Goal: Task Accomplishment & Management: Use online tool/utility

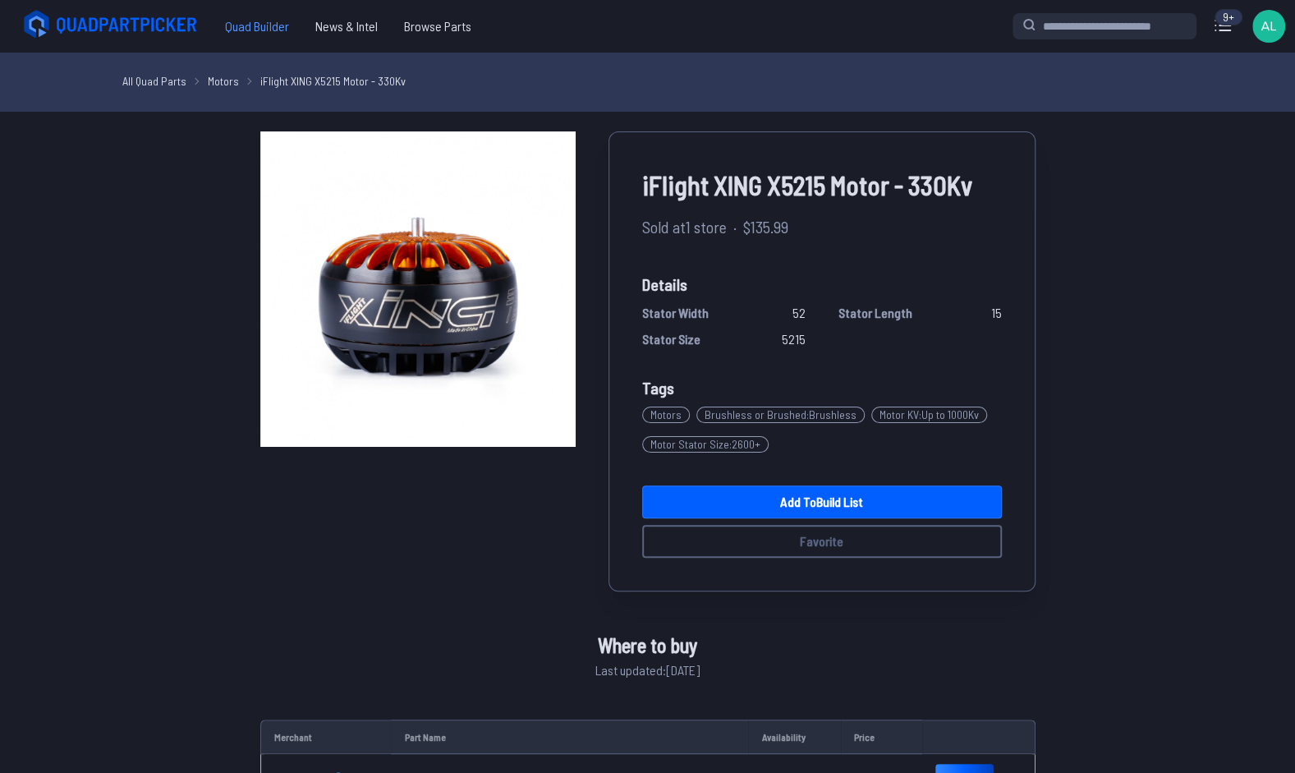
click at [268, 28] on span "Quad Builder" at bounding box center [257, 26] width 90 height 33
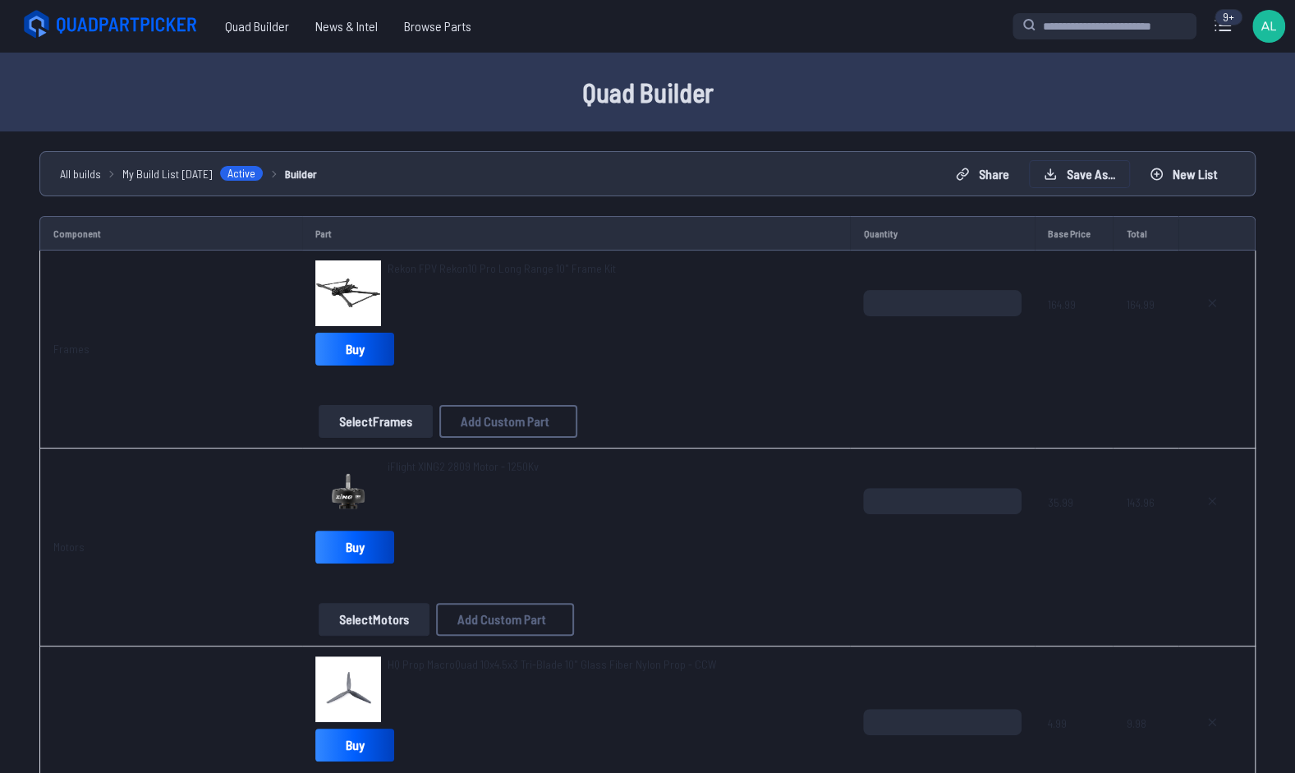
click at [1073, 180] on button "Save as..." at bounding box center [1079, 174] width 99 height 26
click at [706, 362] on label "Build name" at bounding box center [654, 358] width 349 height 30
click at [697, 402] on input "**********" at bounding box center [654, 390] width 349 height 35
type input "**"
type input "*********"
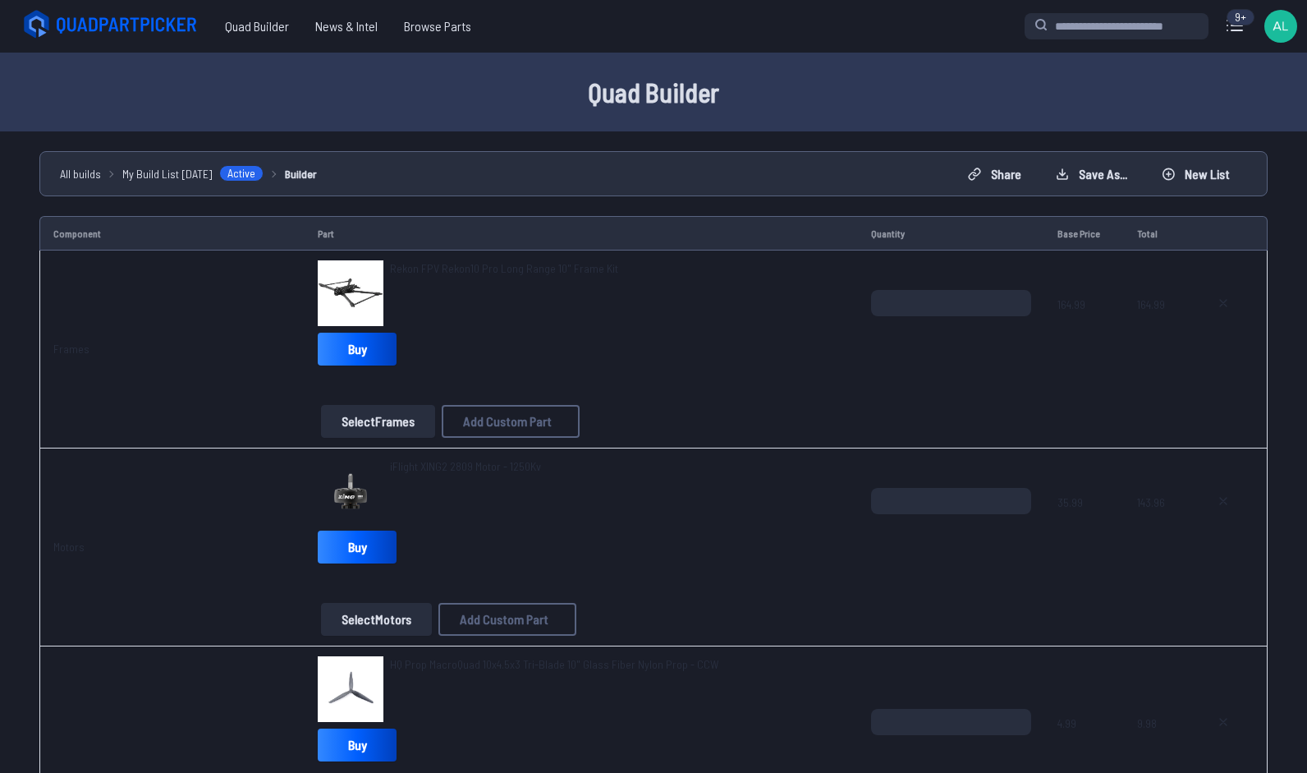
click at [745, 493] on button "Start New Build" at bounding box center [780, 483] width 97 height 24
type textarea "**********"
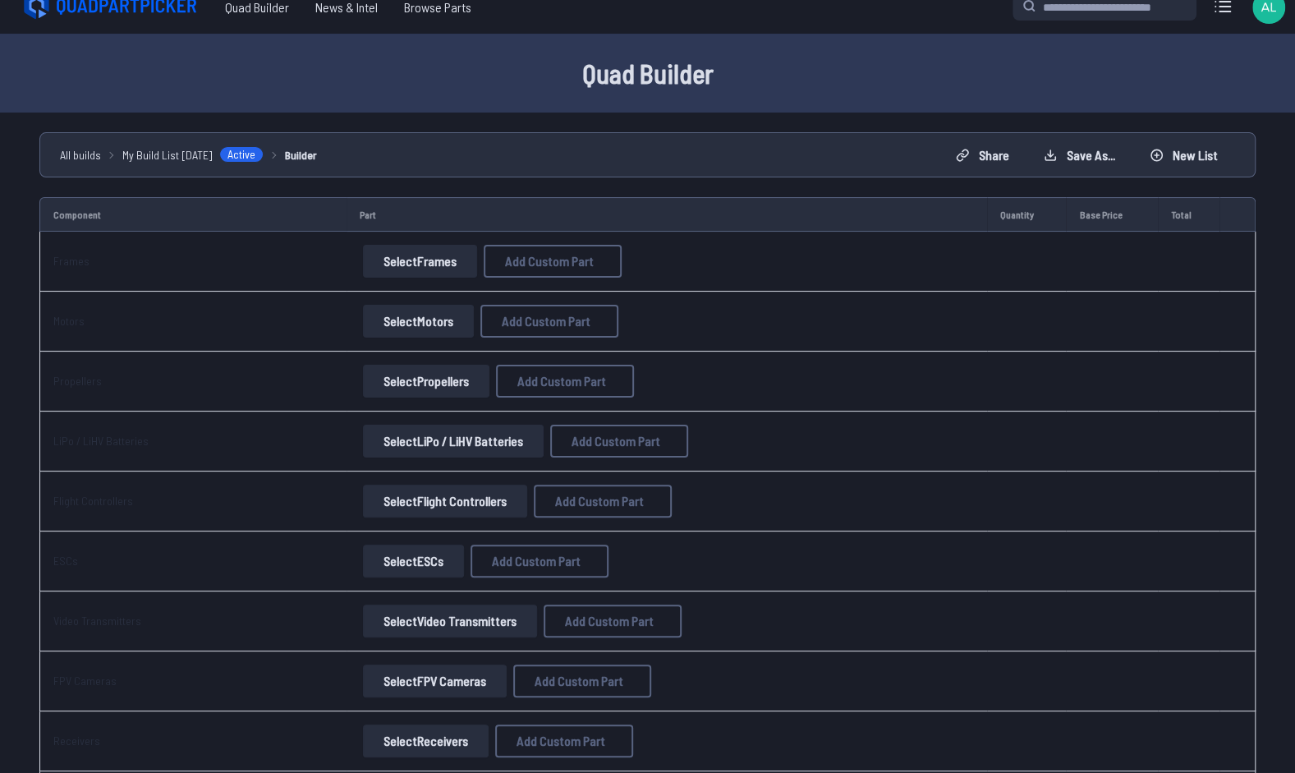
scroll to position [20, 0]
click at [483, 503] on button "Select Flight Controllers" at bounding box center [445, 500] width 164 height 33
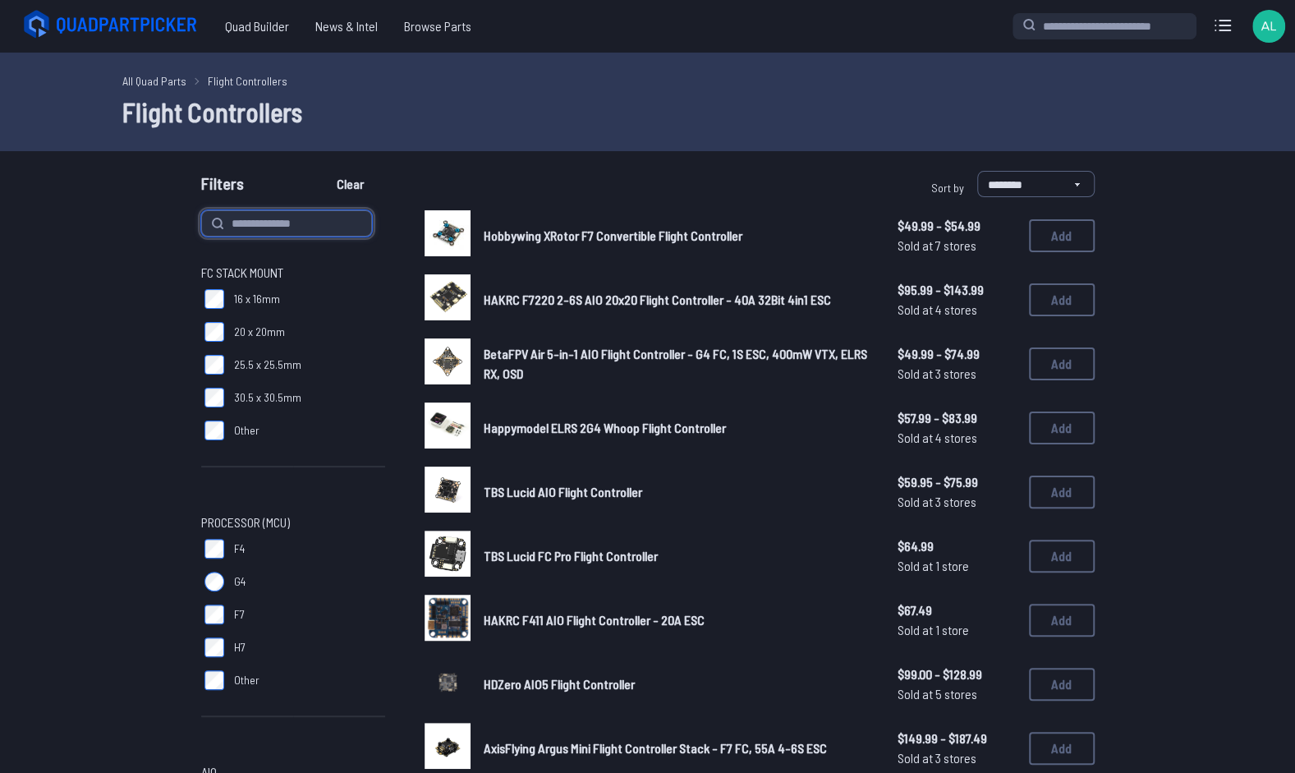
click at [269, 228] on input at bounding box center [286, 223] width 171 height 26
type input "*********"
click at [323, 171] on button "Clear" at bounding box center [350, 184] width 55 height 26
type input "*********"
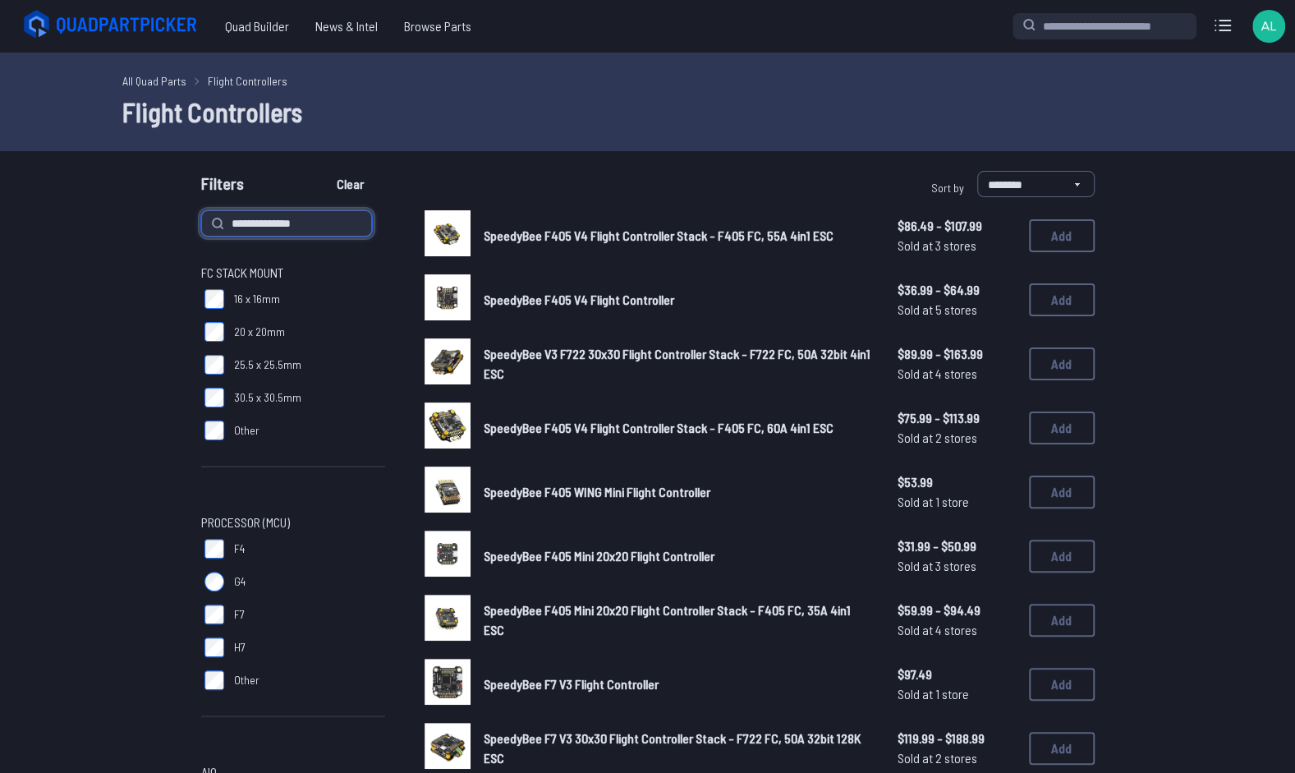
type input "**********"
click at [323, 171] on button "Clear" at bounding box center [350, 184] width 55 height 26
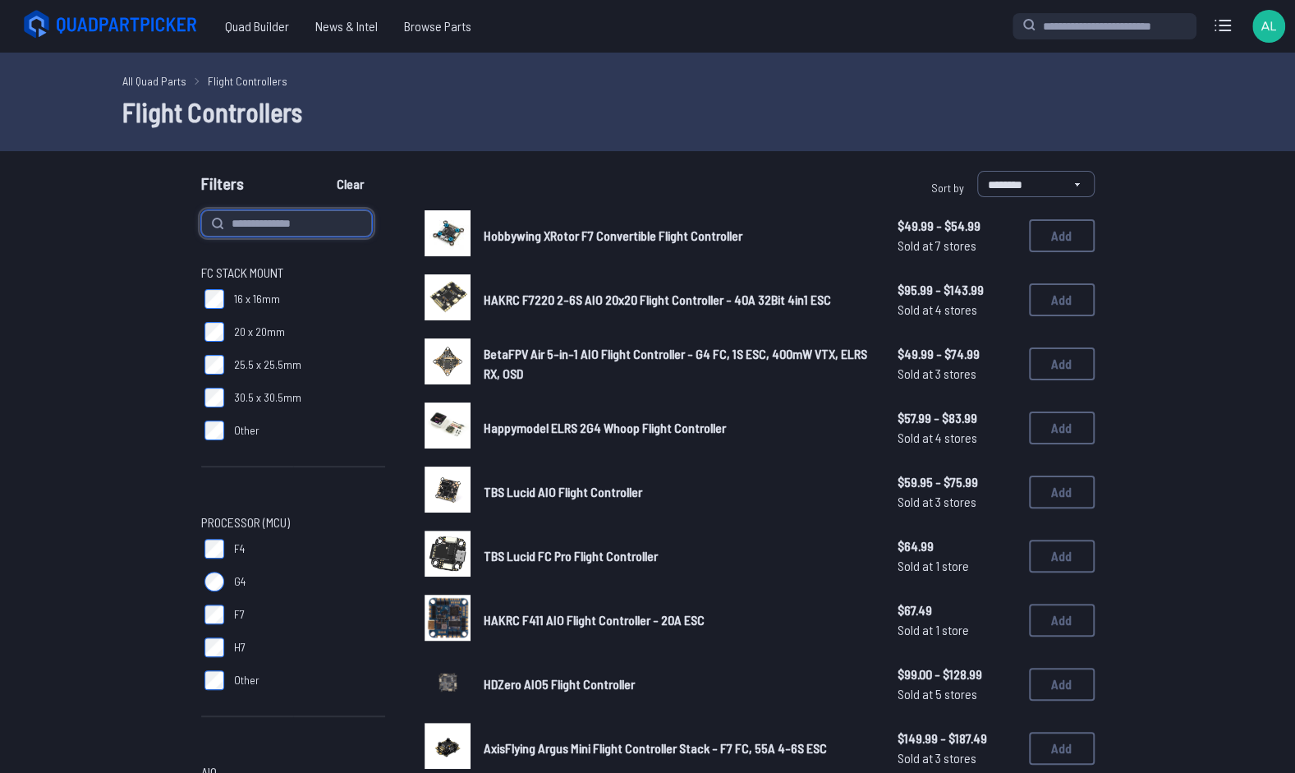
type input "**********"
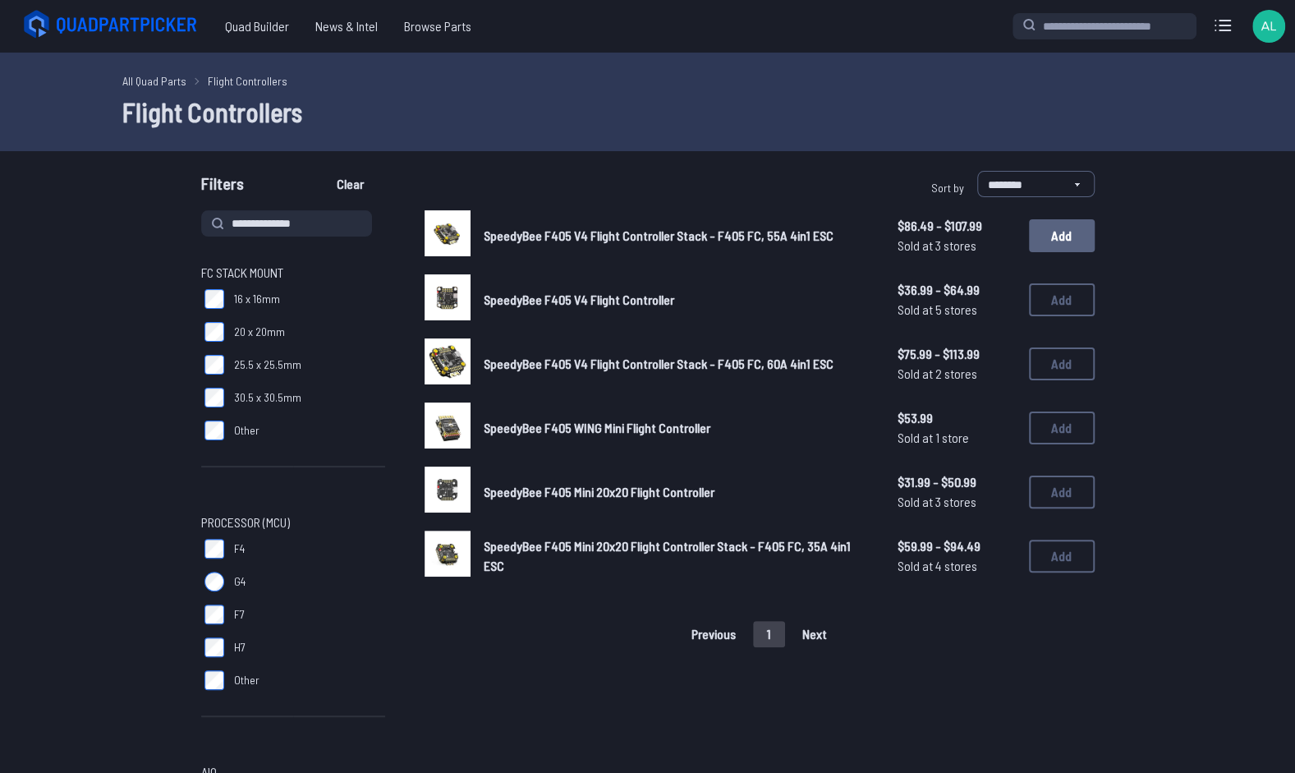
click at [1044, 222] on button "Add" at bounding box center [1062, 235] width 66 height 33
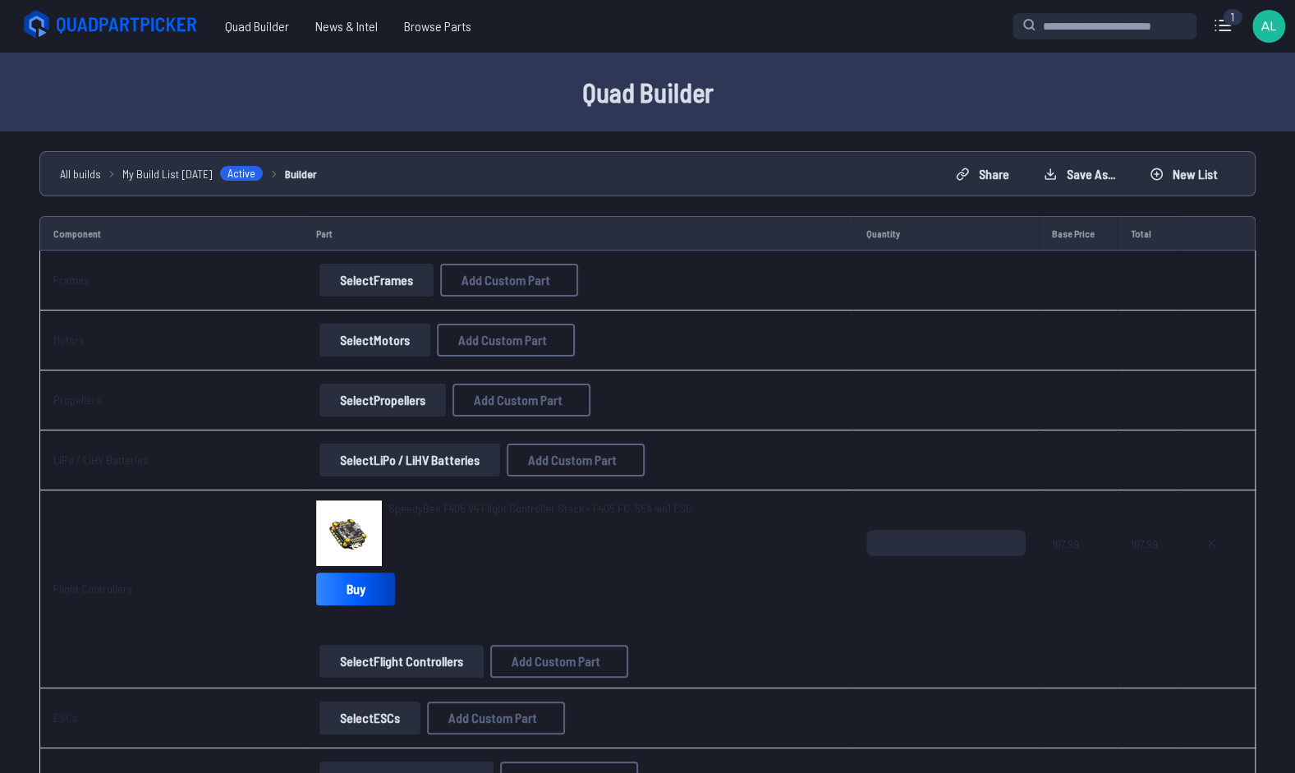
click at [476, 509] on span "SpeedyBee F405 V4 Flight Controller Stack - F405 FC, 55A 4in1 ESC" at bounding box center [540, 508] width 304 height 14
click at [397, 279] on button "Select Frames" at bounding box center [376, 280] width 114 height 33
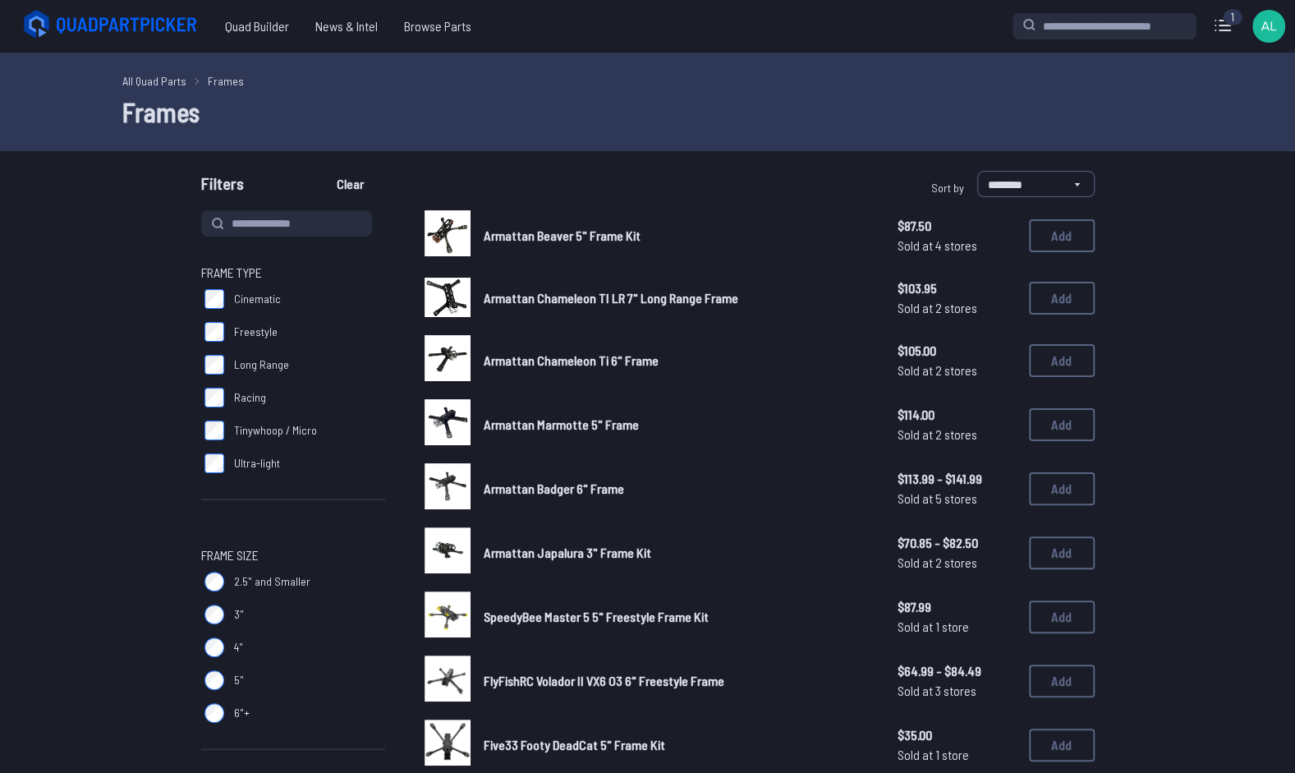
click at [221, 387] on label "Racing" at bounding box center [293, 397] width 184 height 33
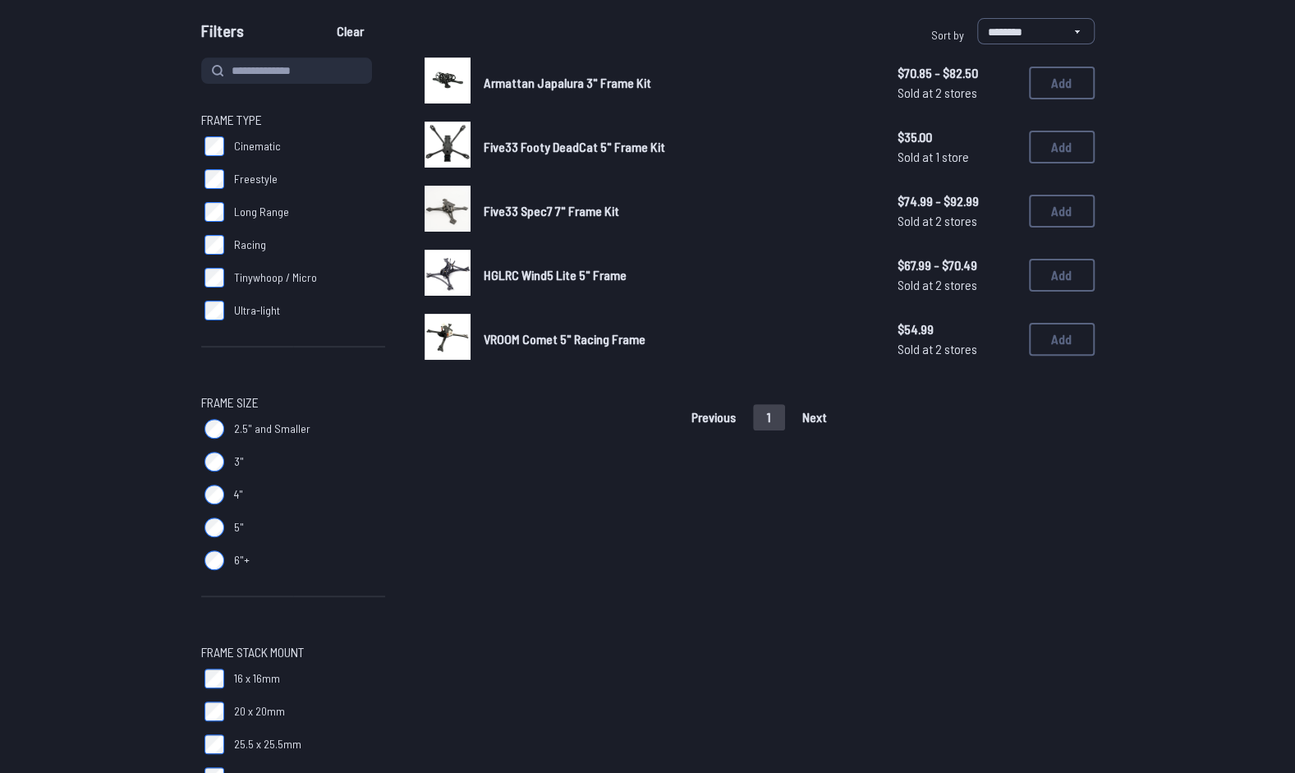
scroll to position [153, 0]
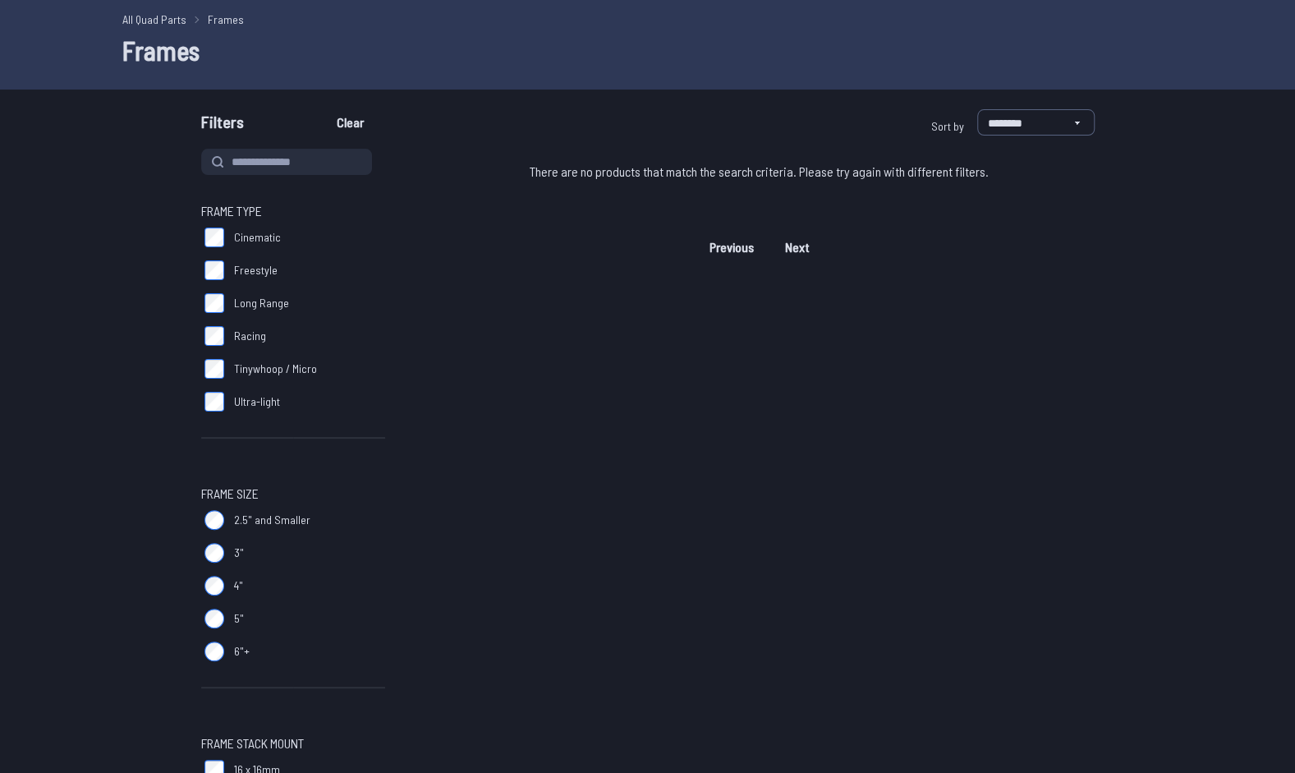
scroll to position [62, 0]
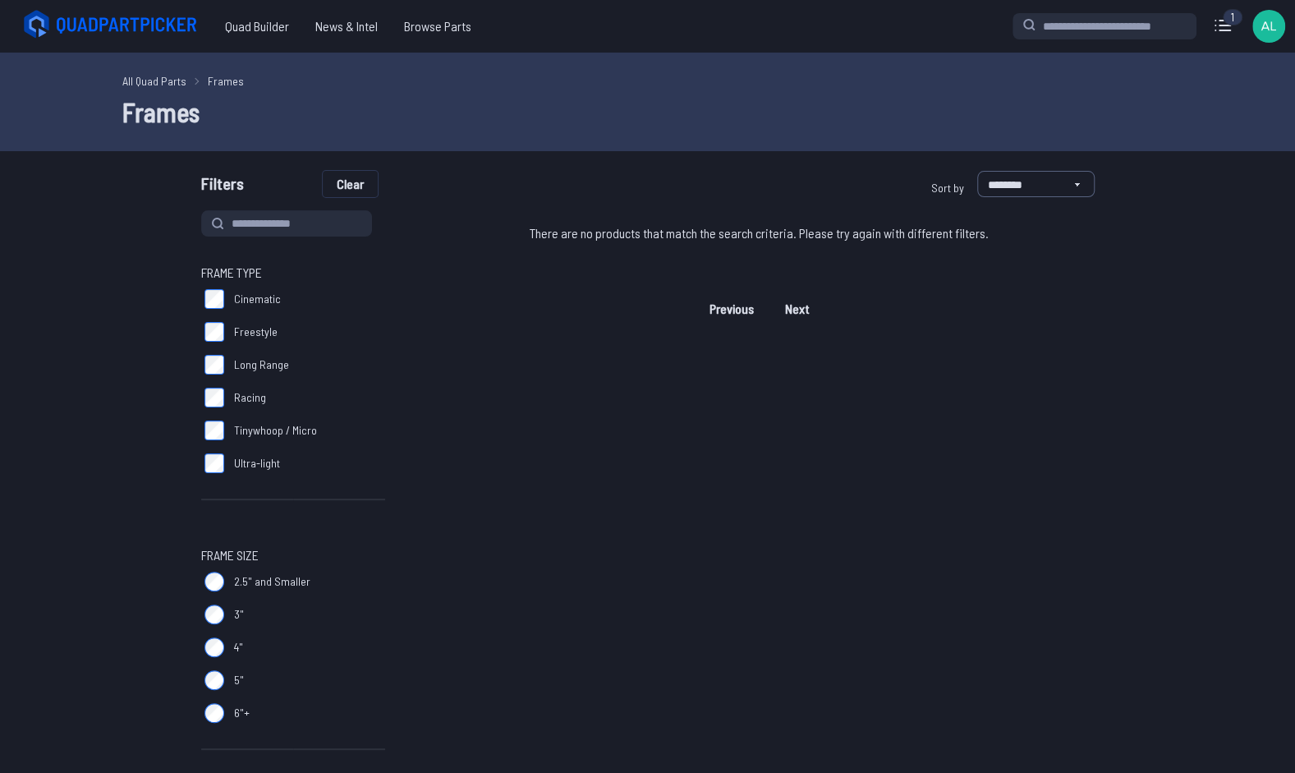
click at [346, 181] on button "Clear" at bounding box center [350, 184] width 55 height 26
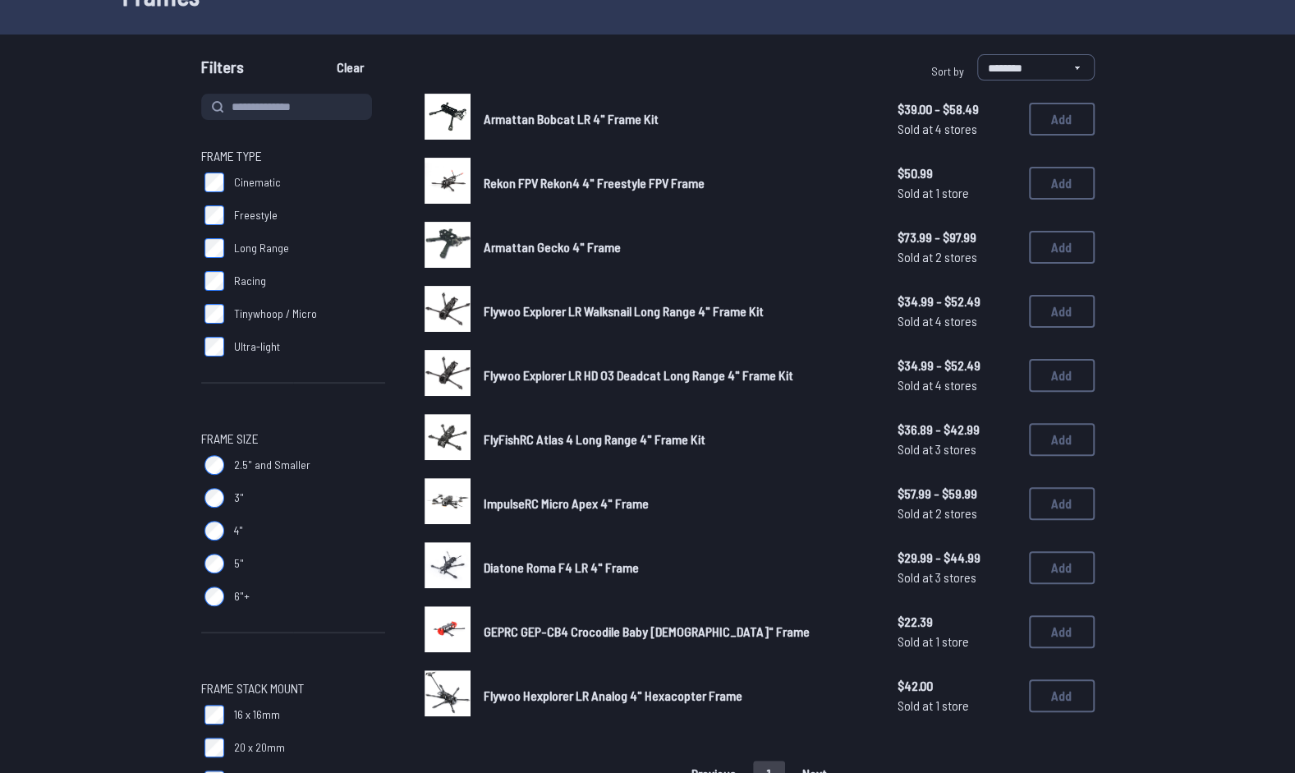
scroll to position [122, 0]
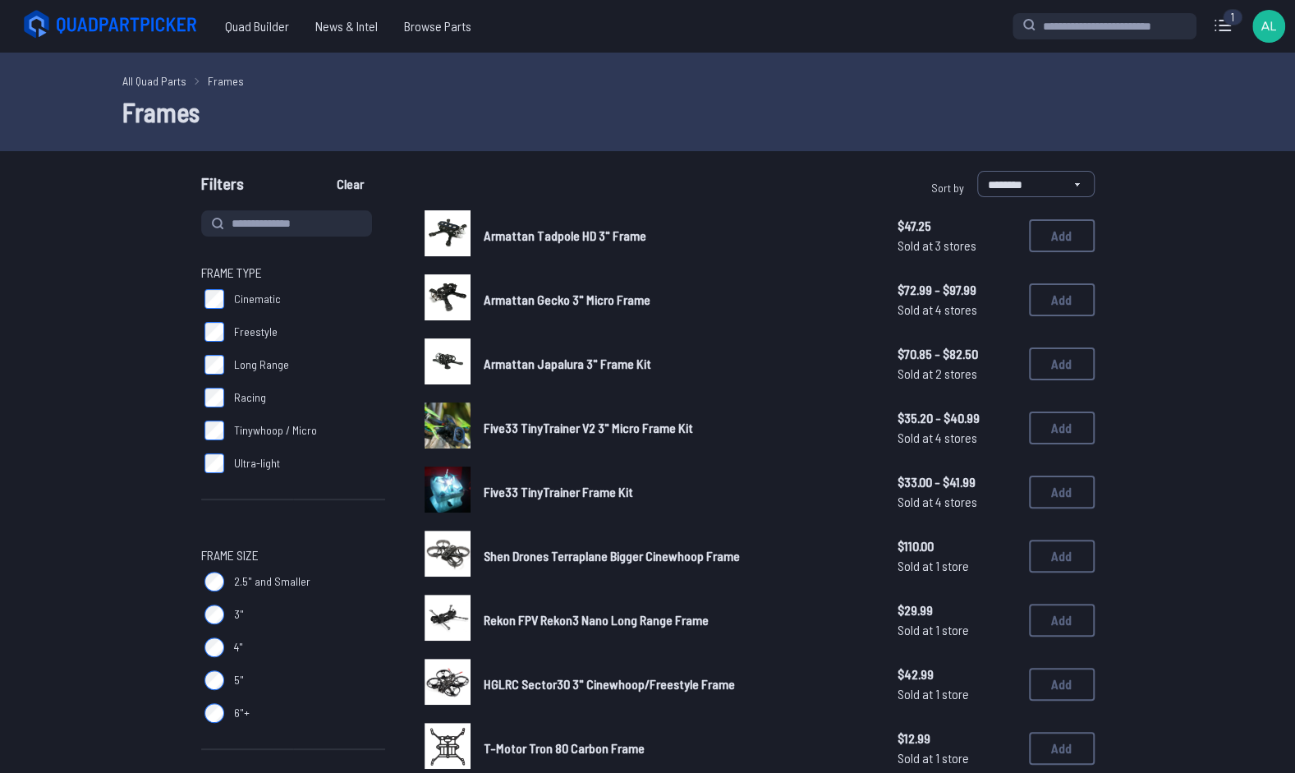
click at [227, 639] on label "4"" at bounding box center [293, 647] width 184 height 33
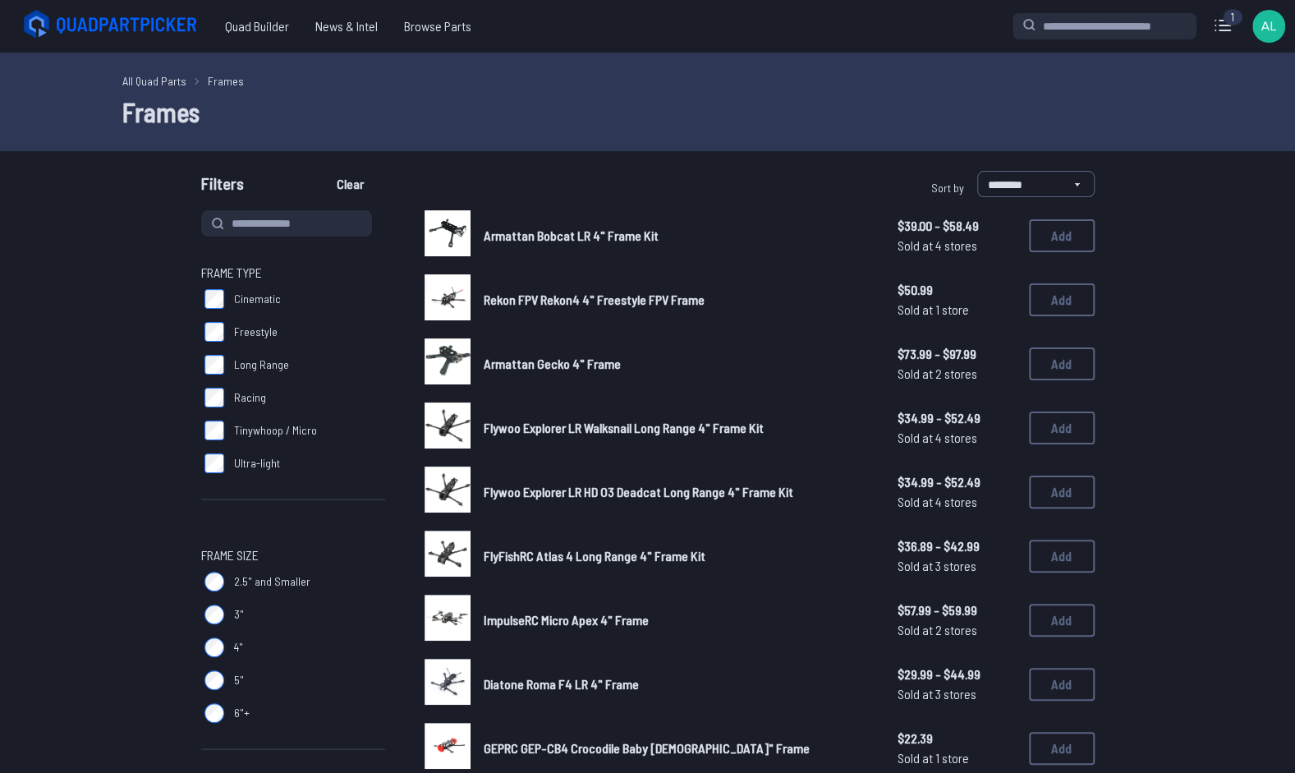
click at [532, 307] on span "Rekon FPV Rekon4 4" Freestyle FPV Frame" at bounding box center [594, 300] width 221 height 16
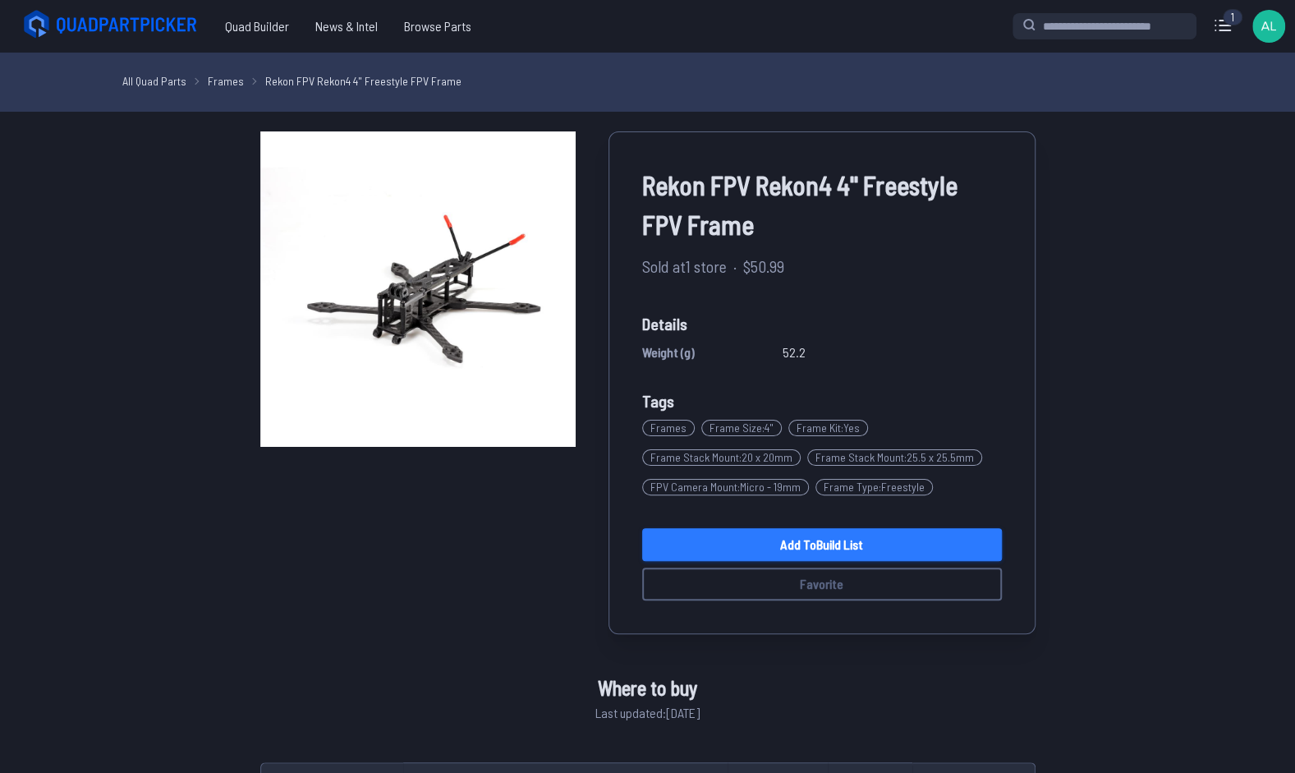
click at [948, 534] on link "Add to Build List" at bounding box center [822, 544] width 360 height 33
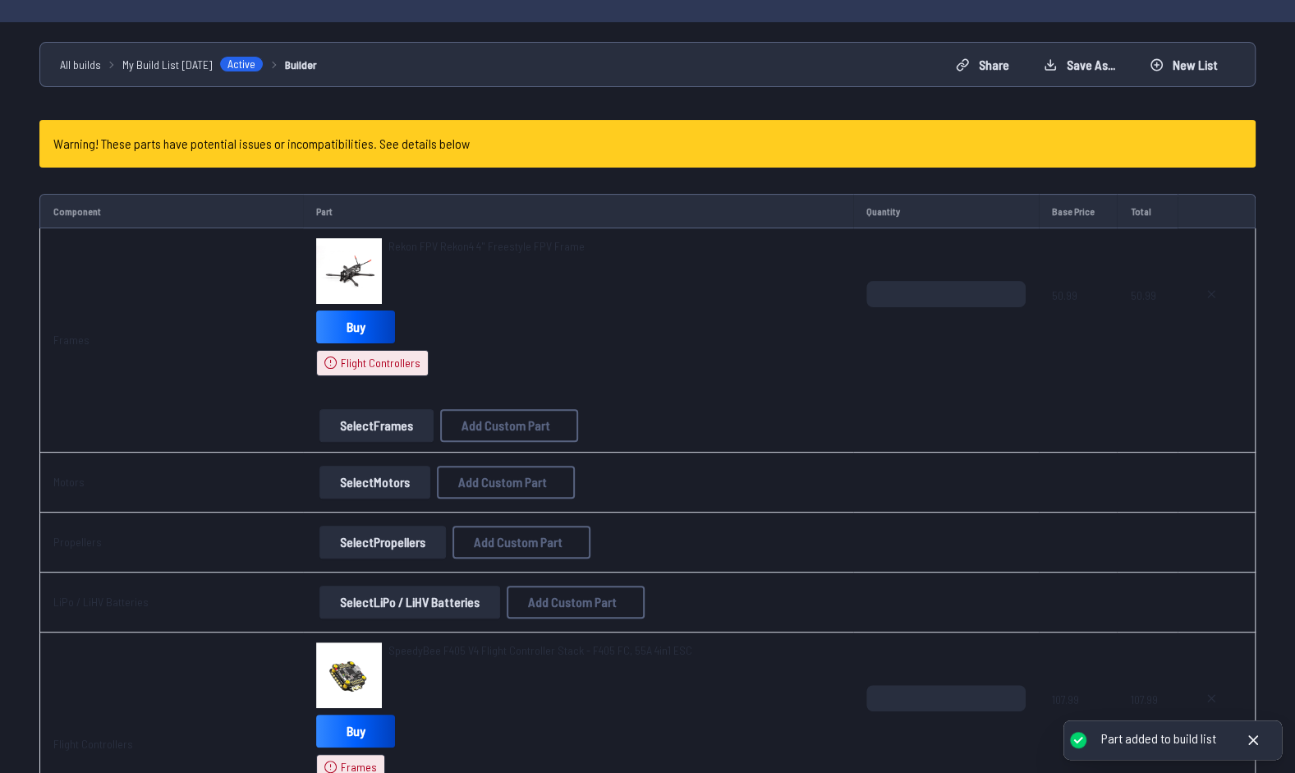
scroll to position [114, 0]
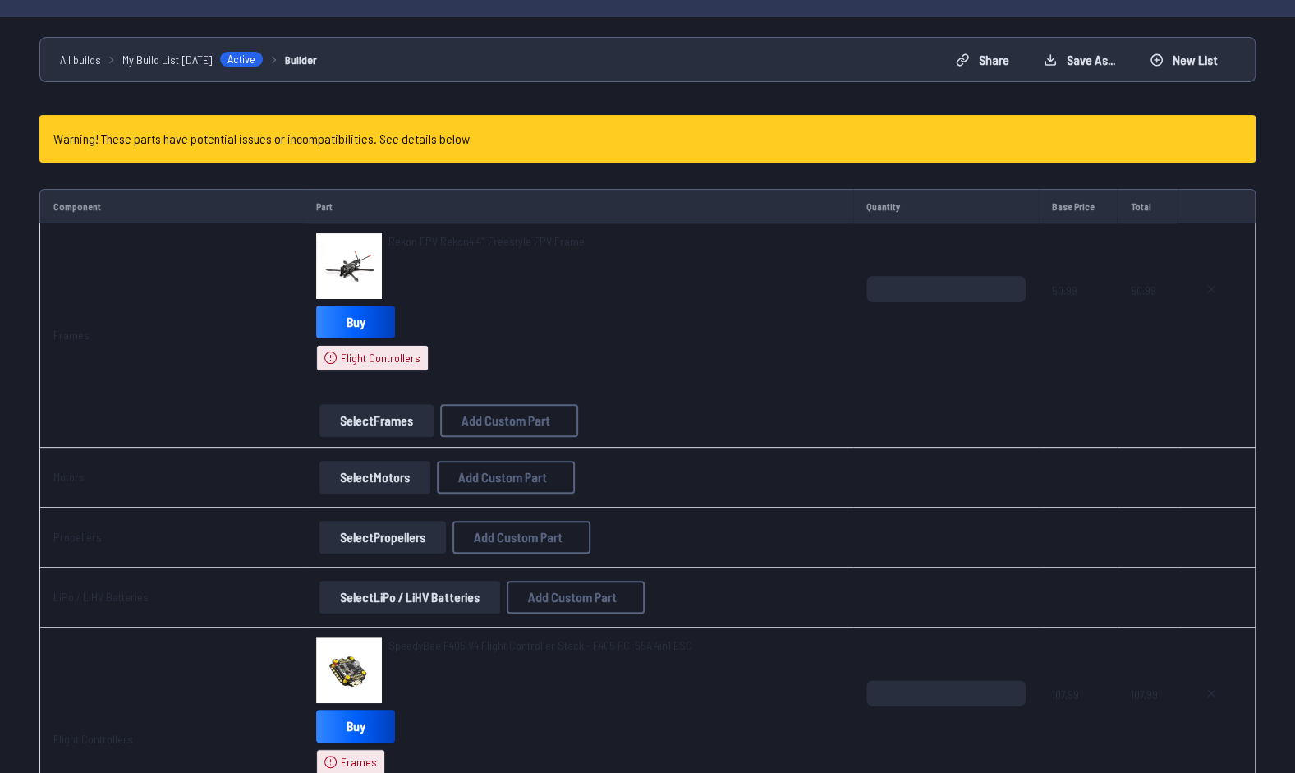
click at [453, 245] on span "Rekon FPV Rekon4 4" Freestyle FPV Frame" at bounding box center [486, 241] width 196 height 14
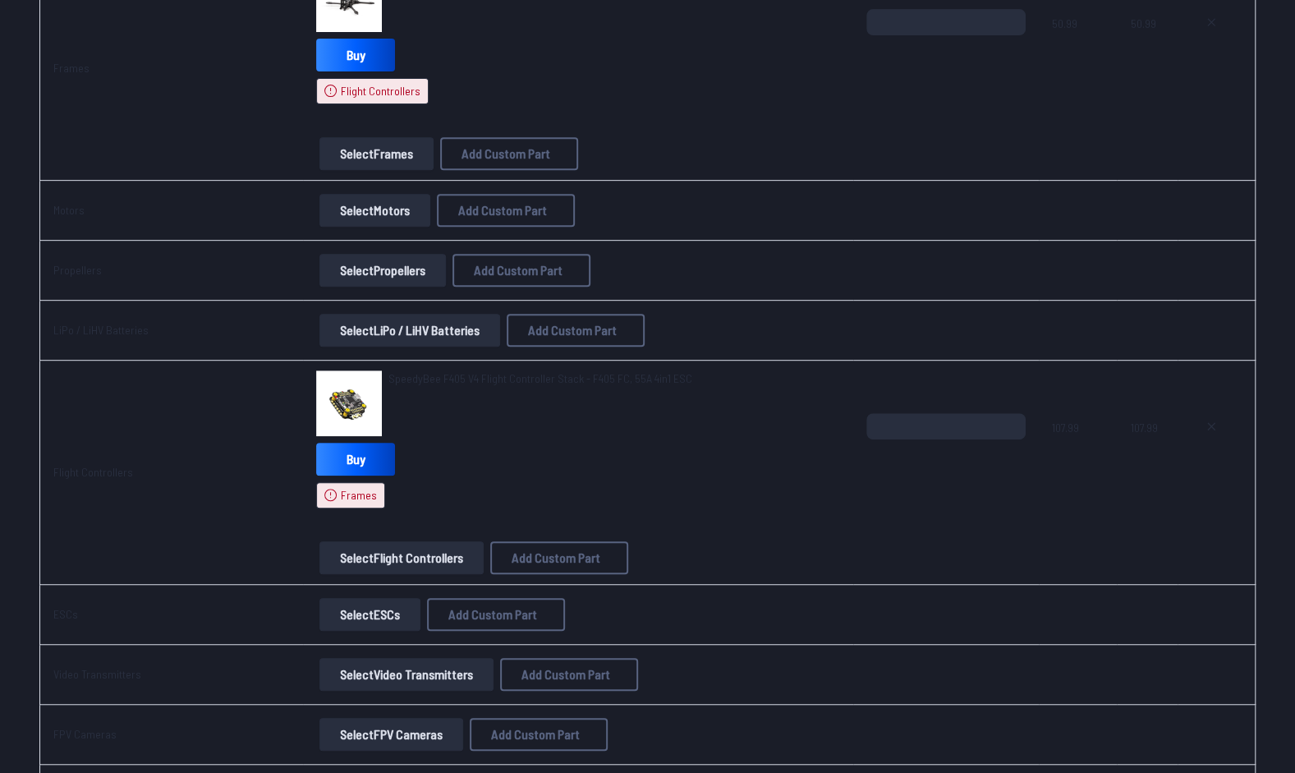
scroll to position [386, 0]
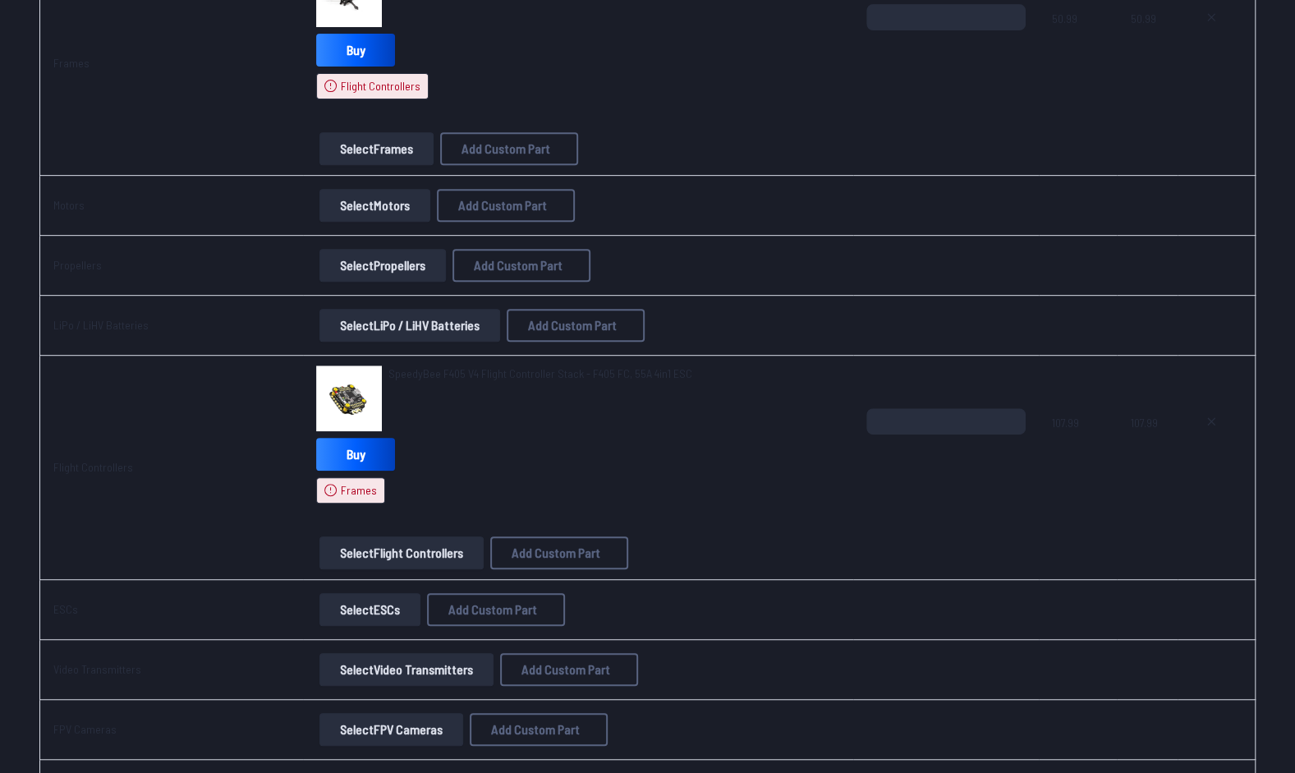
click at [388, 551] on button "Select Flight Controllers" at bounding box center [401, 552] width 164 height 33
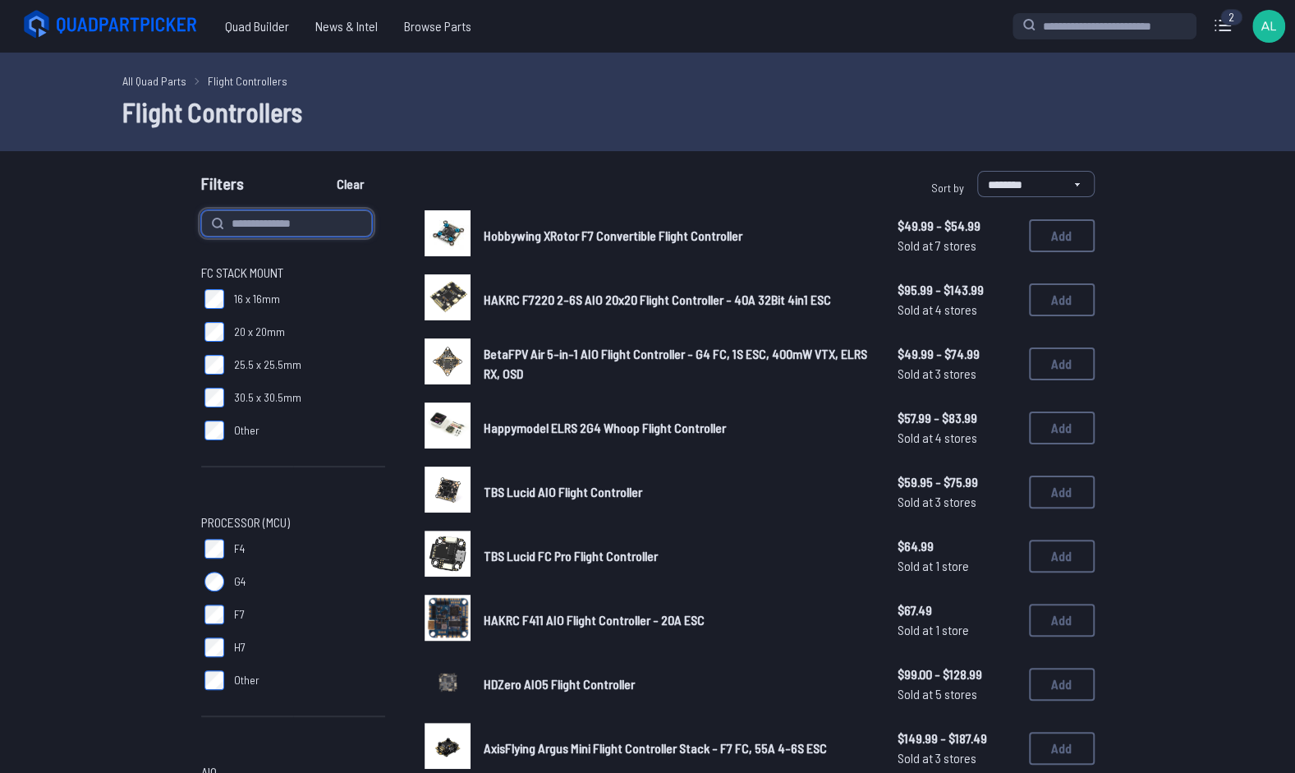
click at [309, 220] on input at bounding box center [286, 223] width 171 height 26
type input "****"
click at [323, 171] on button "Clear" at bounding box center [350, 184] width 55 height 26
type input "****"
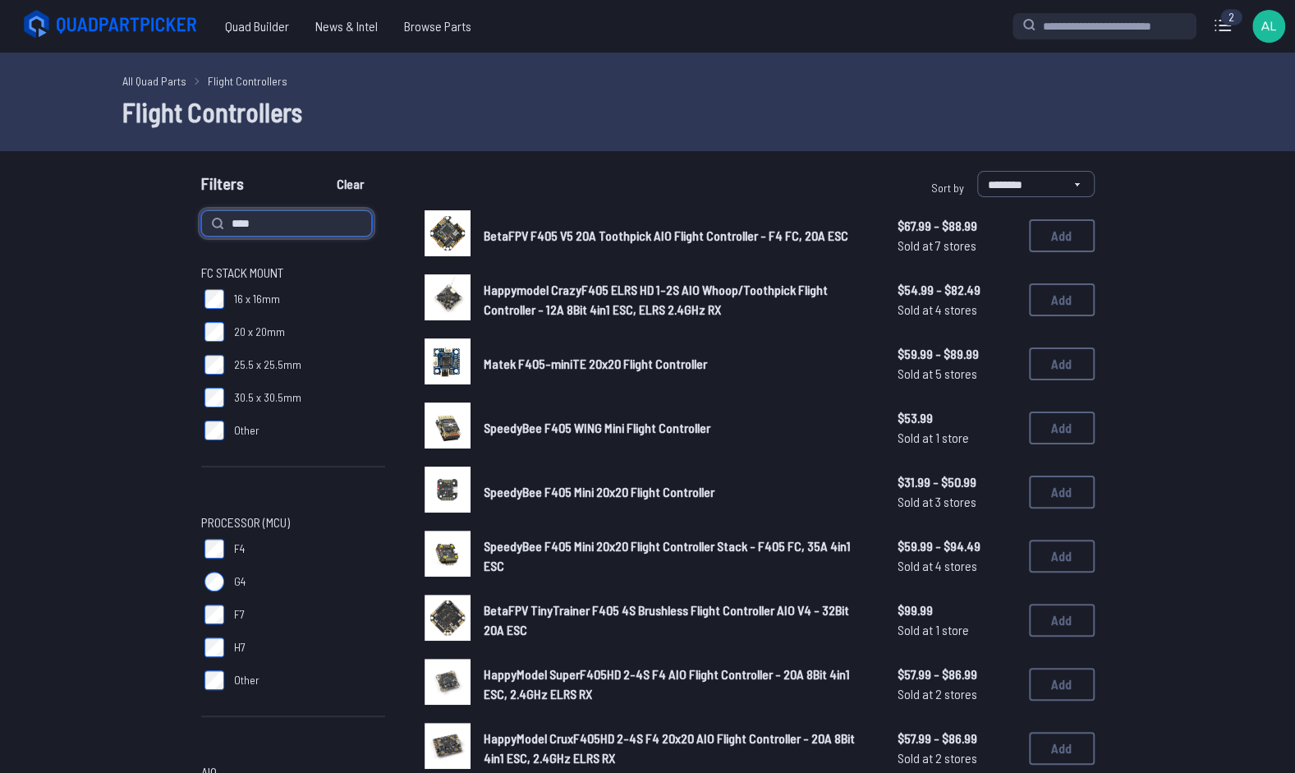
click at [229, 221] on input "****" at bounding box center [286, 223] width 171 height 26
type input "**********"
click at [323, 171] on button "Clear" at bounding box center [350, 184] width 55 height 26
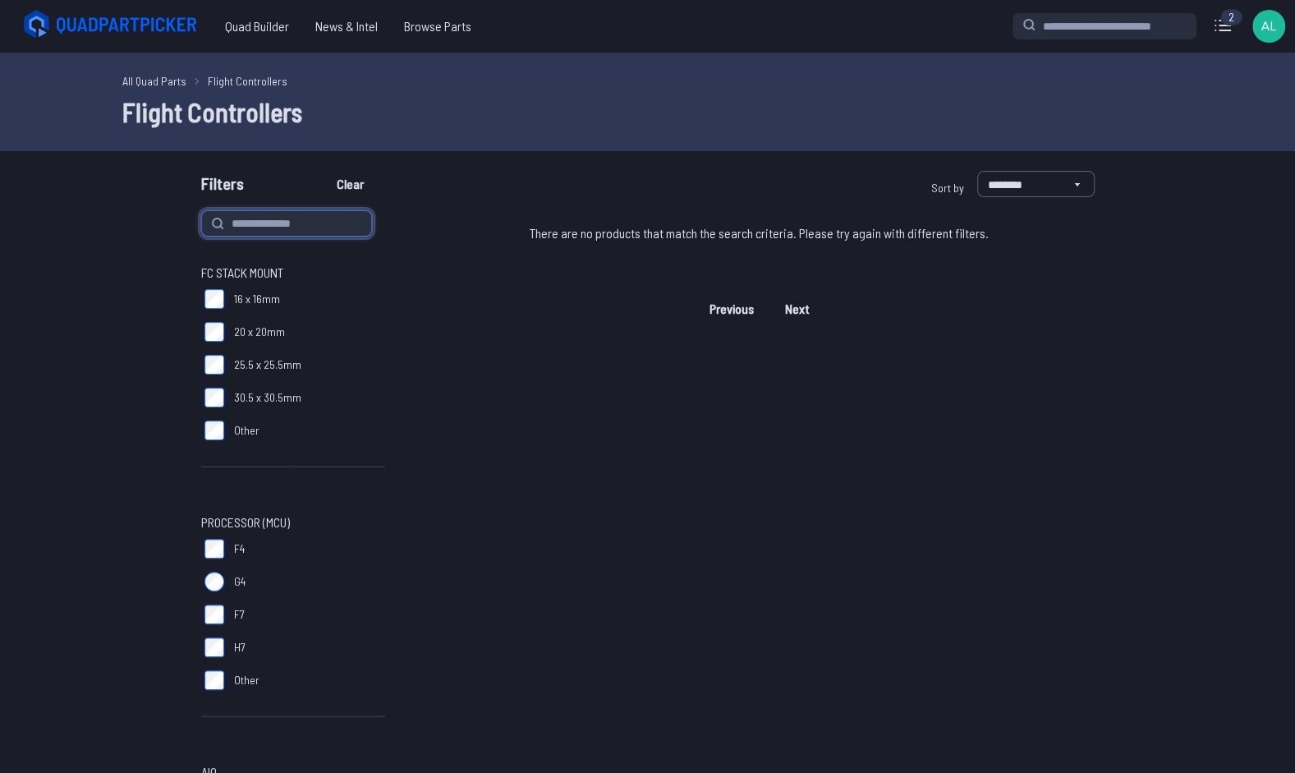
type input "**********"
click at [284, 225] on input "**********" at bounding box center [286, 223] width 171 height 26
type input "**********"
click at [323, 171] on button "Clear" at bounding box center [350, 184] width 55 height 26
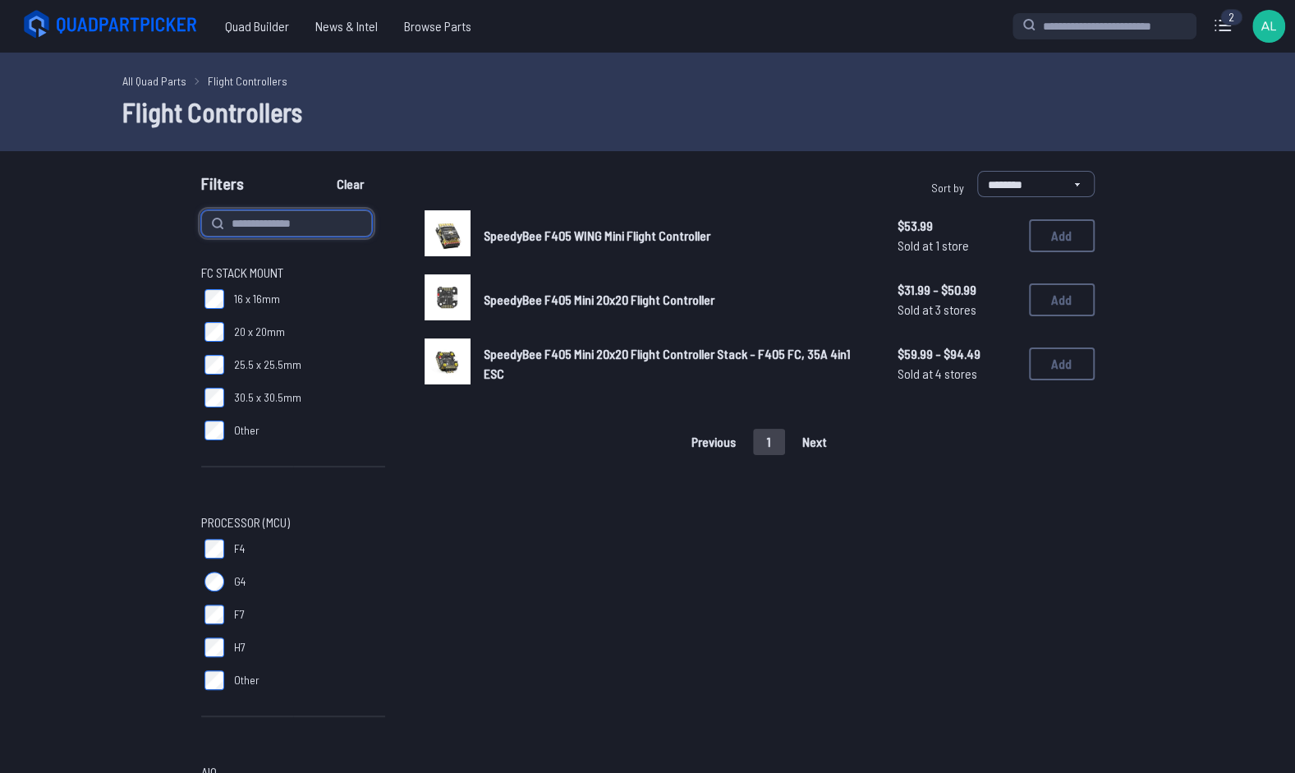
type input "**********"
click at [1061, 358] on button "Add" at bounding box center [1062, 363] width 66 height 33
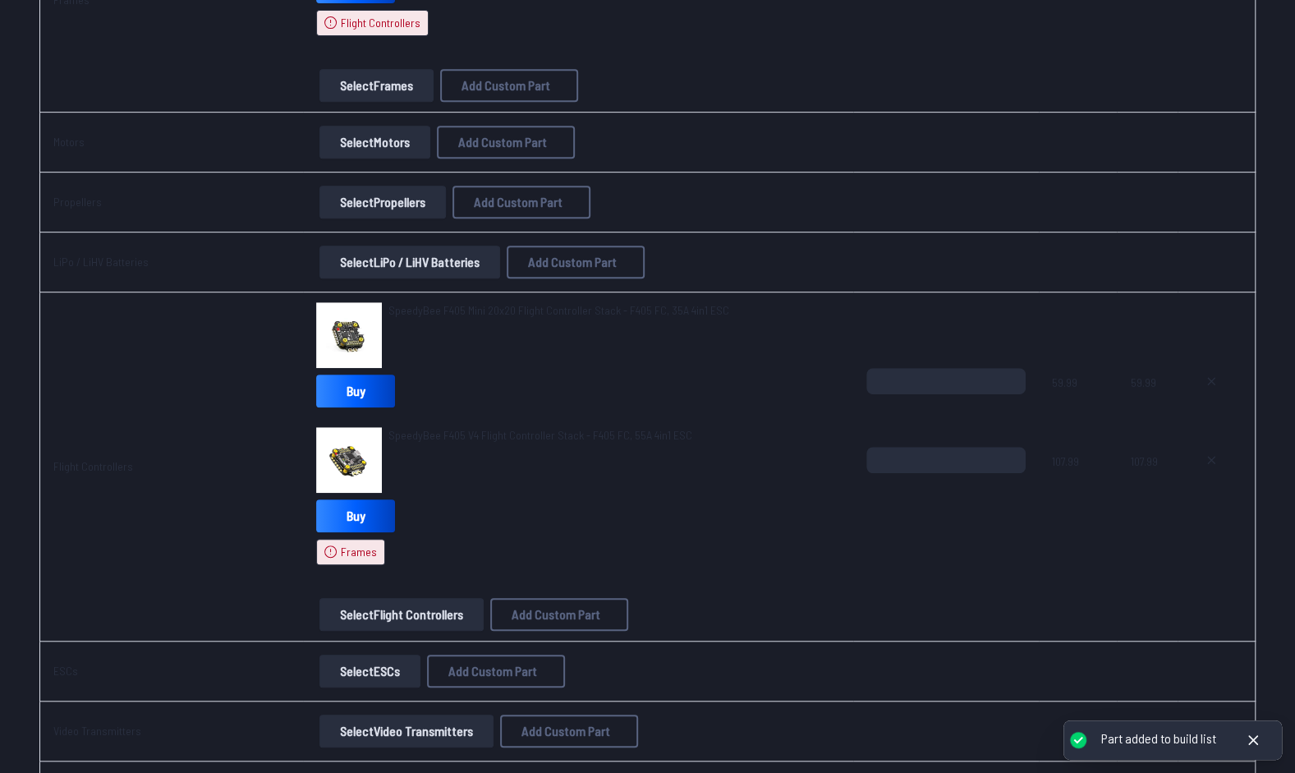
scroll to position [450, 0]
click at [1213, 453] on icon at bounding box center [1211, 459] width 13 height 13
type textarea "**********"
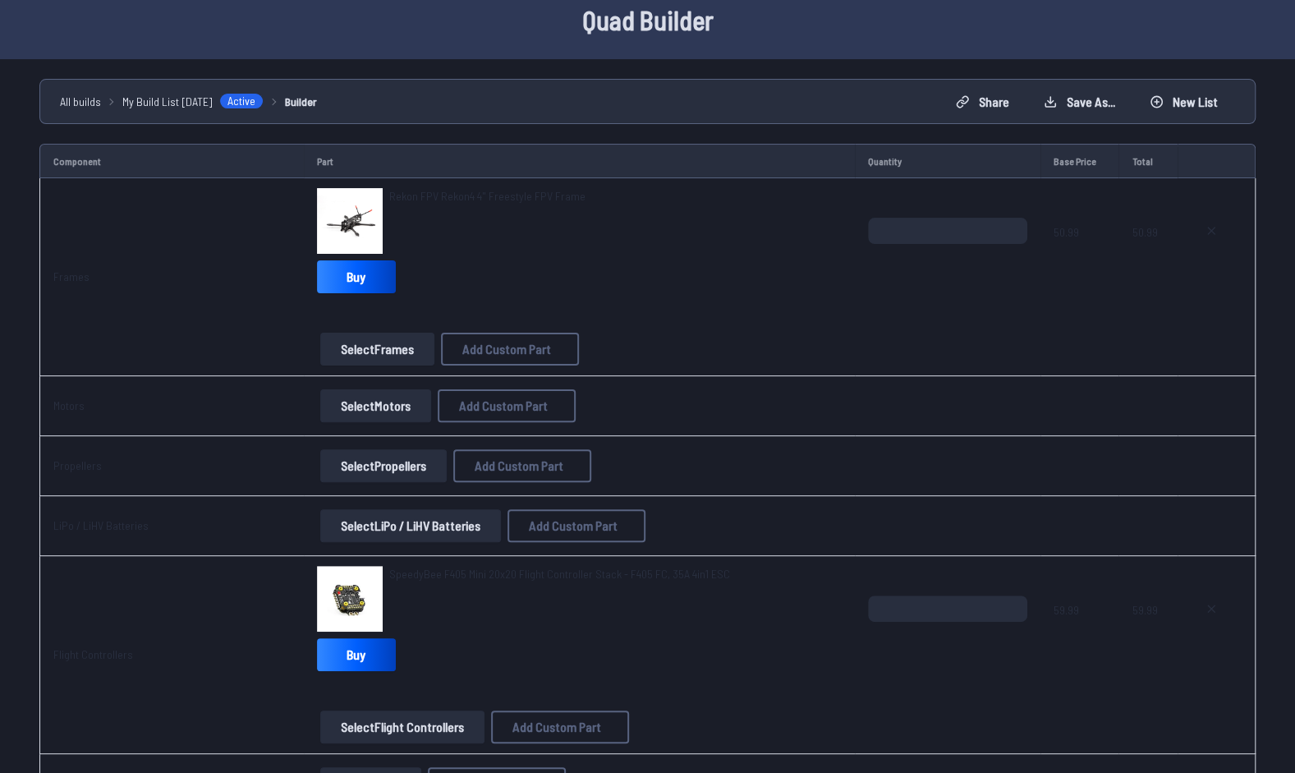
scroll to position [71, 0]
click at [353, 343] on button "Select Frames" at bounding box center [377, 350] width 114 height 33
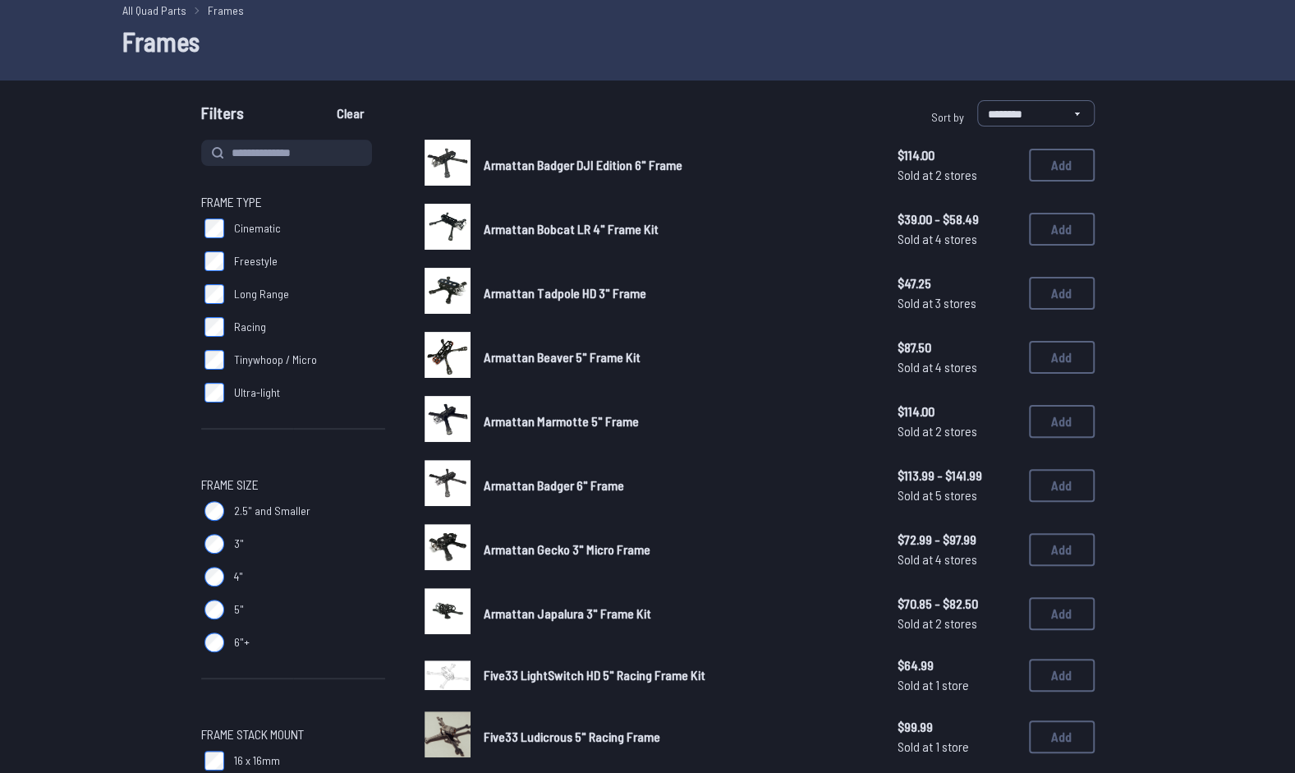
scroll to position [18, 0]
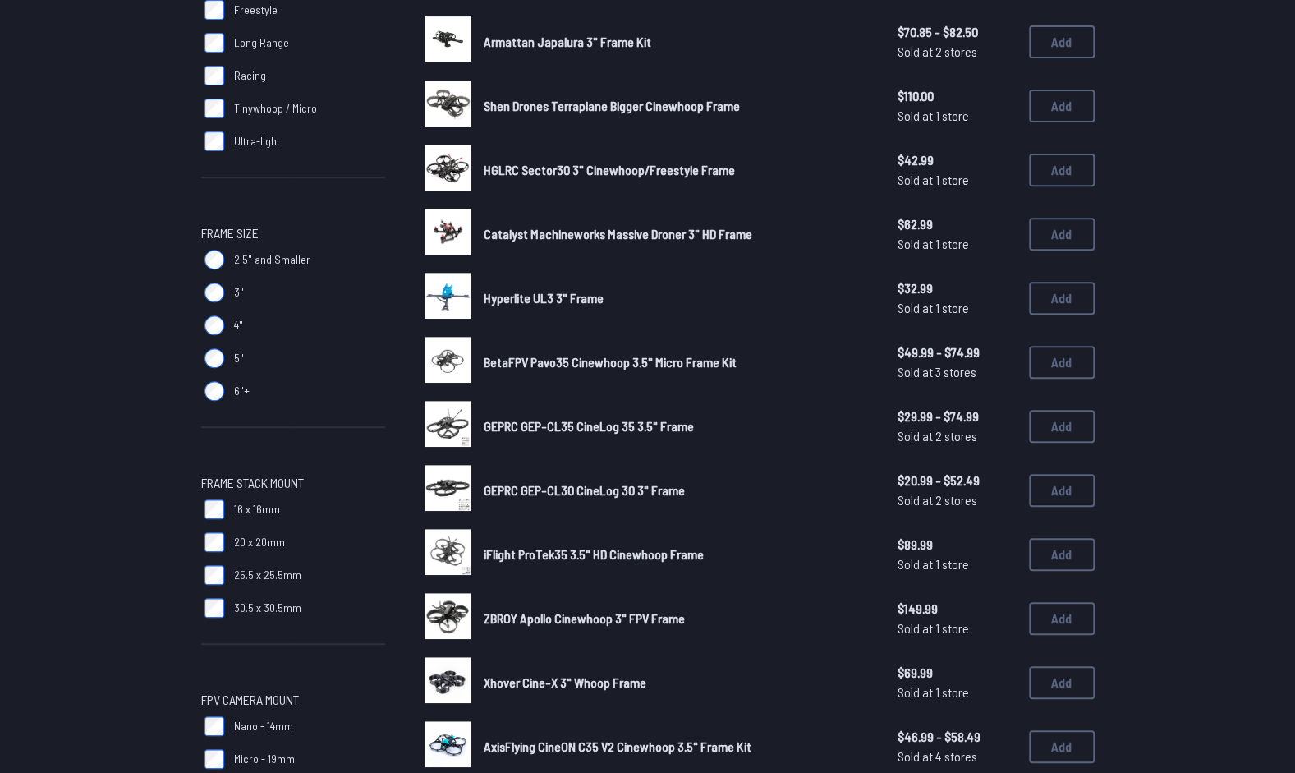
scroll to position [332, 0]
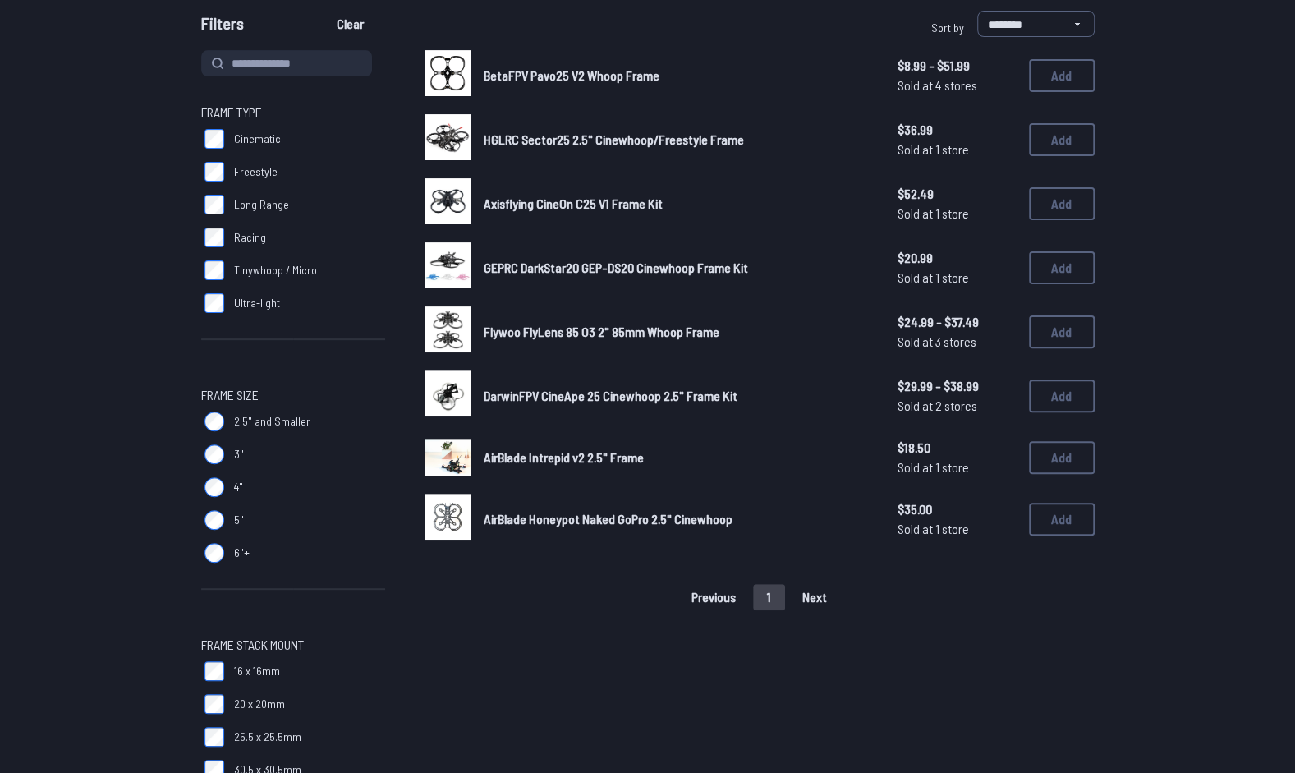
scroll to position [176, 0]
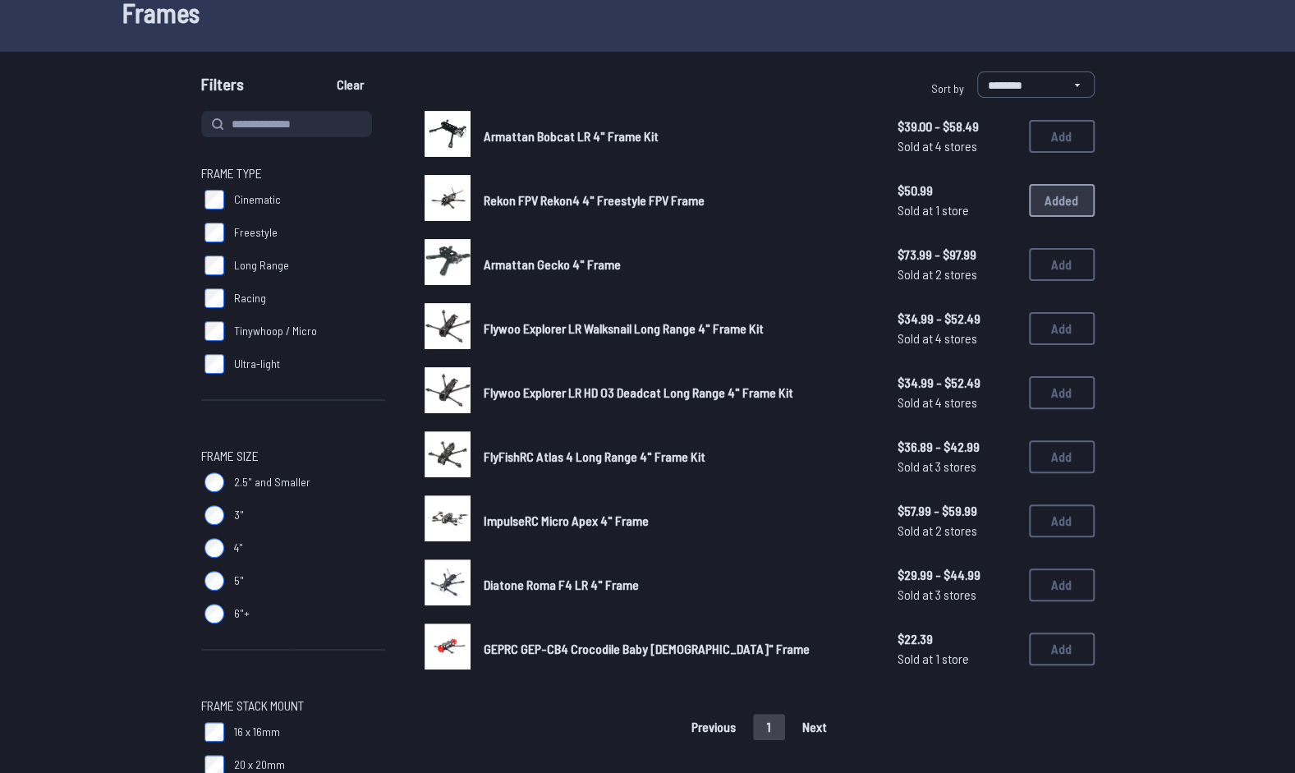
scroll to position [103, 0]
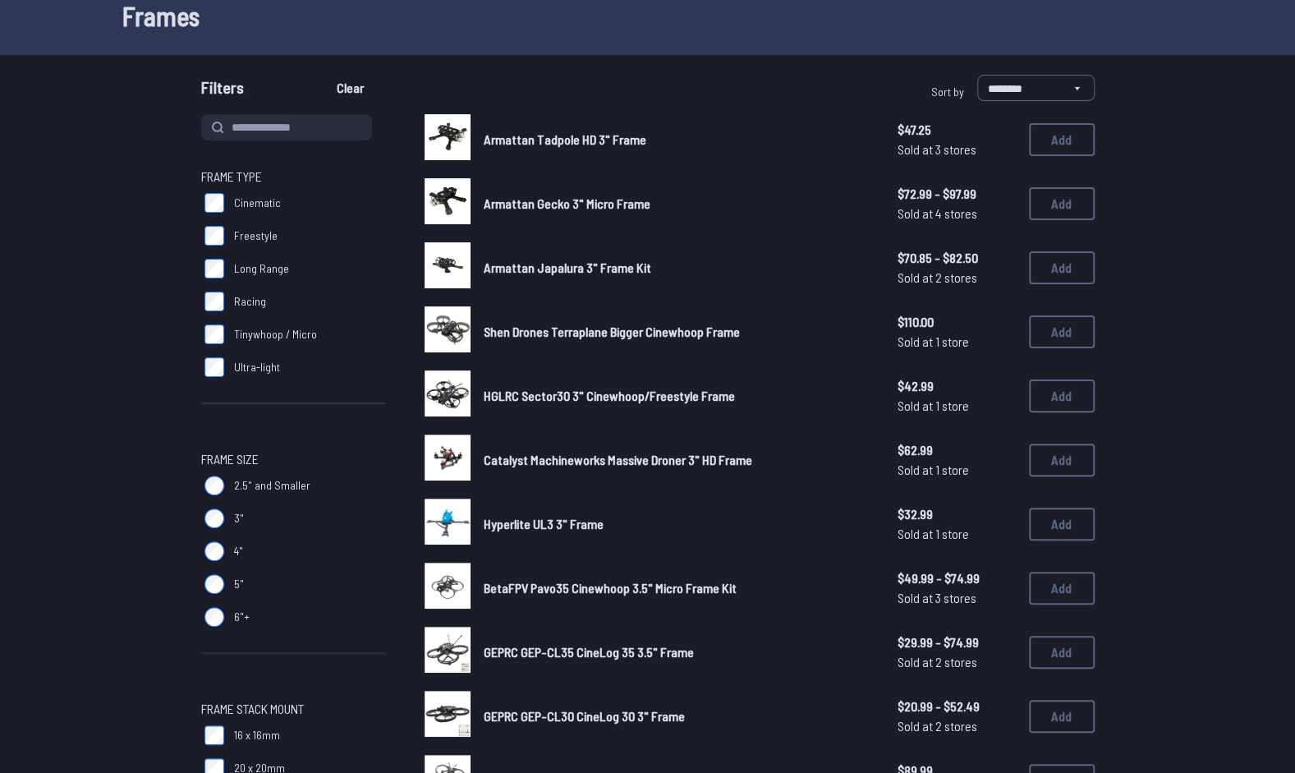
scroll to position [98, 0]
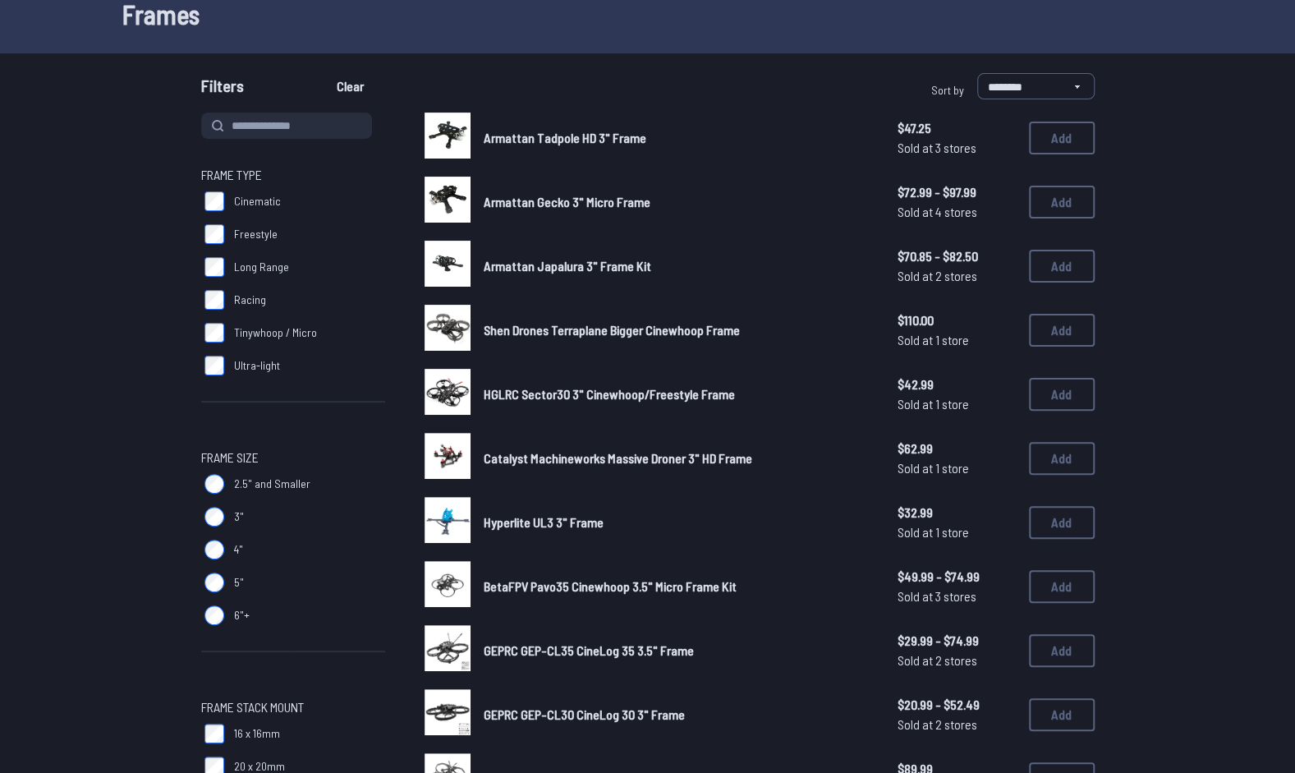
click at [559, 271] on span "Armattan Japalura 3" Frame Kit" at bounding box center [568, 266] width 168 height 16
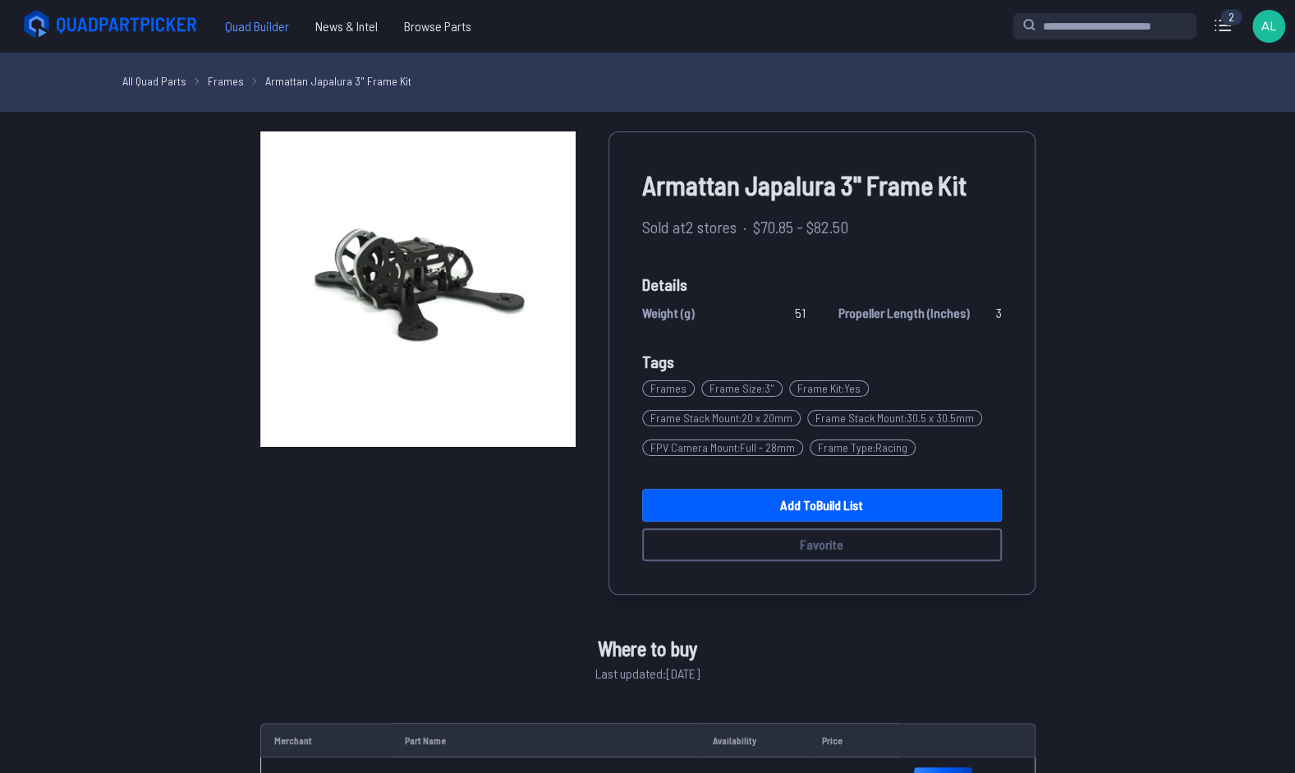
click at [255, 26] on span "Quad Builder" at bounding box center [257, 26] width 90 height 33
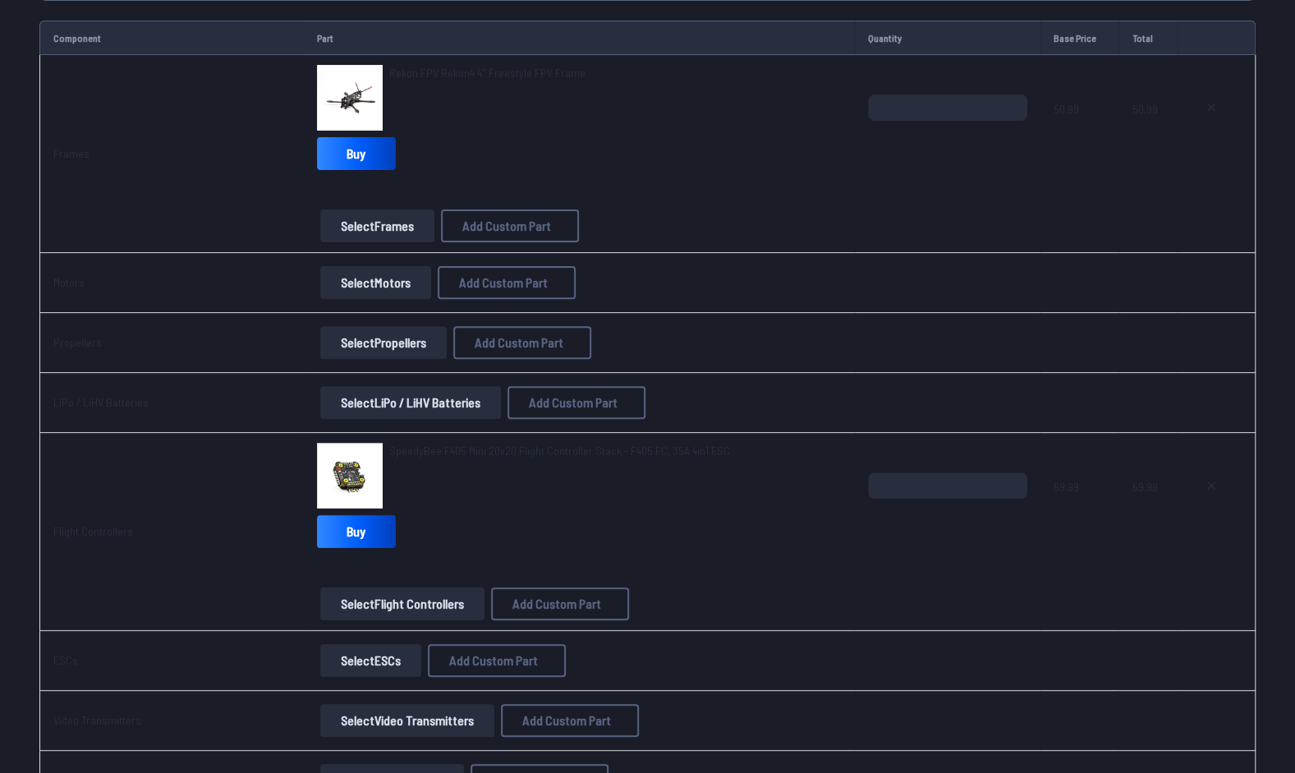
scroll to position [196, 0]
click at [410, 396] on button "Select LiPo / LiHV Batteries" at bounding box center [410, 401] width 181 height 33
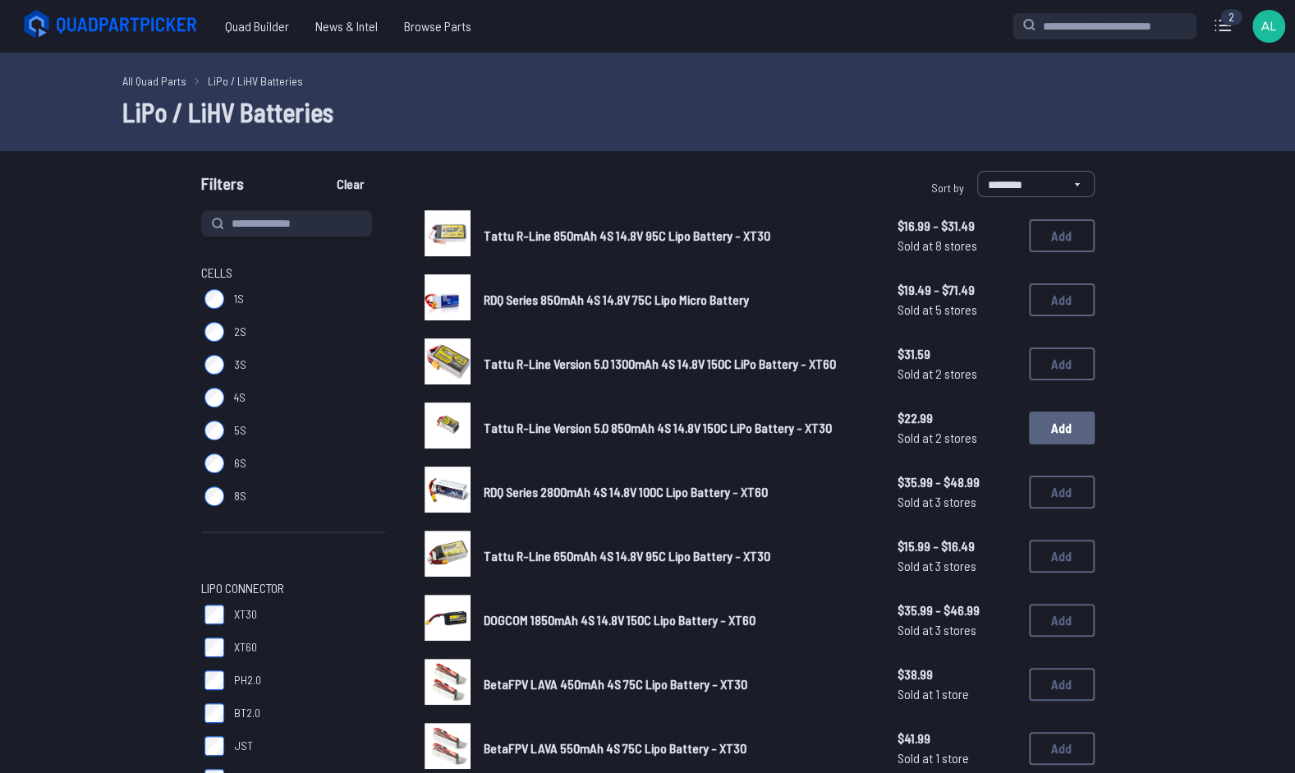
click at [1041, 425] on button "Add" at bounding box center [1062, 427] width 66 height 33
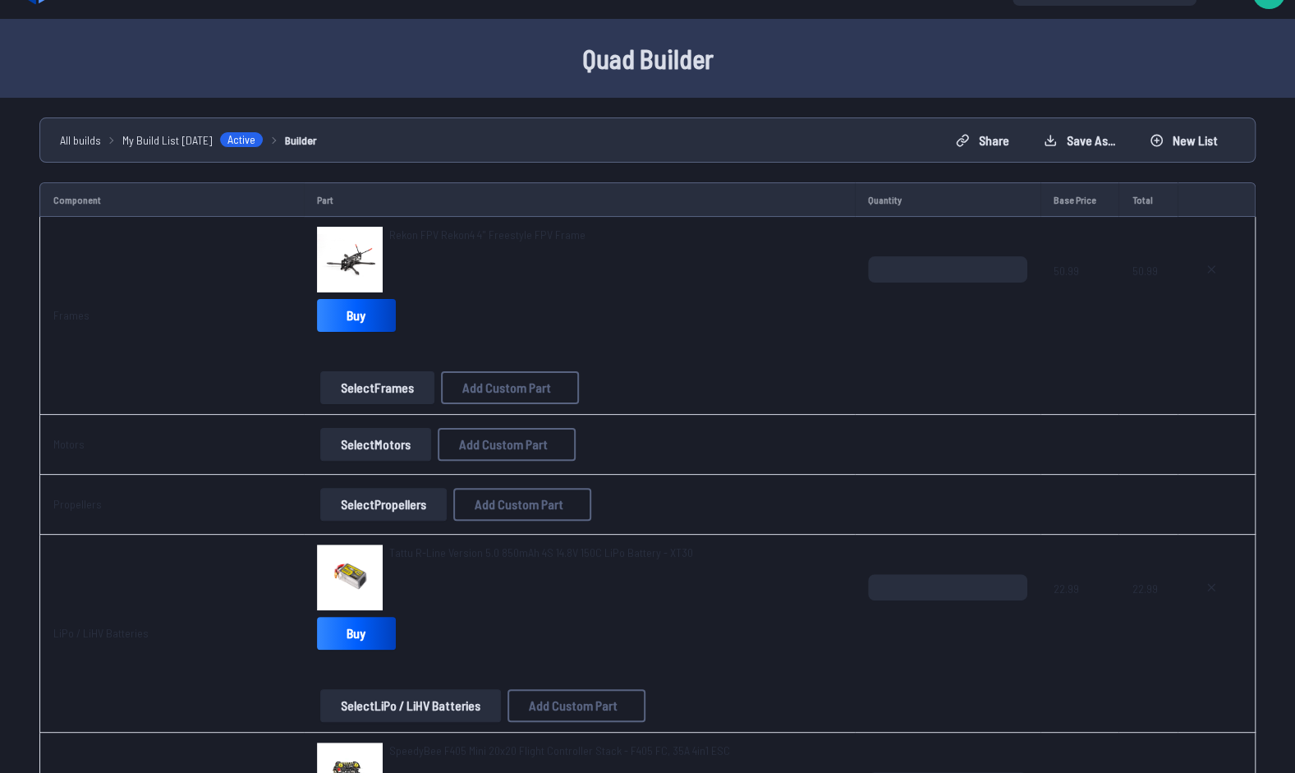
scroll to position [4, 0]
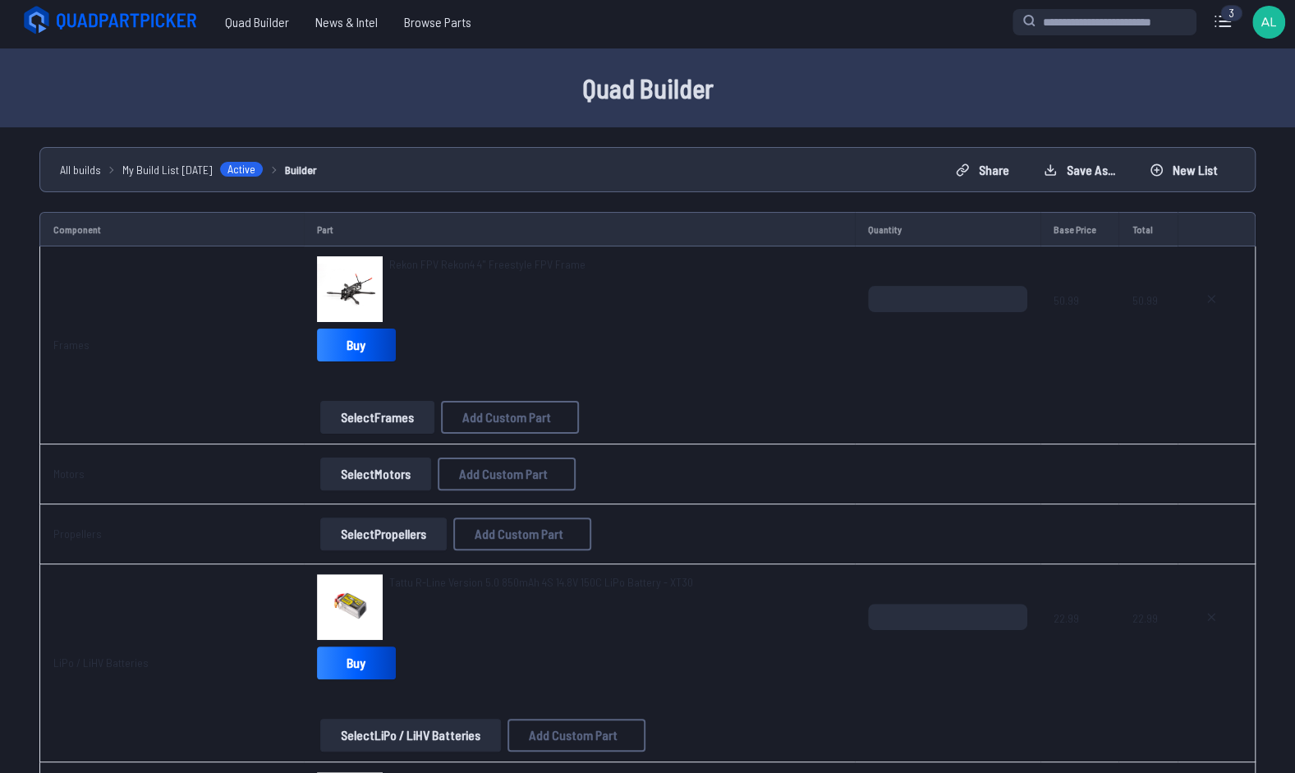
click at [377, 471] on button "Select Motors" at bounding box center [375, 473] width 111 height 33
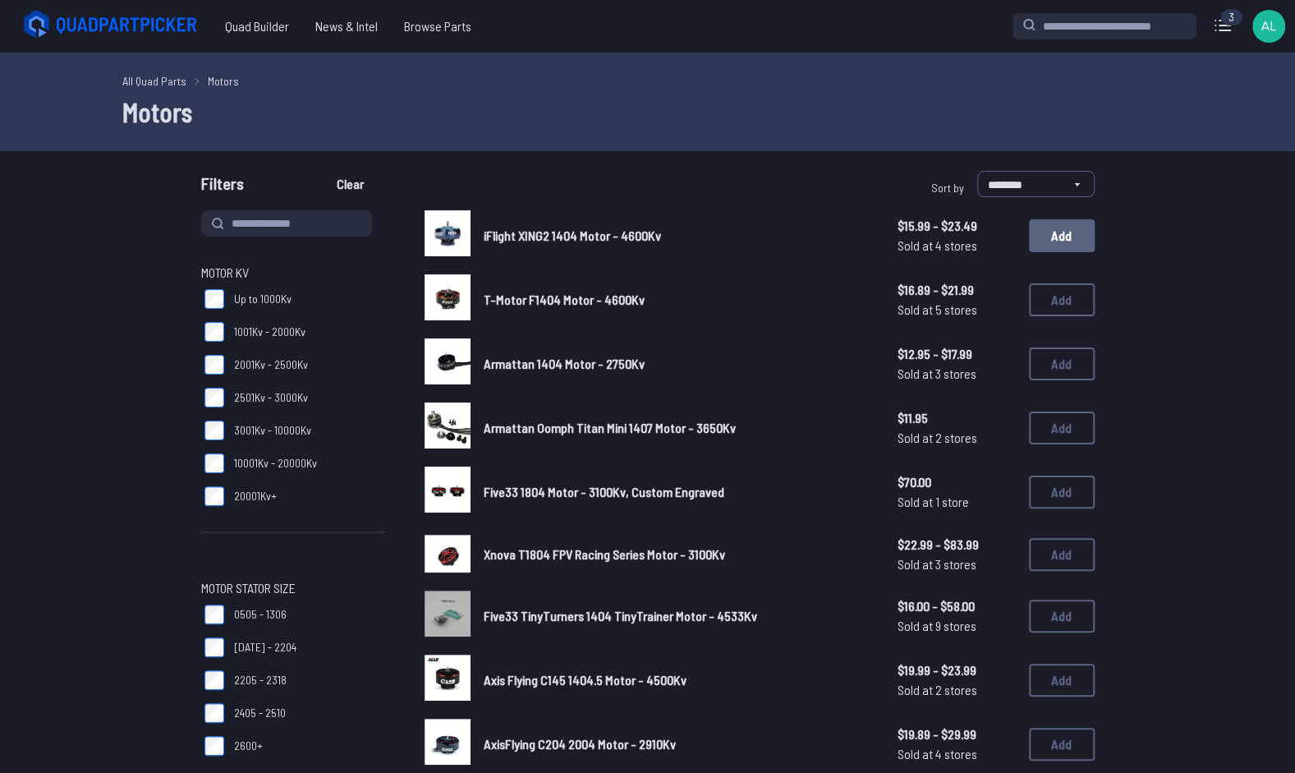
click at [1051, 230] on button "Add" at bounding box center [1062, 235] width 66 height 33
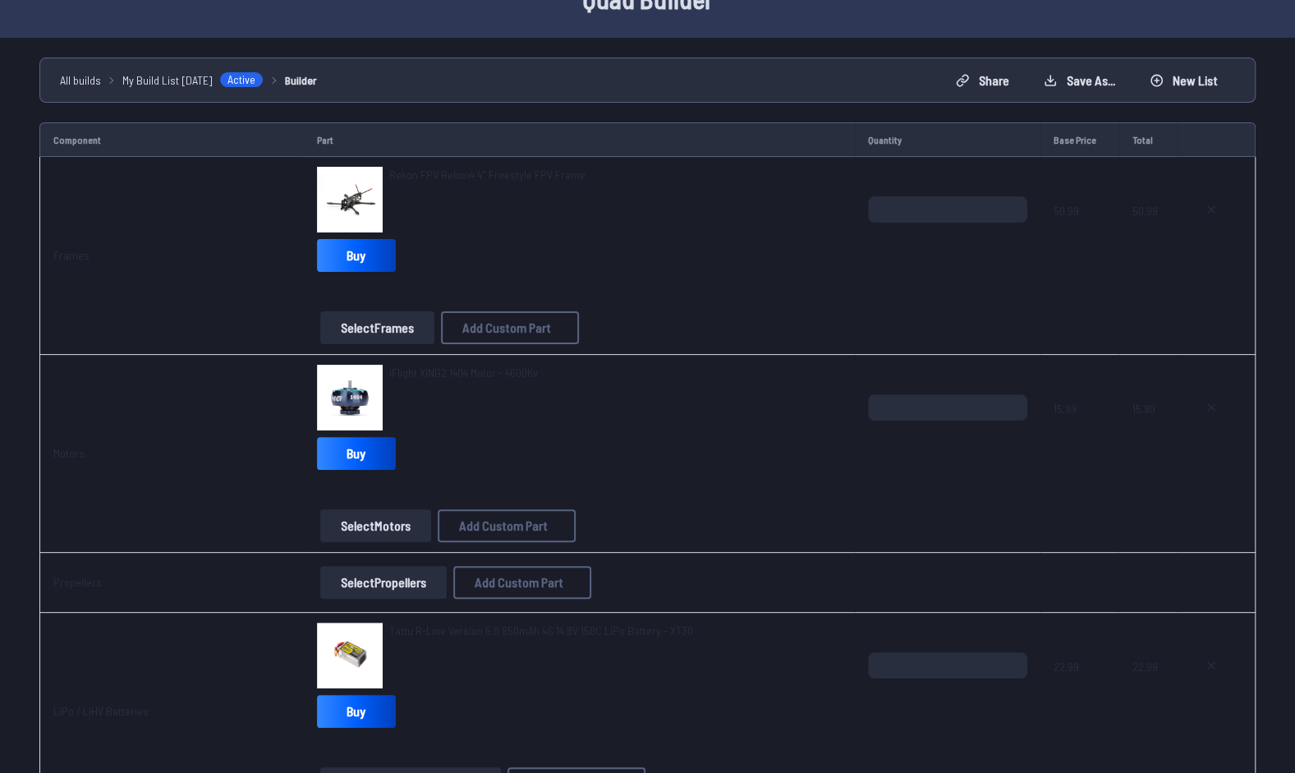
scroll to position [96, 0]
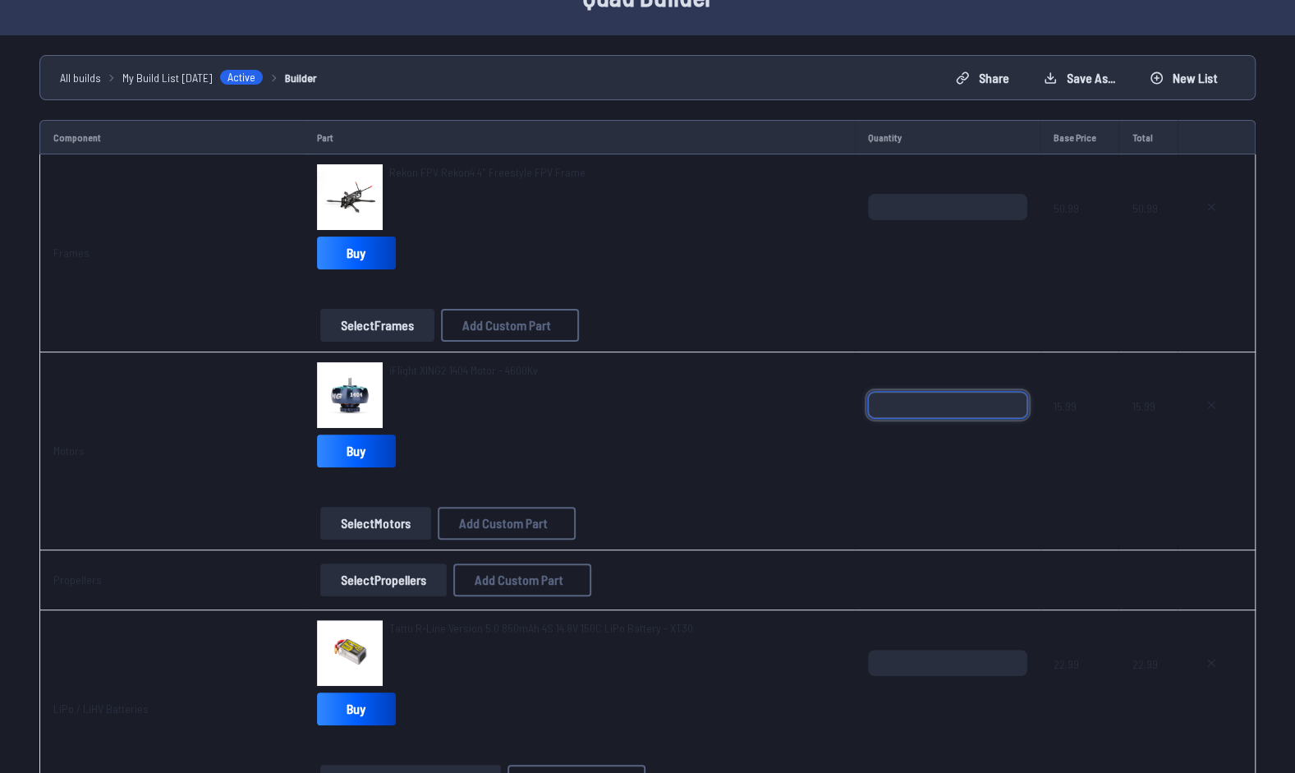
click at [1009, 395] on input "*" at bounding box center [947, 405] width 159 height 26
type input "*"
click at [1009, 395] on input "*" at bounding box center [947, 405] width 159 height 26
click at [960, 492] on span at bounding box center [947, 490] width 159 height 39
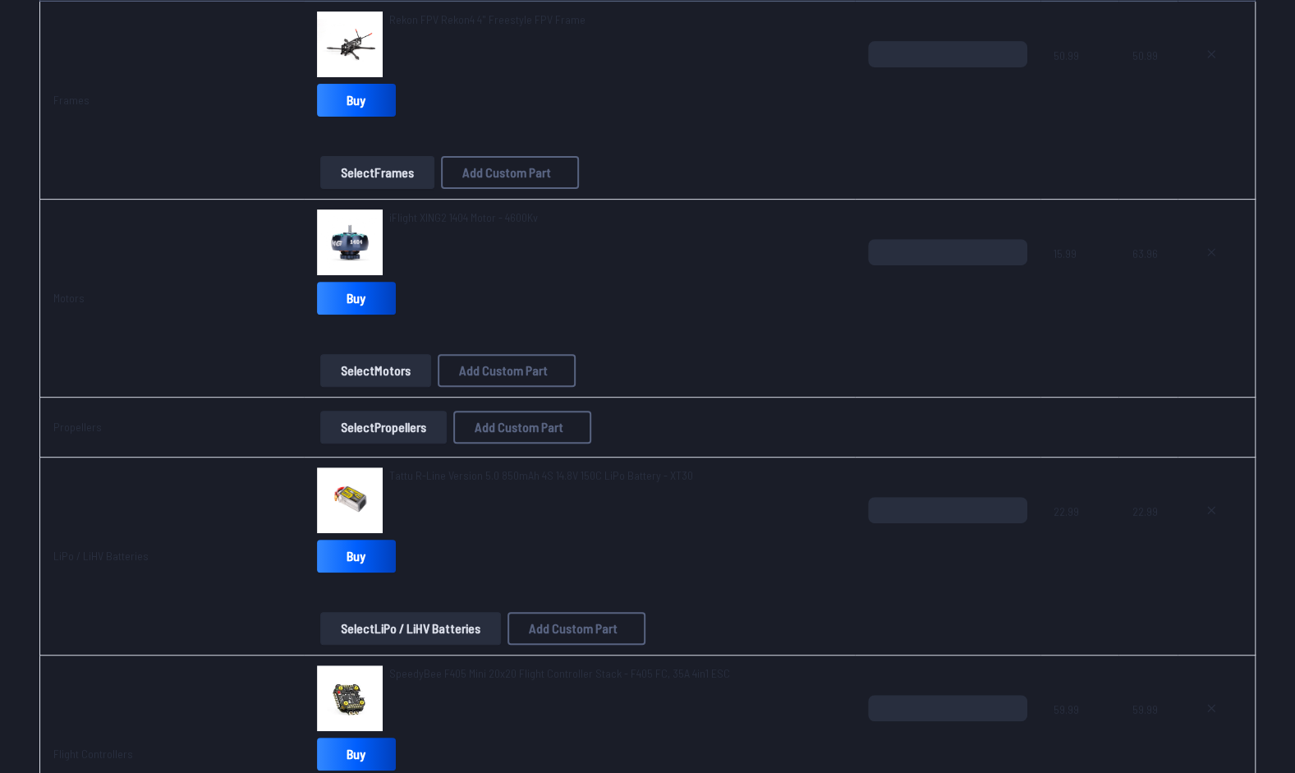
scroll to position [250, 0]
click at [367, 428] on button "Select Propellers" at bounding box center [383, 426] width 126 height 33
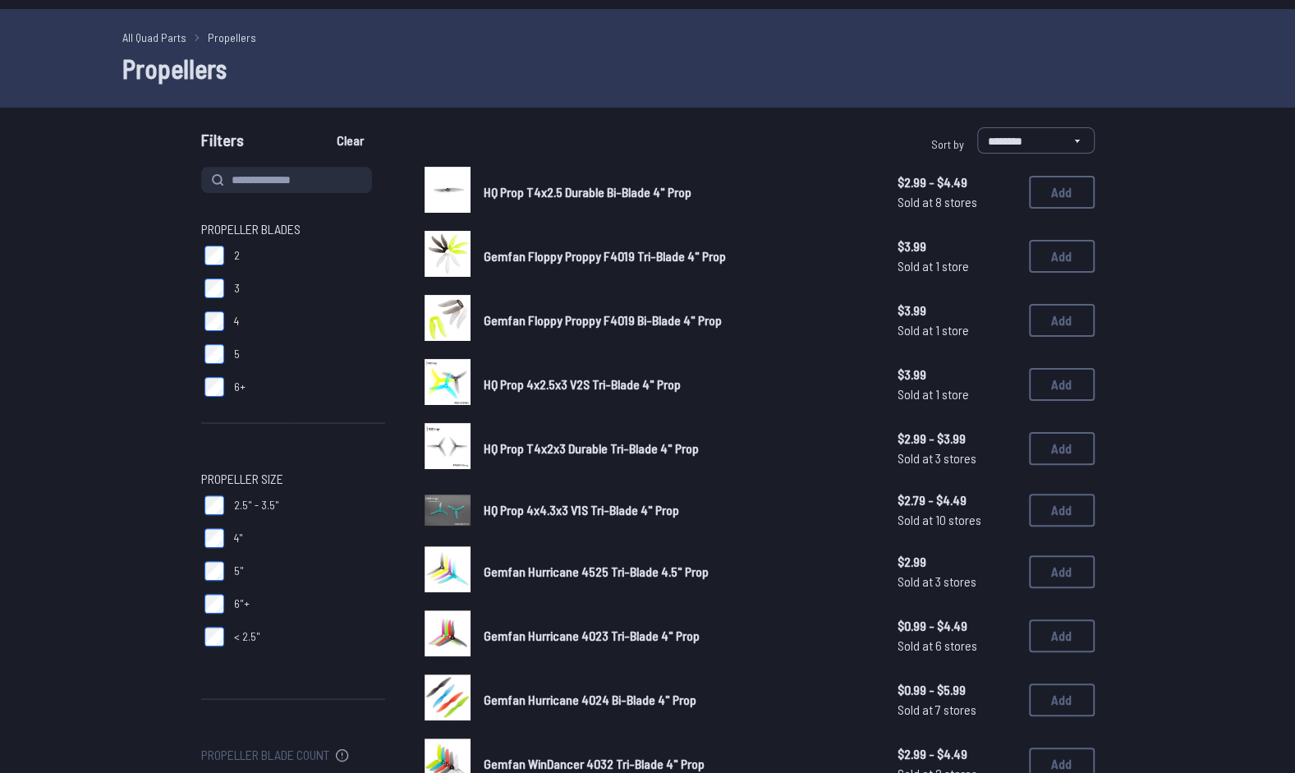
scroll to position [59, 0]
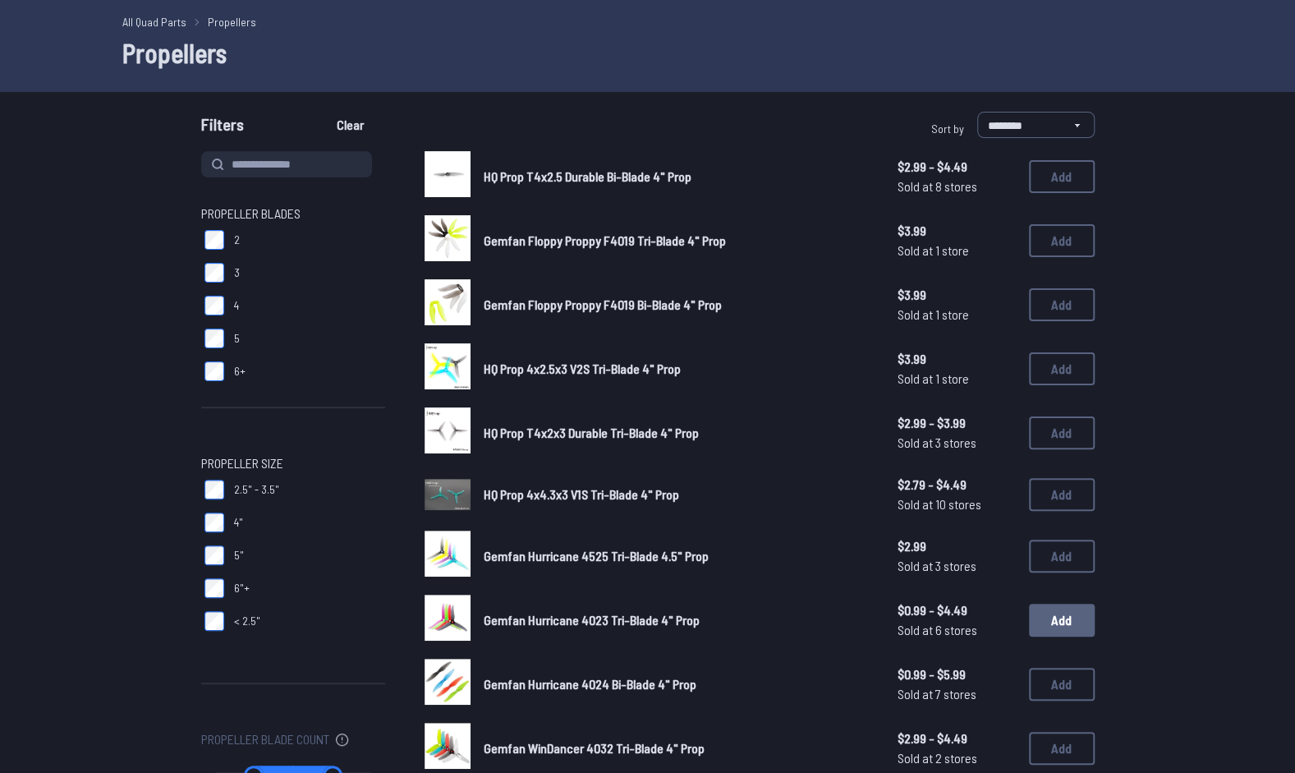
click at [1076, 610] on button "Add" at bounding box center [1062, 620] width 66 height 33
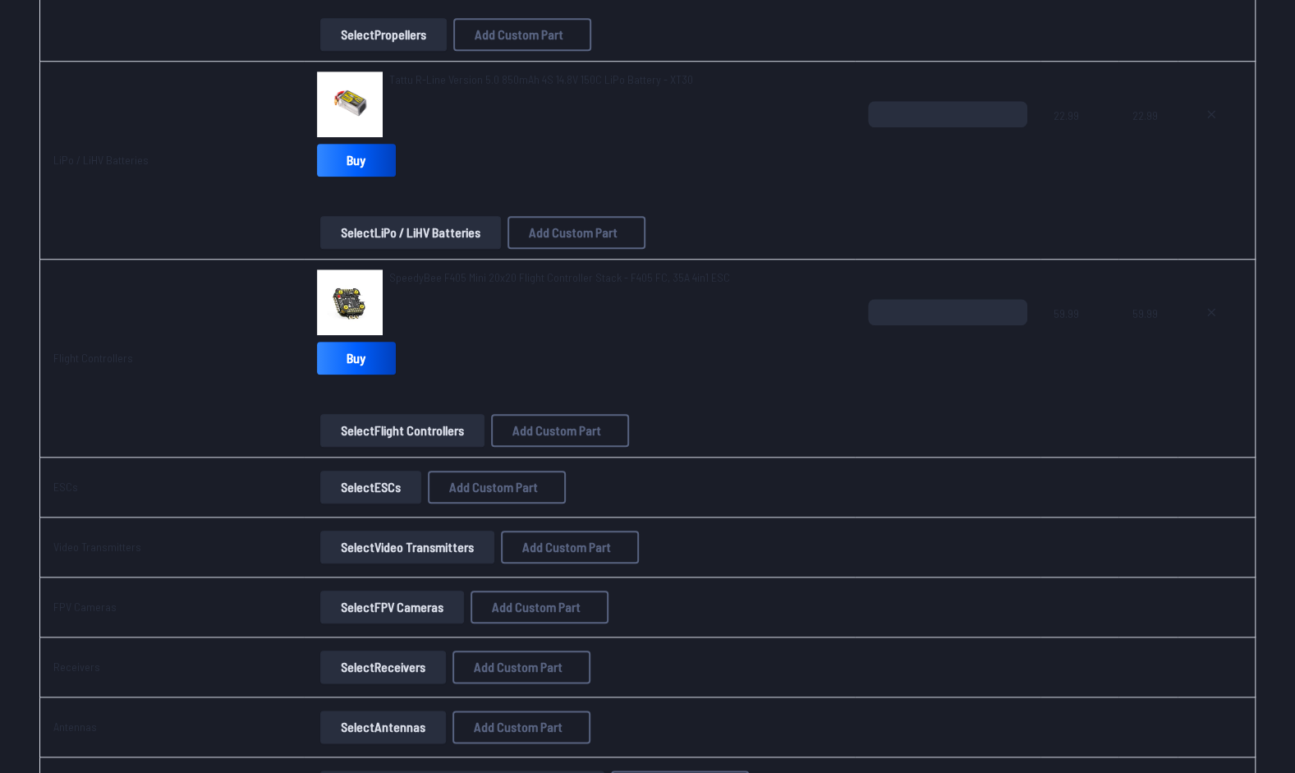
scroll to position [783, 0]
click at [370, 538] on button "Select Video Transmitters" at bounding box center [407, 546] width 174 height 33
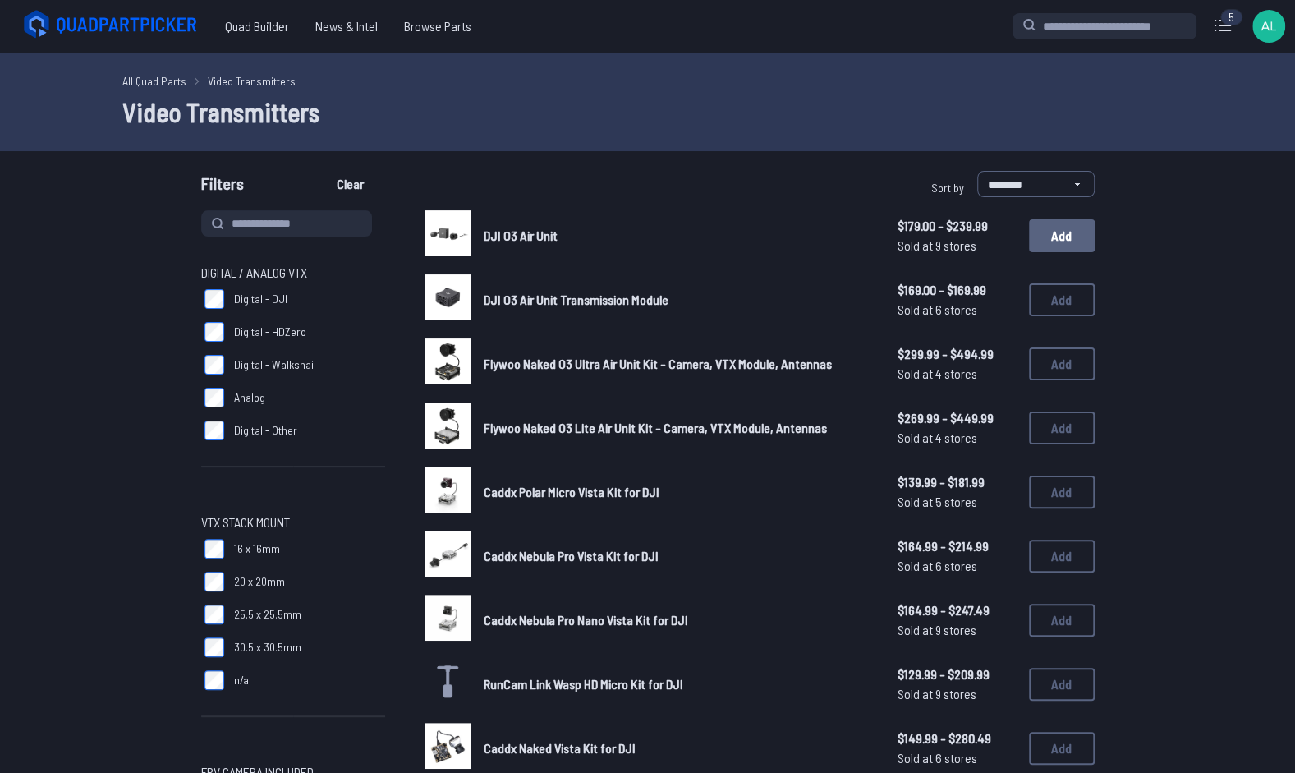
click at [1048, 233] on button "Add" at bounding box center [1062, 235] width 66 height 33
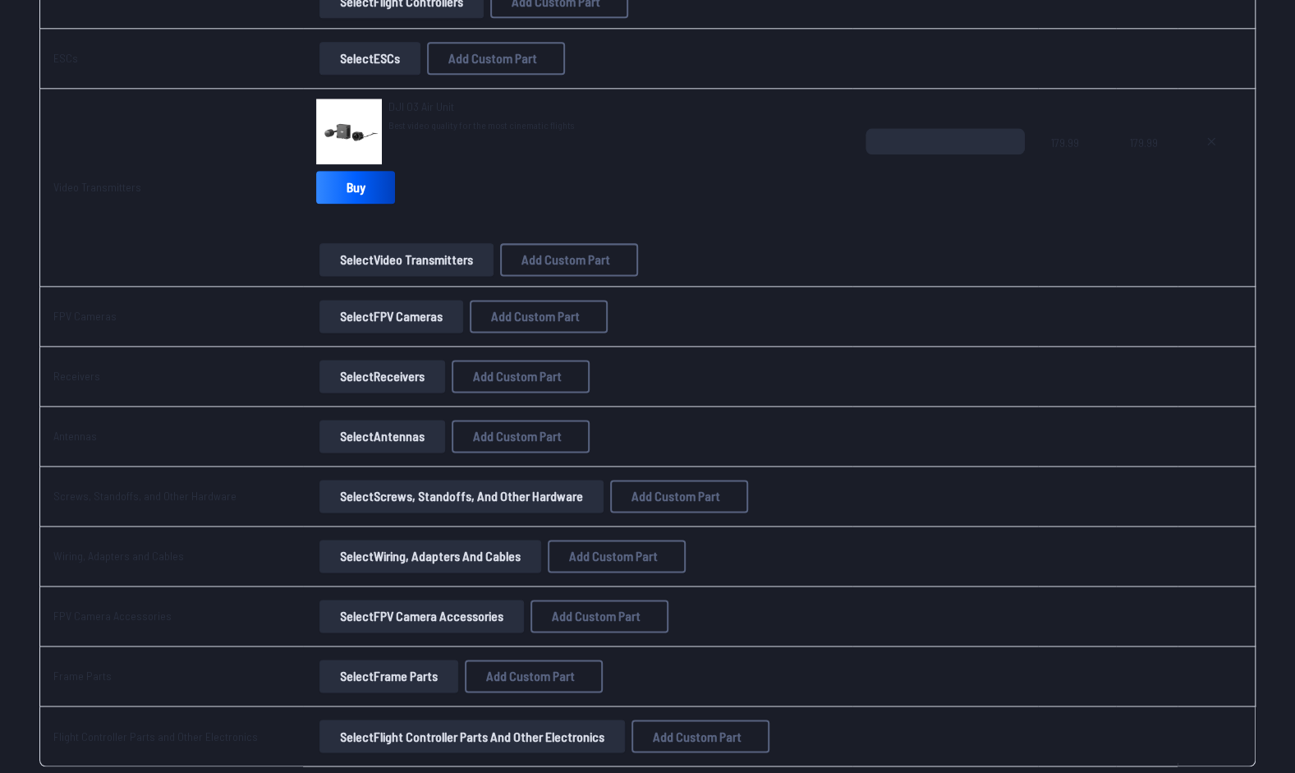
scroll to position [1243, 0]
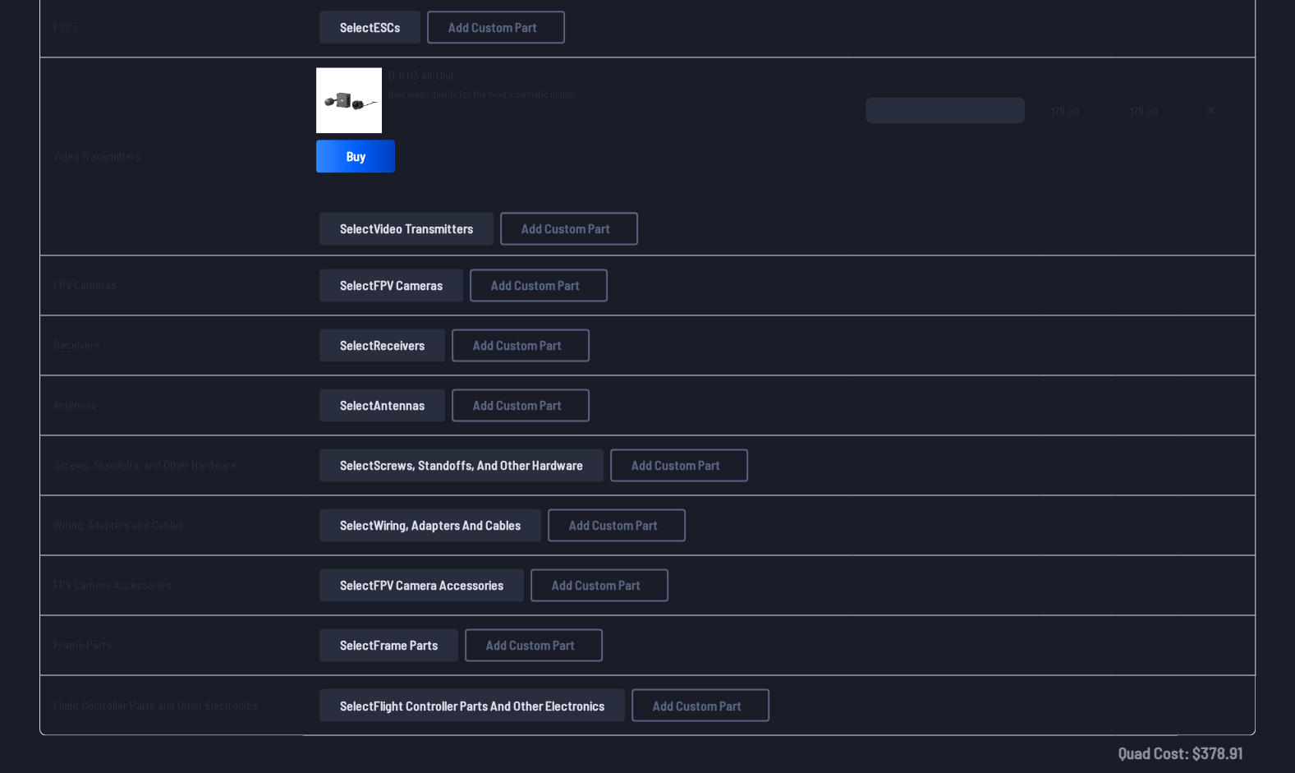
click at [373, 340] on button "Select Receivers" at bounding box center [382, 345] width 126 height 33
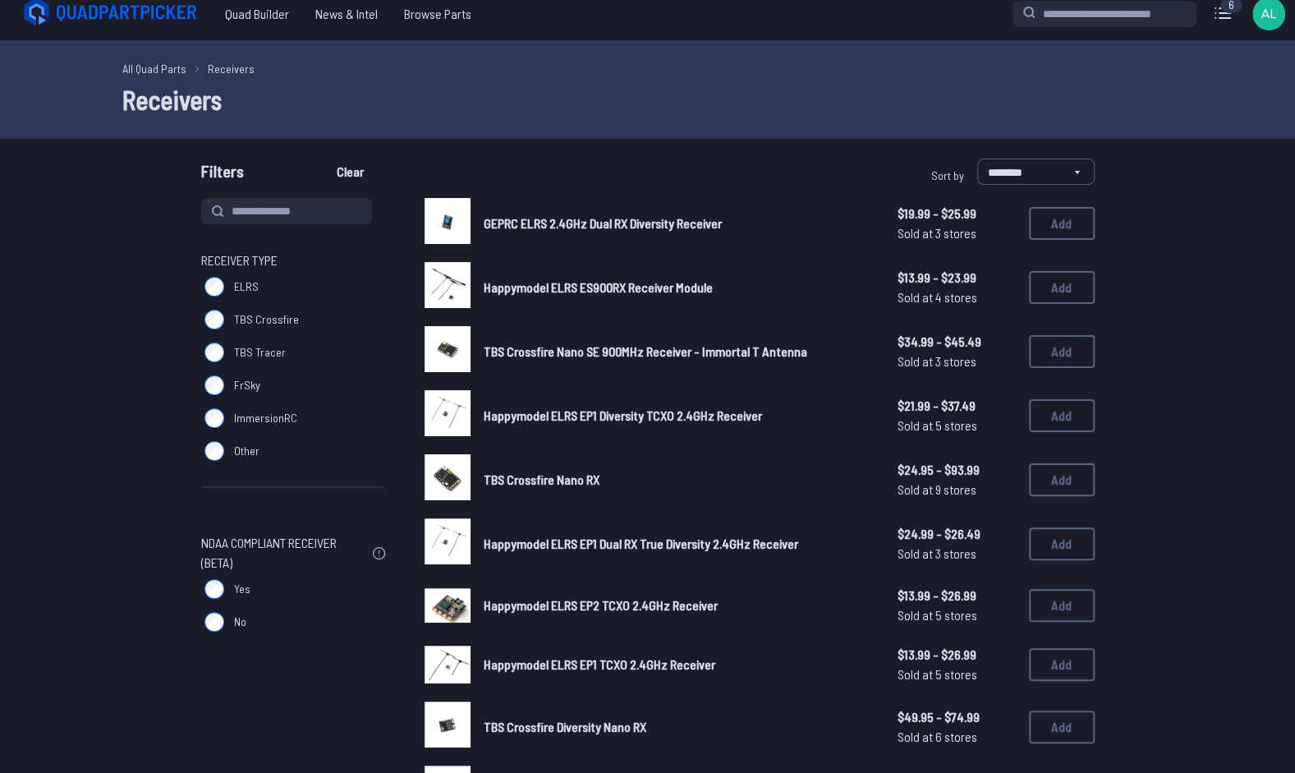
scroll to position [11, 0]
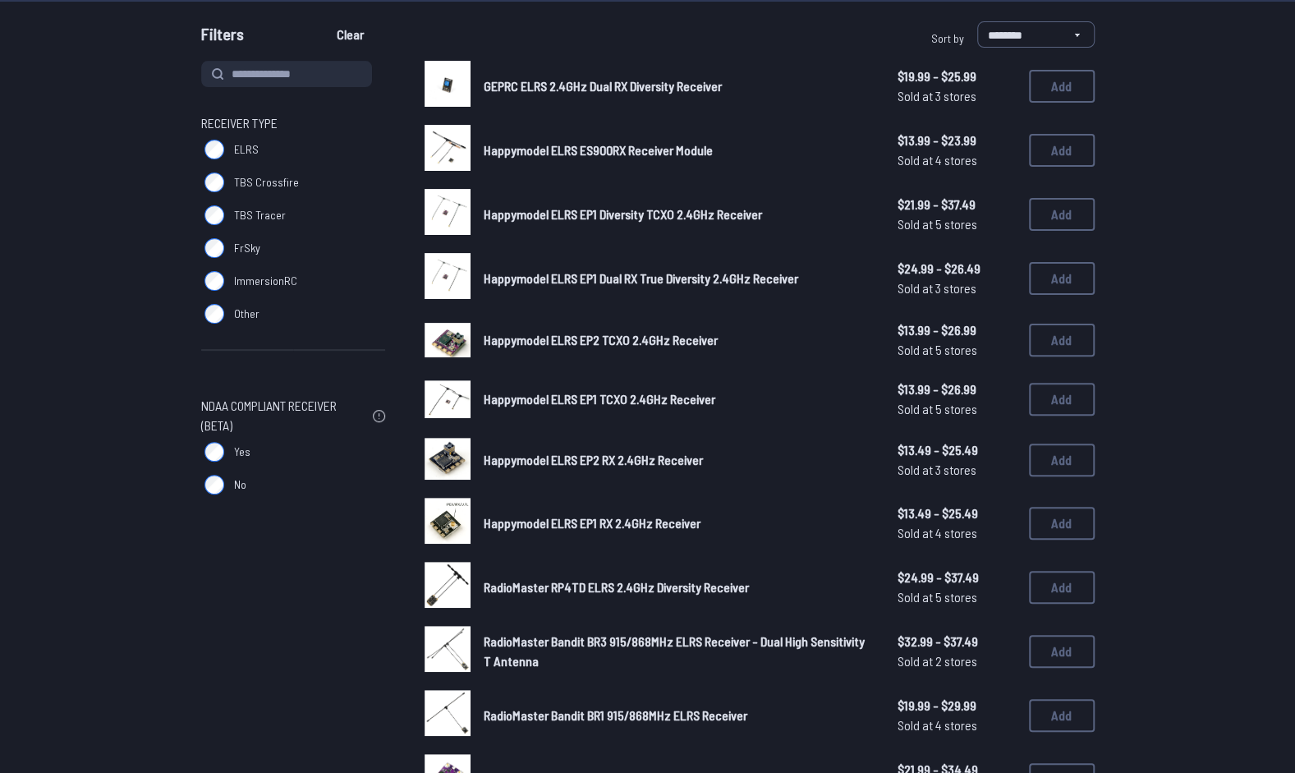
scroll to position [170, 0]
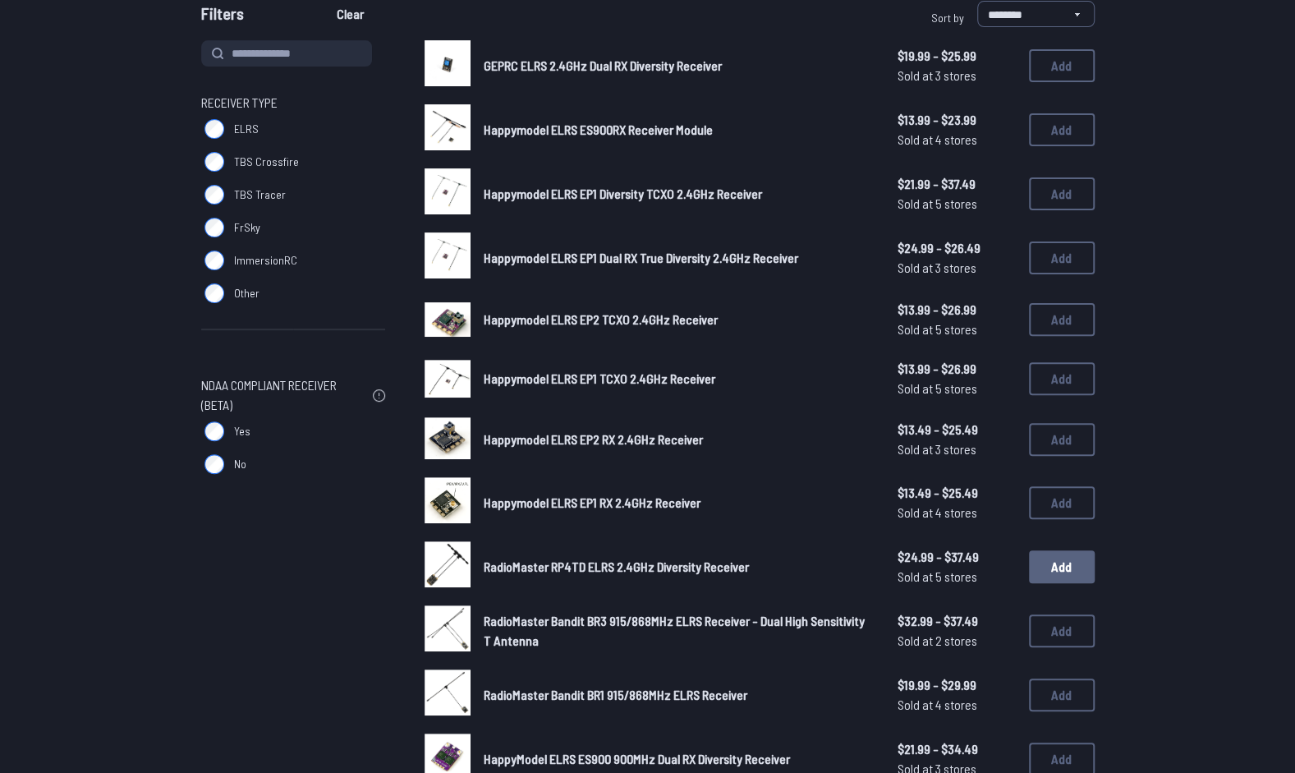
click at [1047, 581] on button "Add" at bounding box center [1062, 566] width 66 height 33
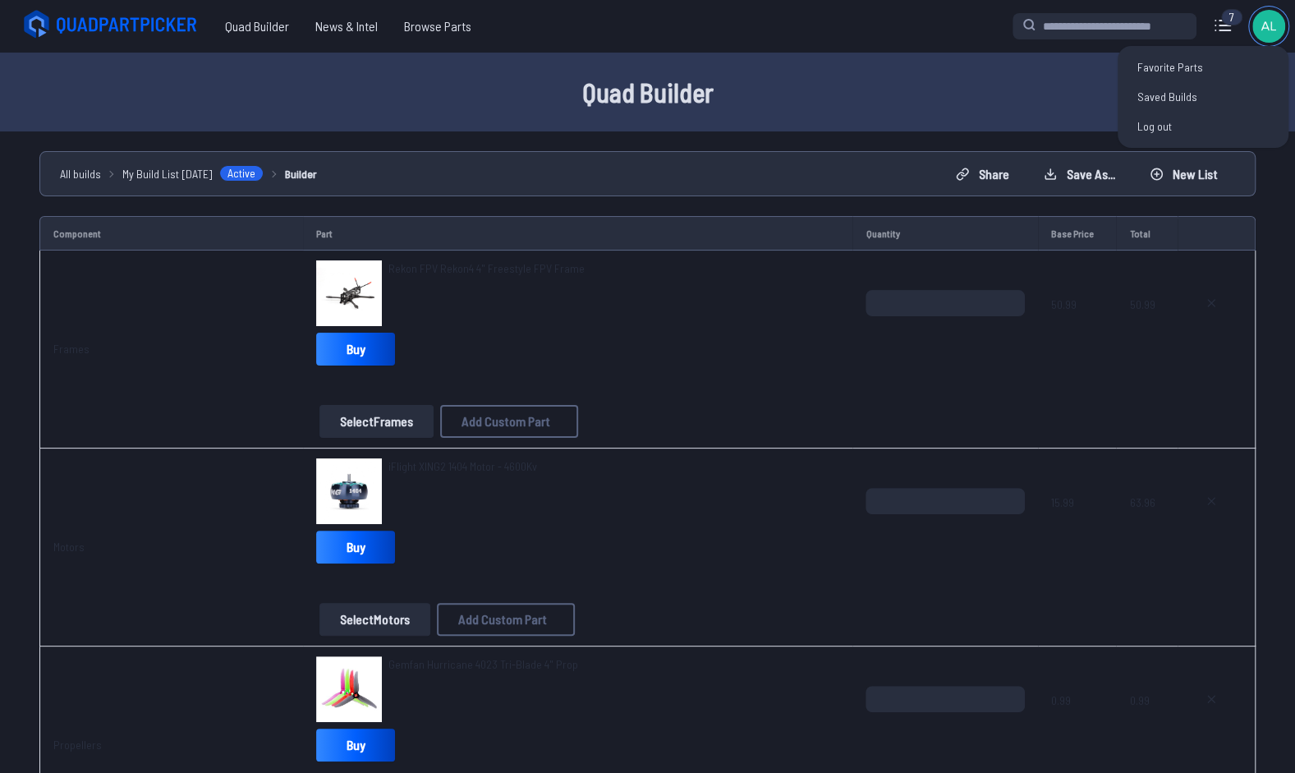
click at [1257, 25] on img at bounding box center [1268, 26] width 33 height 33
click at [1166, 88] on link "Saved Builds" at bounding box center [1203, 97] width 158 height 30
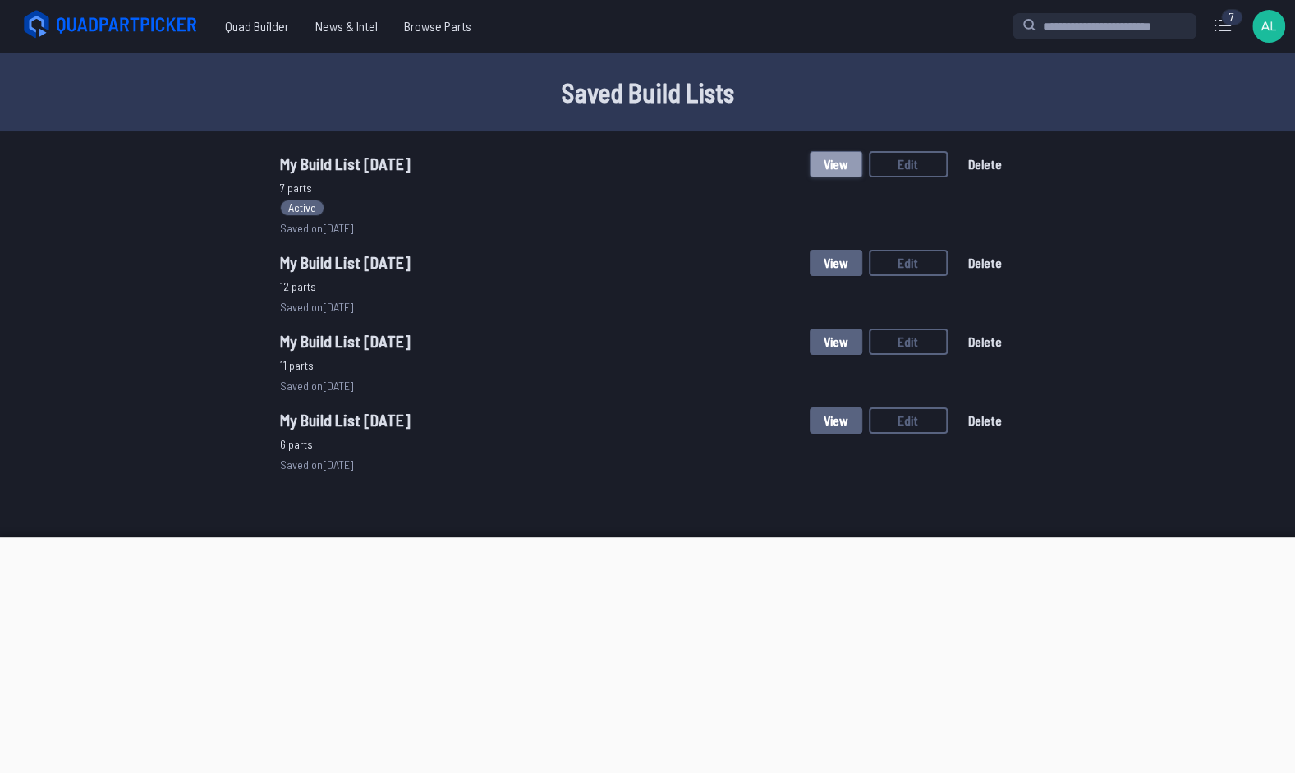
click at [834, 166] on button "View" at bounding box center [836, 164] width 53 height 26
click at [838, 263] on button "View" at bounding box center [836, 263] width 53 height 26
click at [829, 338] on button "View" at bounding box center [836, 342] width 53 height 26
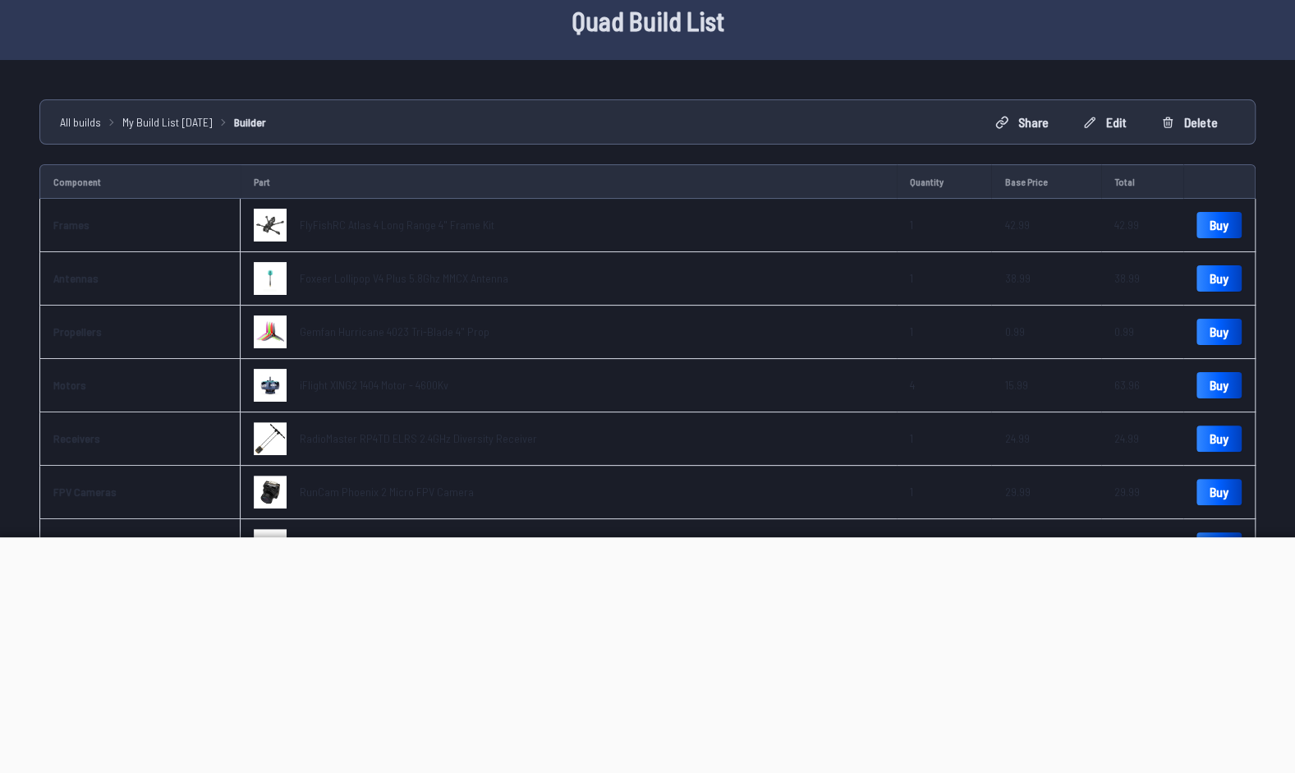
scroll to position [72, 0]
click at [645, 537] on div at bounding box center [647, 537] width 1307 height 0
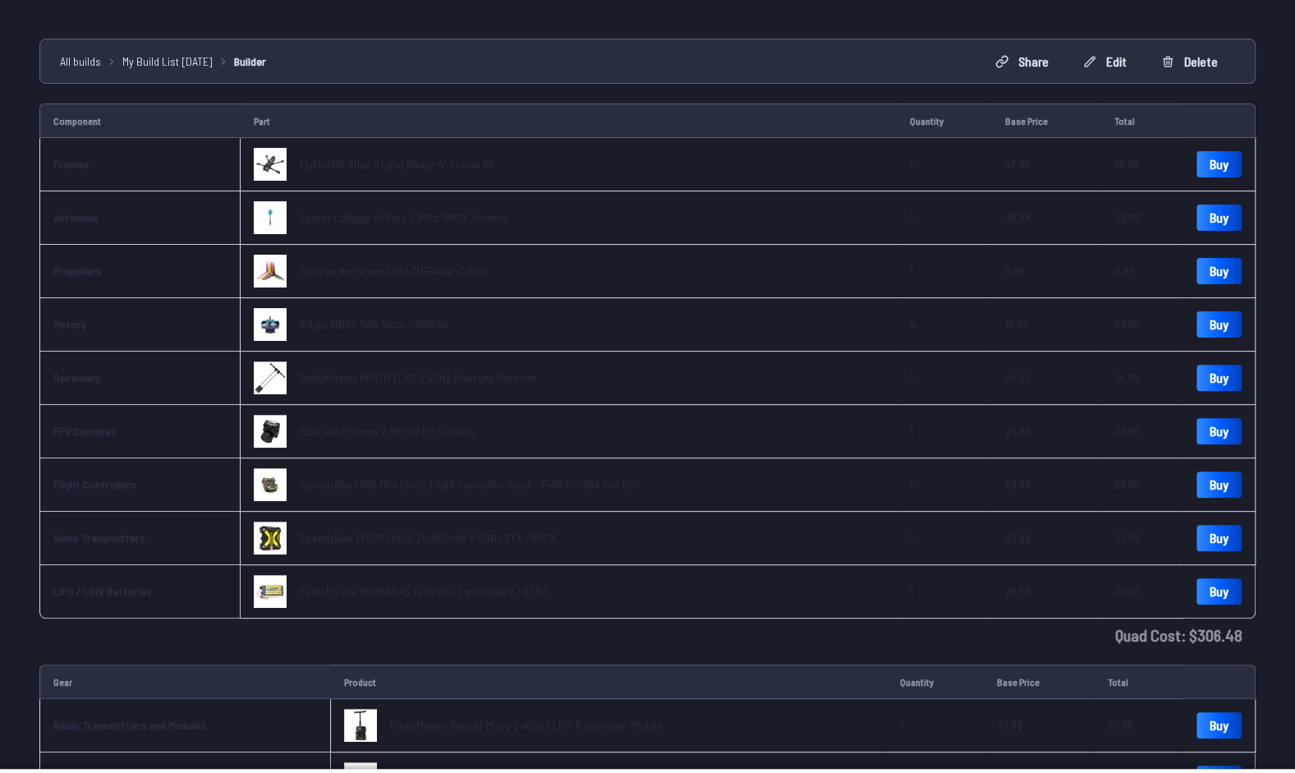
scroll to position [131, 0]
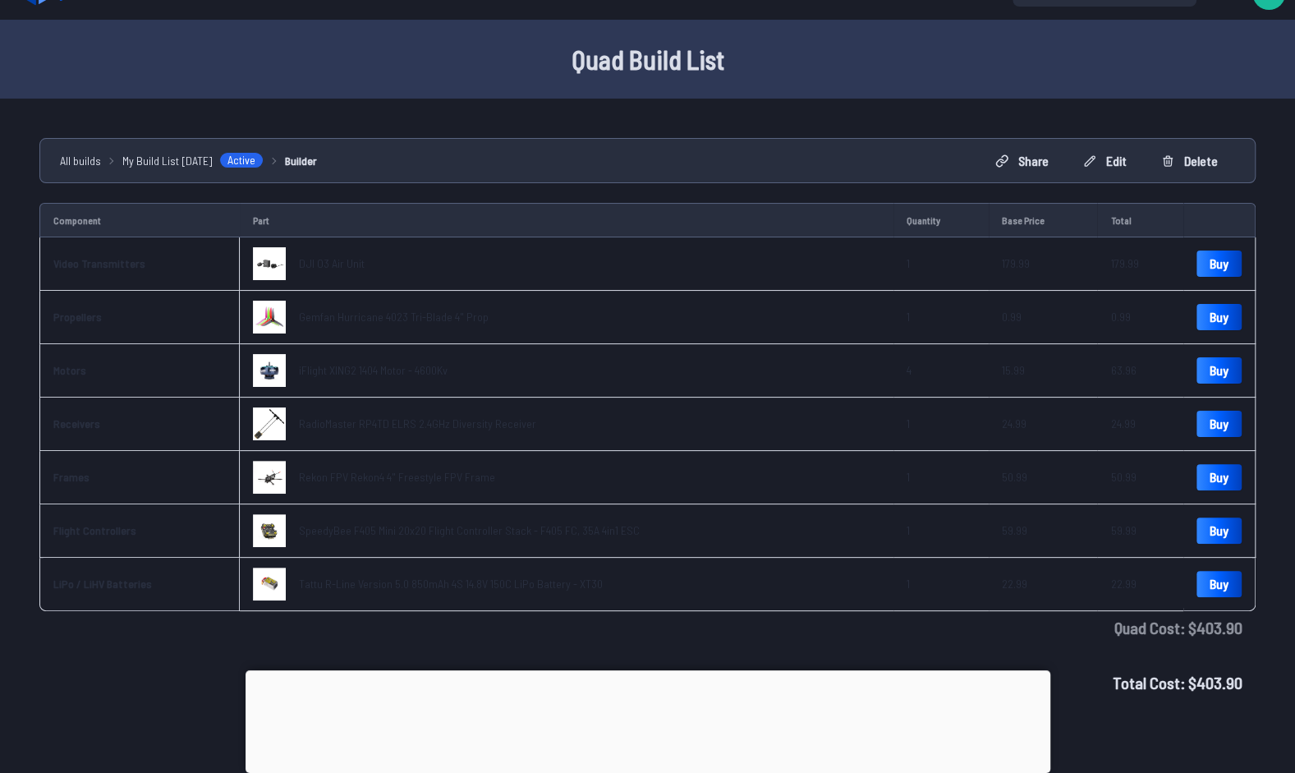
scroll to position [25, 0]
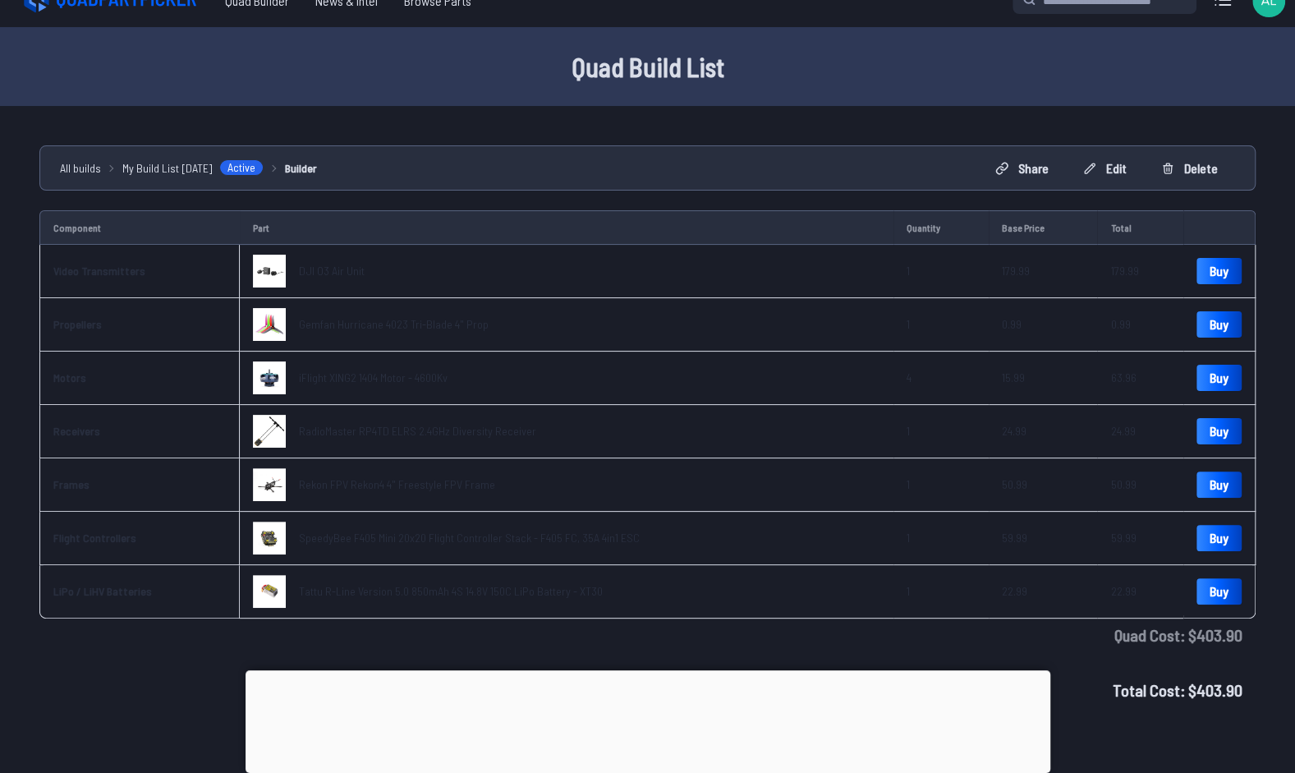
click at [190, 163] on span "My Build List [DATE]" at bounding box center [167, 167] width 90 height 17
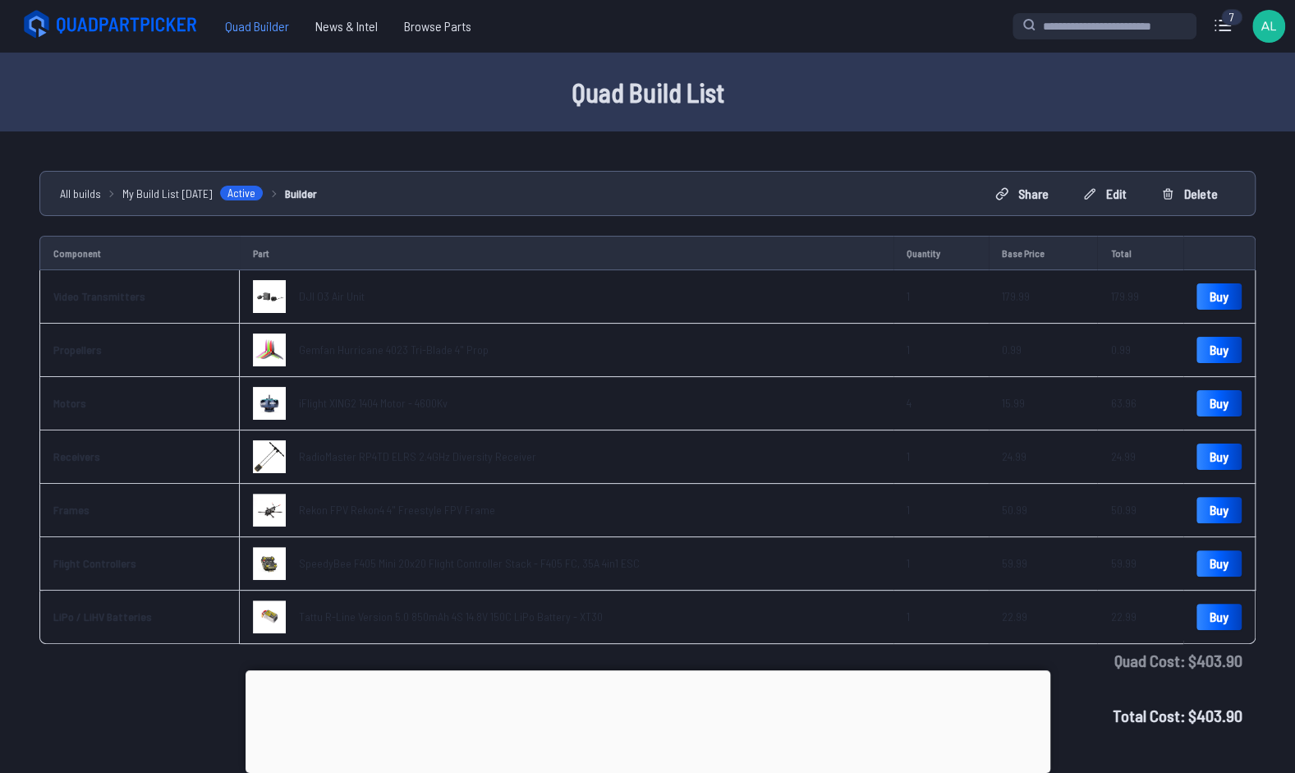
click at [246, 30] on span "Quad Builder" at bounding box center [257, 26] width 90 height 33
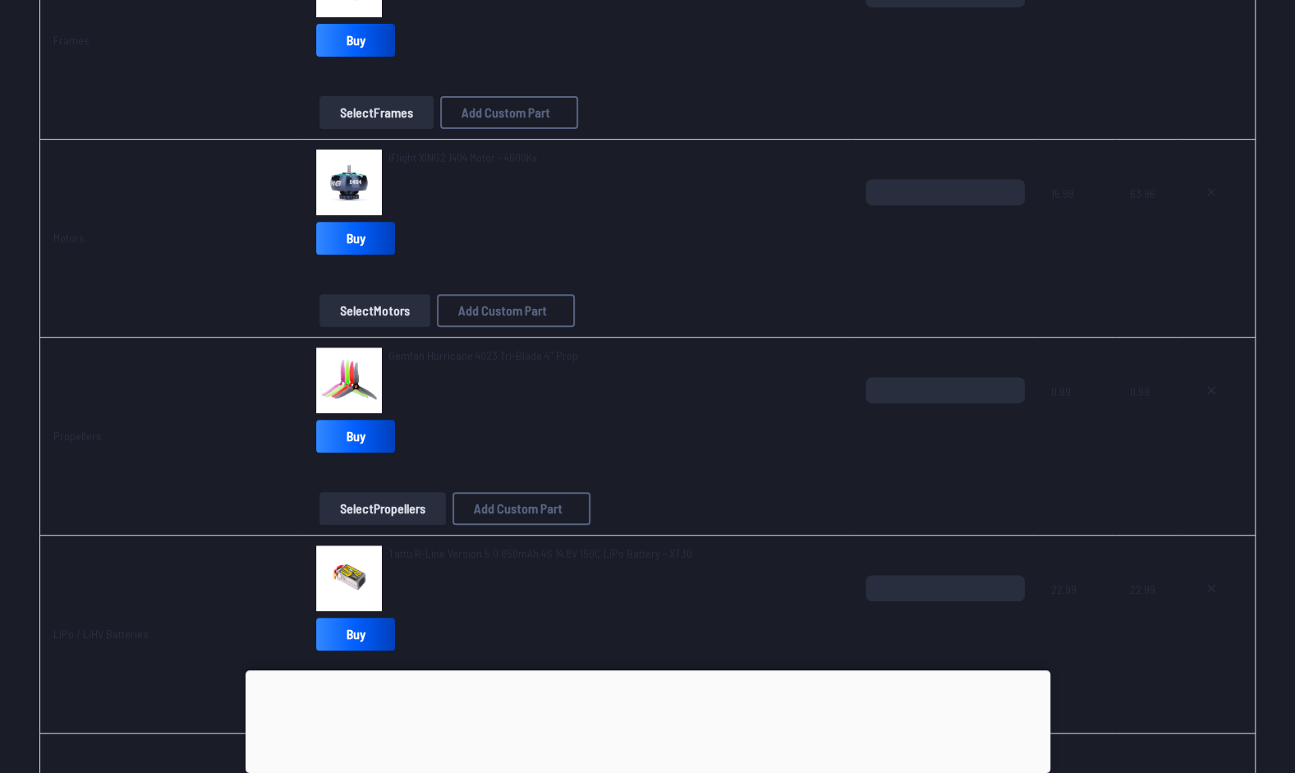
scroll to position [310, 0]
click at [654, 670] on div at bounding box center [648, 670] width 805 height 0
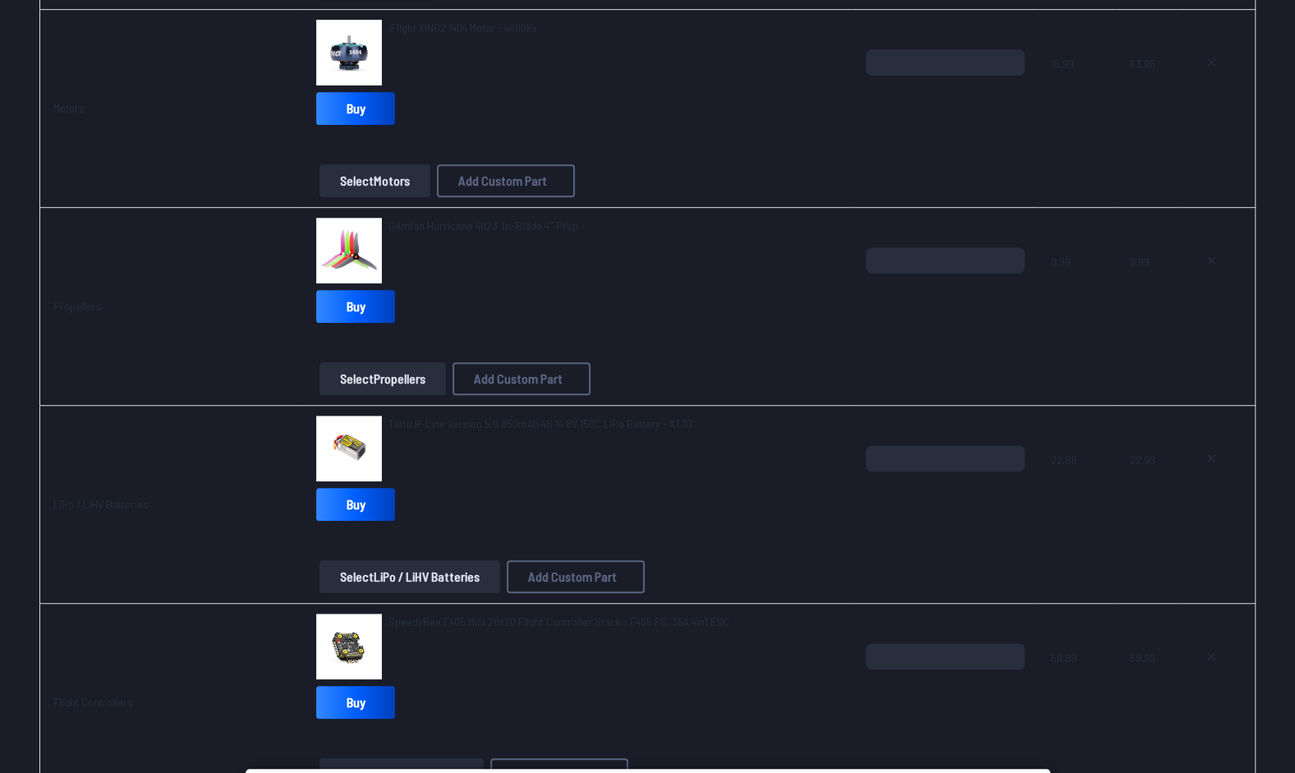
scroll to position [483, 0]
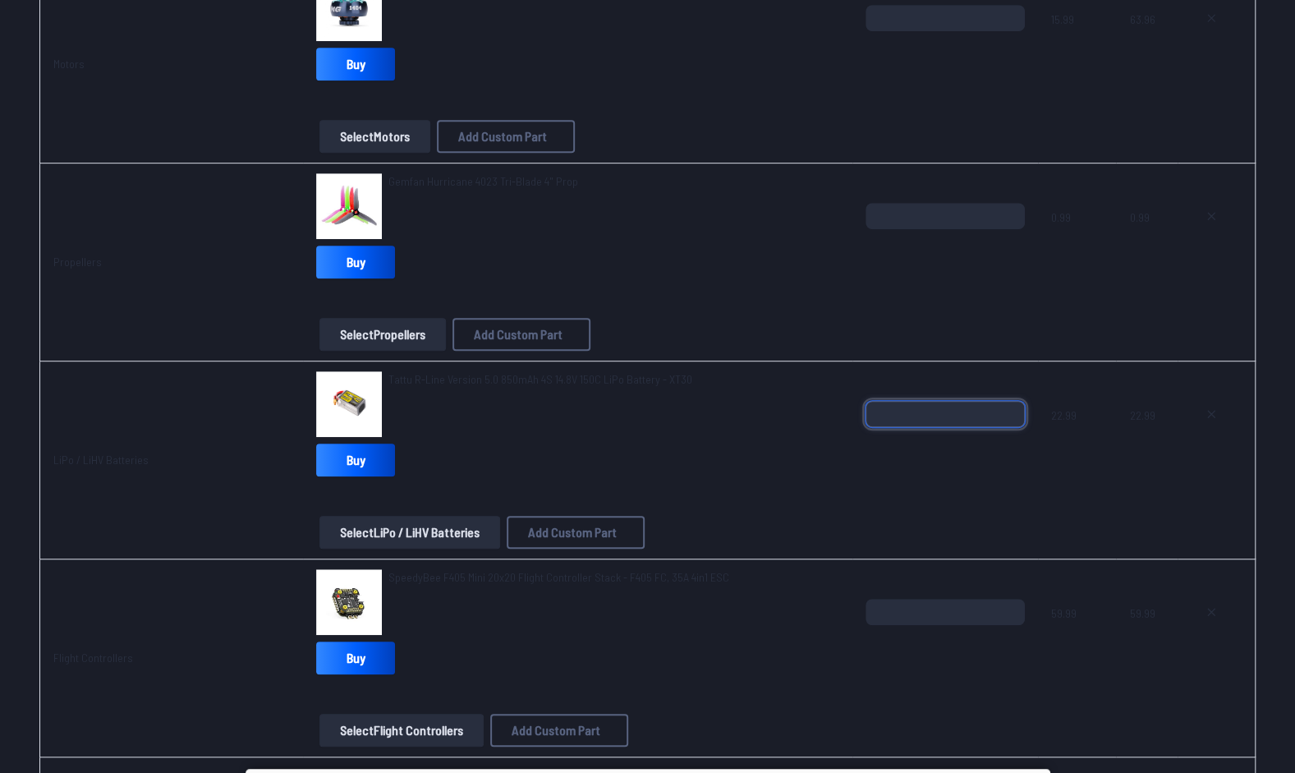
click at [1009, 406] on input "*" at bounding box center [945, 414] width 159 height 26
type input "*"
click at [1009, 406] on input "*" at bounding box center [945, 414] width 159 height 26
click at [1289, 473] on div "Component Part Quantity Base Price Total Frames Rekon FPV Rekon4 4" Freestyle F…" at bounding box center [647, 699] width 1295 height 1932
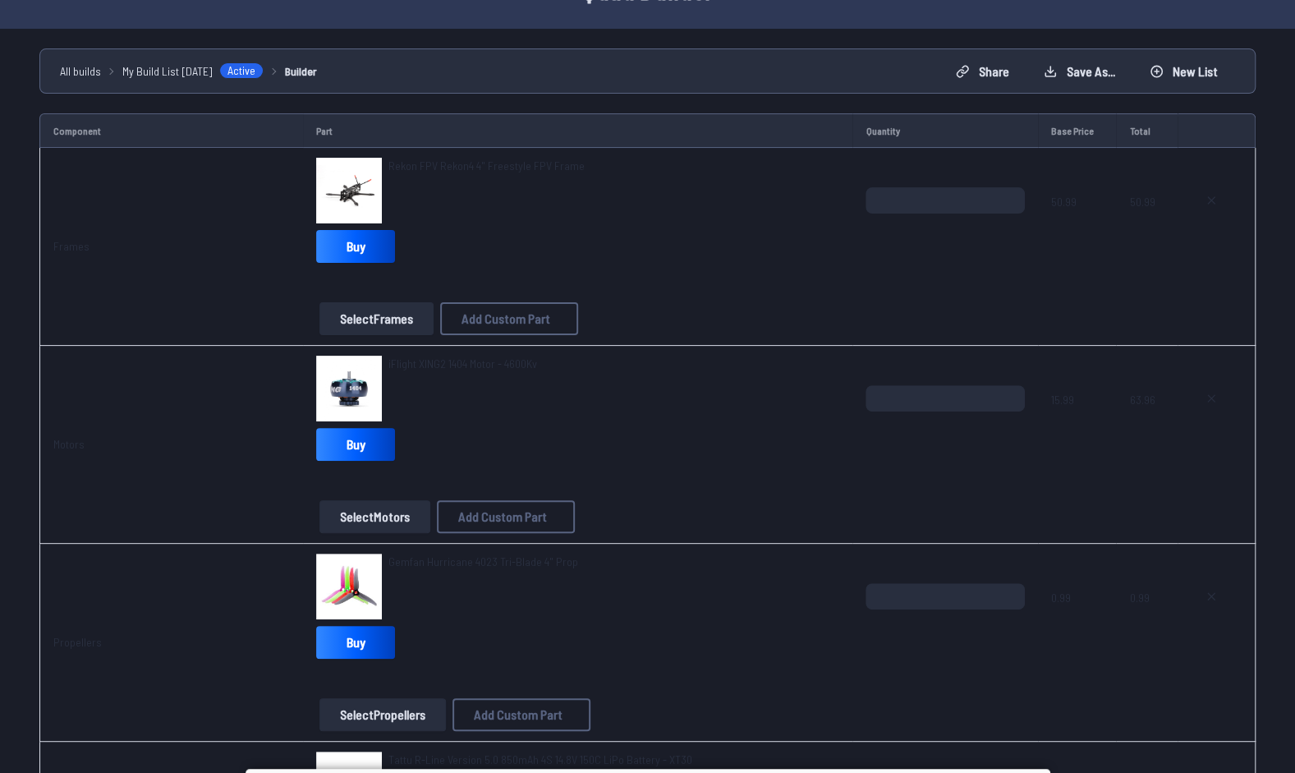
scroll to position [102, 0]
click at [1147, 480] on span at bounding box center [1146, 484] width 35 height 39
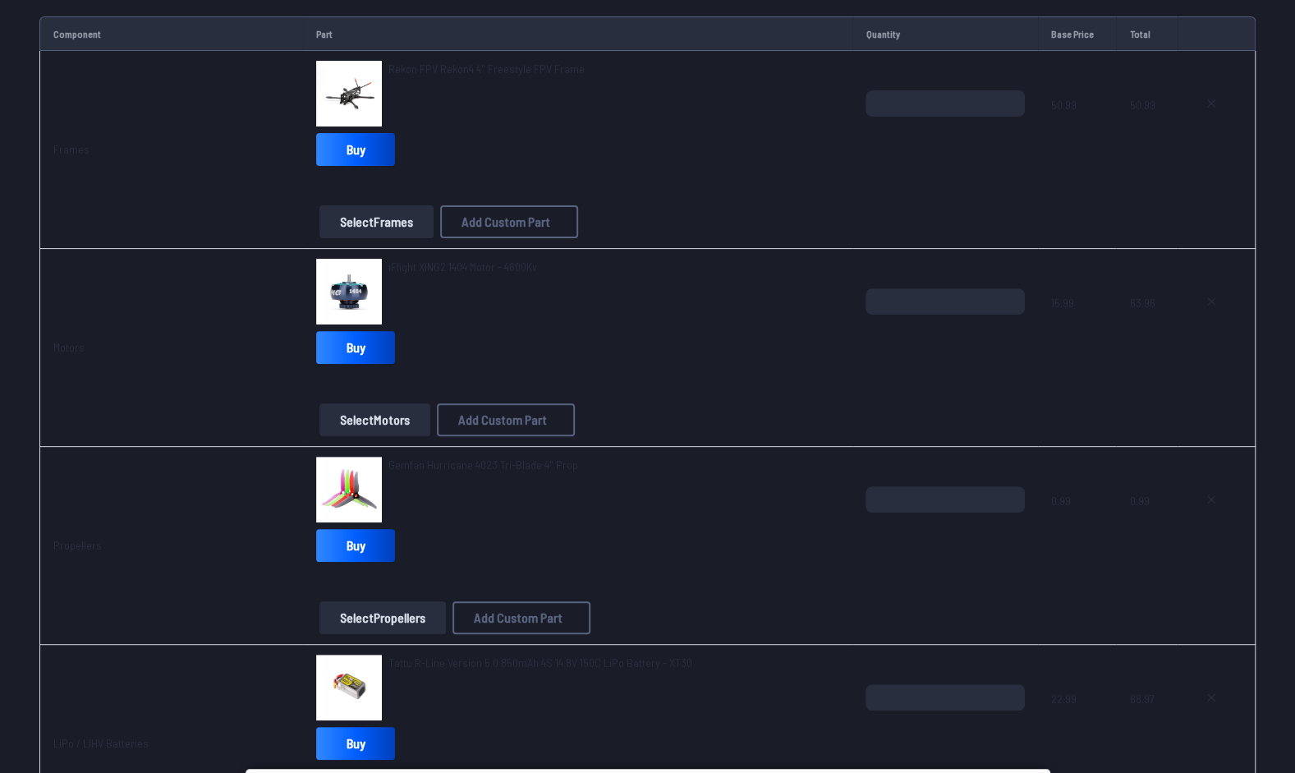
scroll to position [167, 0]
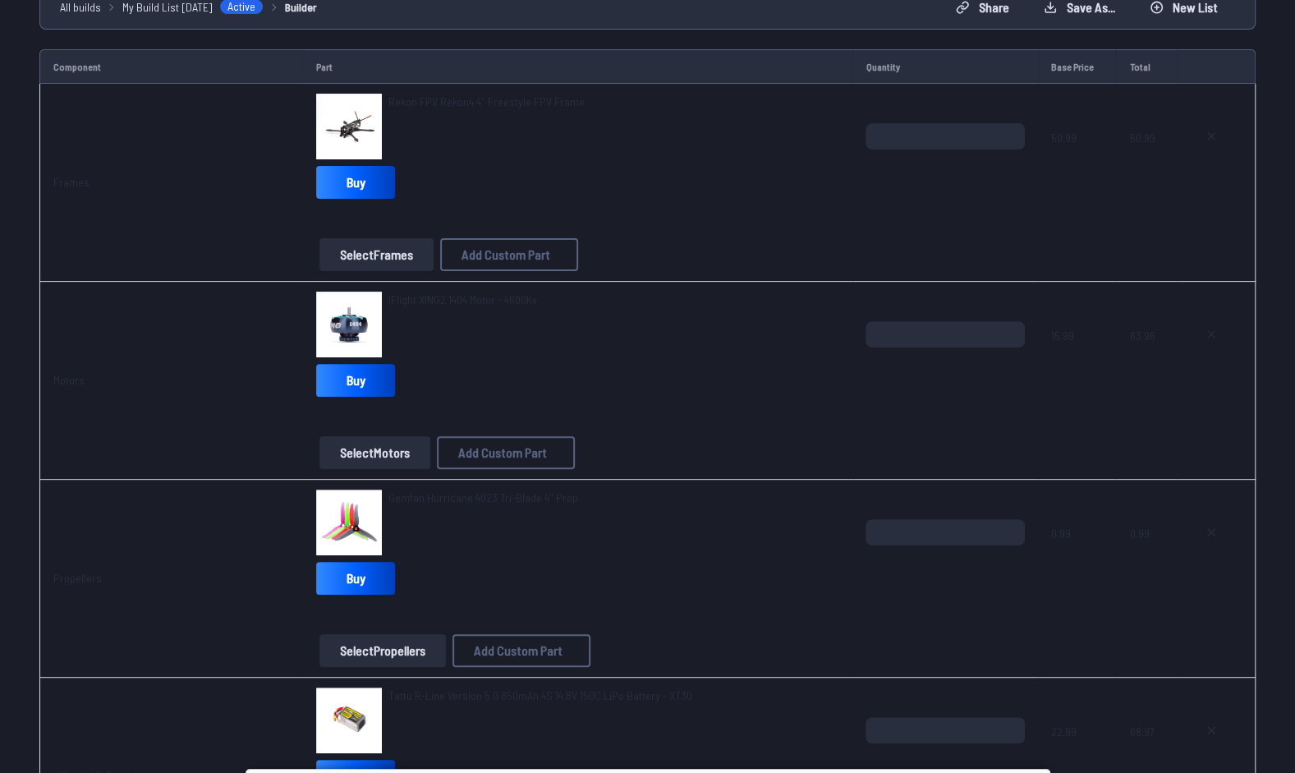
click at [411, 296] on span "iFlight XING2 1404 Motor - 4600Kv" at bounding box center [462, 299] width 149 height 14
click at [474, 293] on span "iFlight XING2 1404 Motor - 4600Kv" at bounding box center [462, 299] width 149 height 14
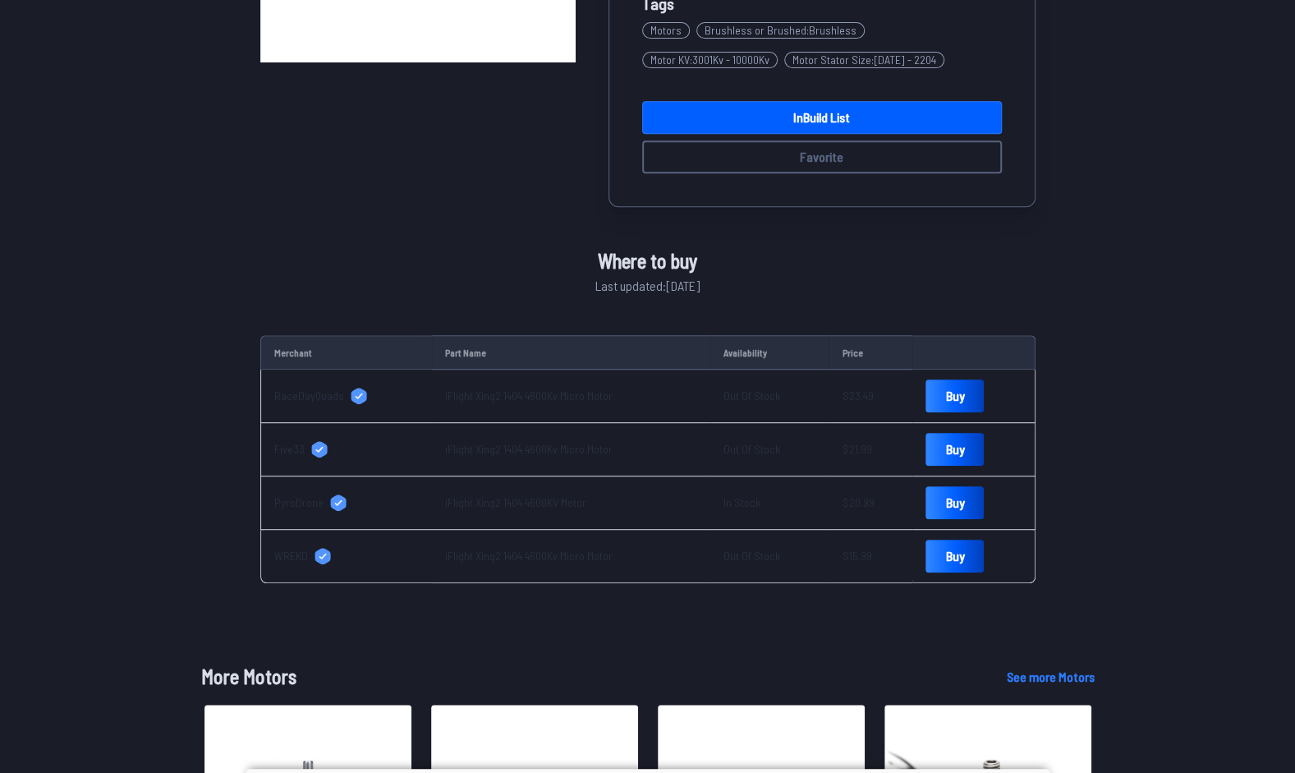
scroll to position [386, 0]
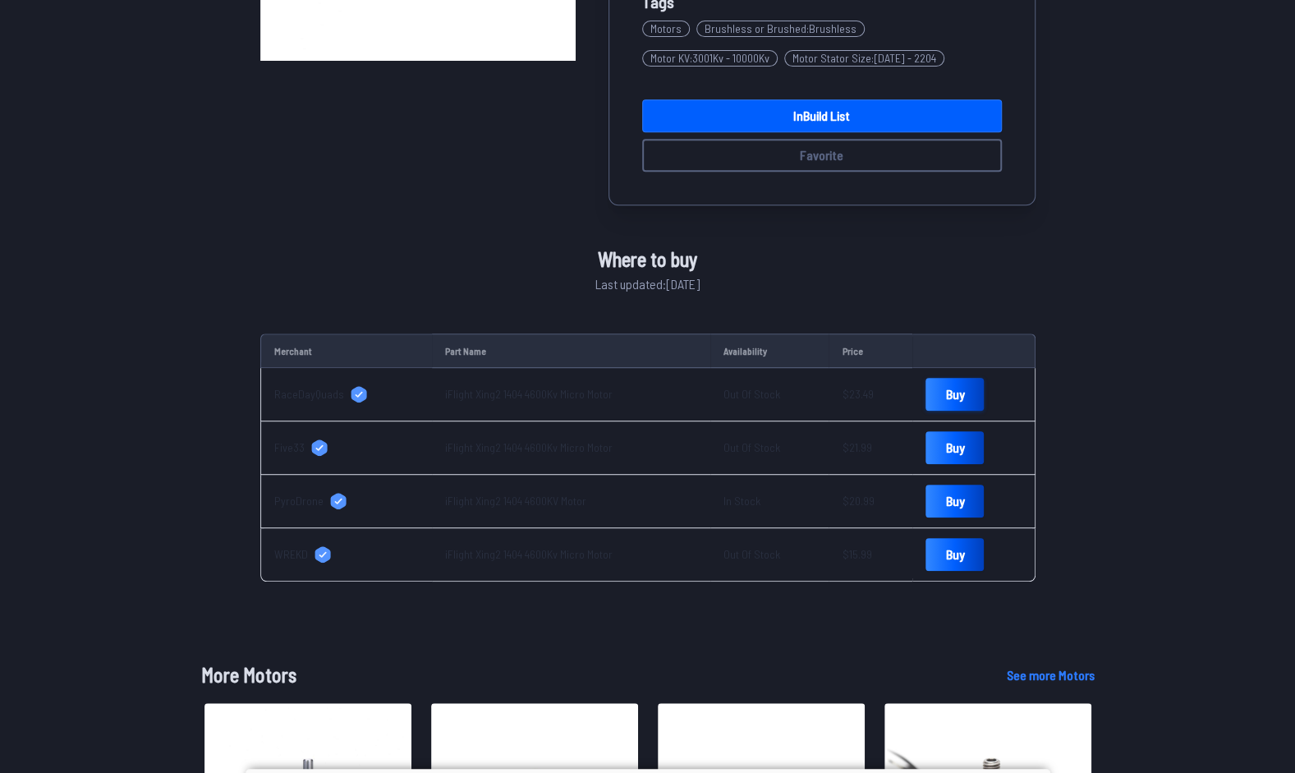
click at [951, 397] on link "Buy" at bounding box center [955, 394] width 58 height 33
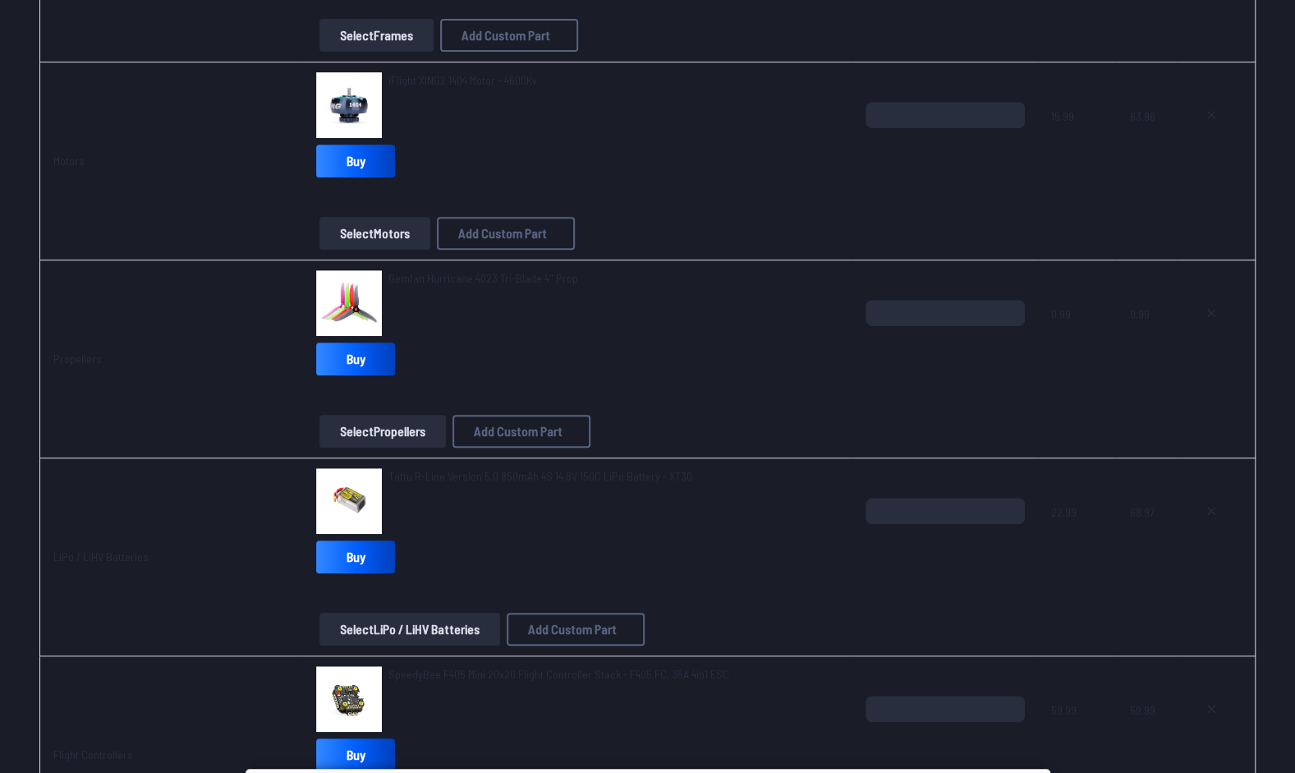
scroll to position [167, 0]
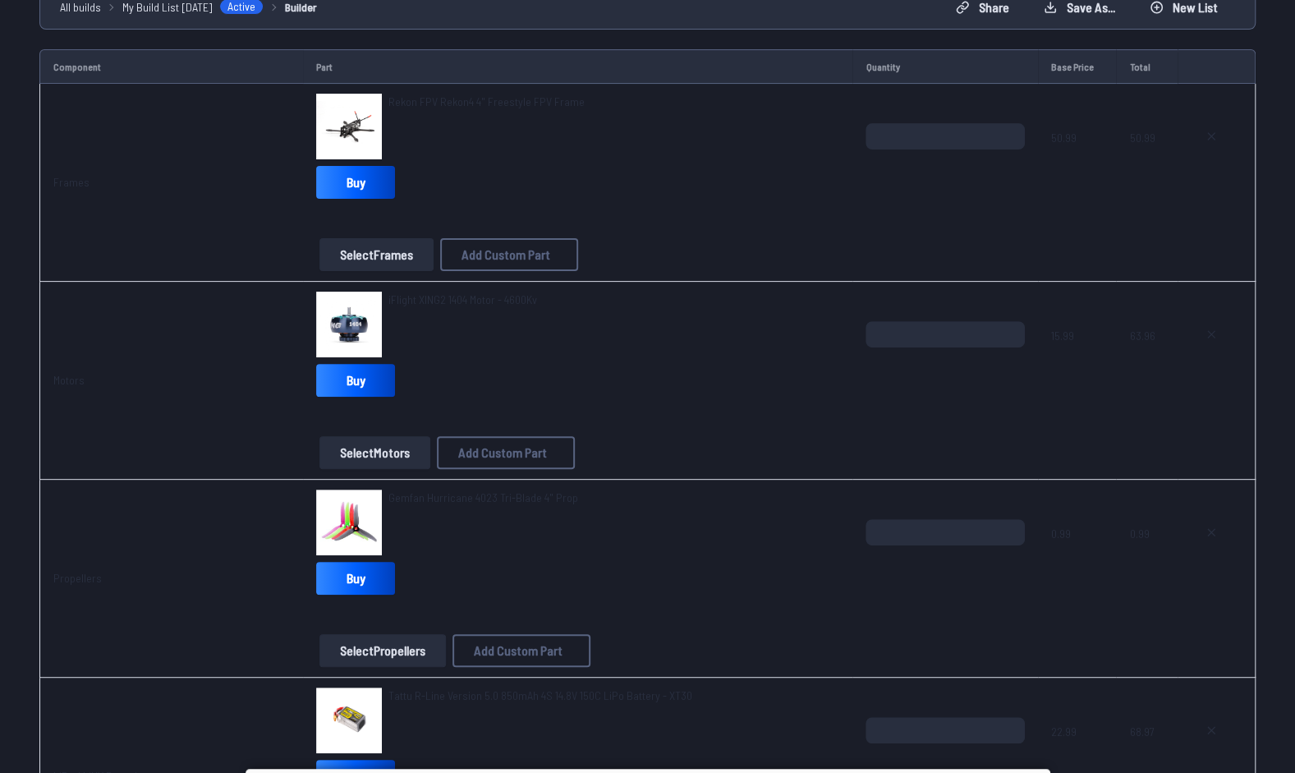
click at [537, 223] on div "Rekon FPV Rekon4 4" Freestyle FPV Frame Buy Select Frames Add Custom Part Add C…" at bounding box center [577, 182] width 523 height 177
click at [149, 315] on td "Motors" at bounding box center [171, 381] width 264 height 198
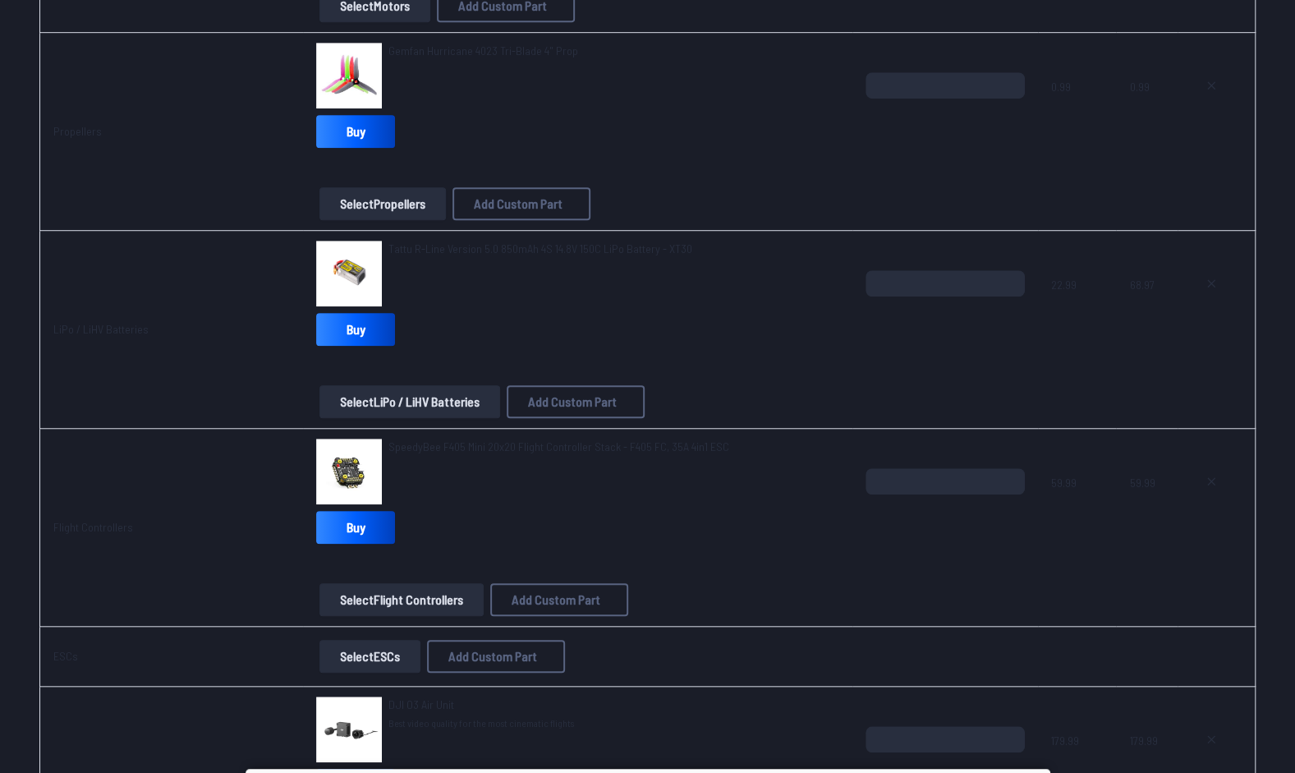
scroll to position [619, 0]
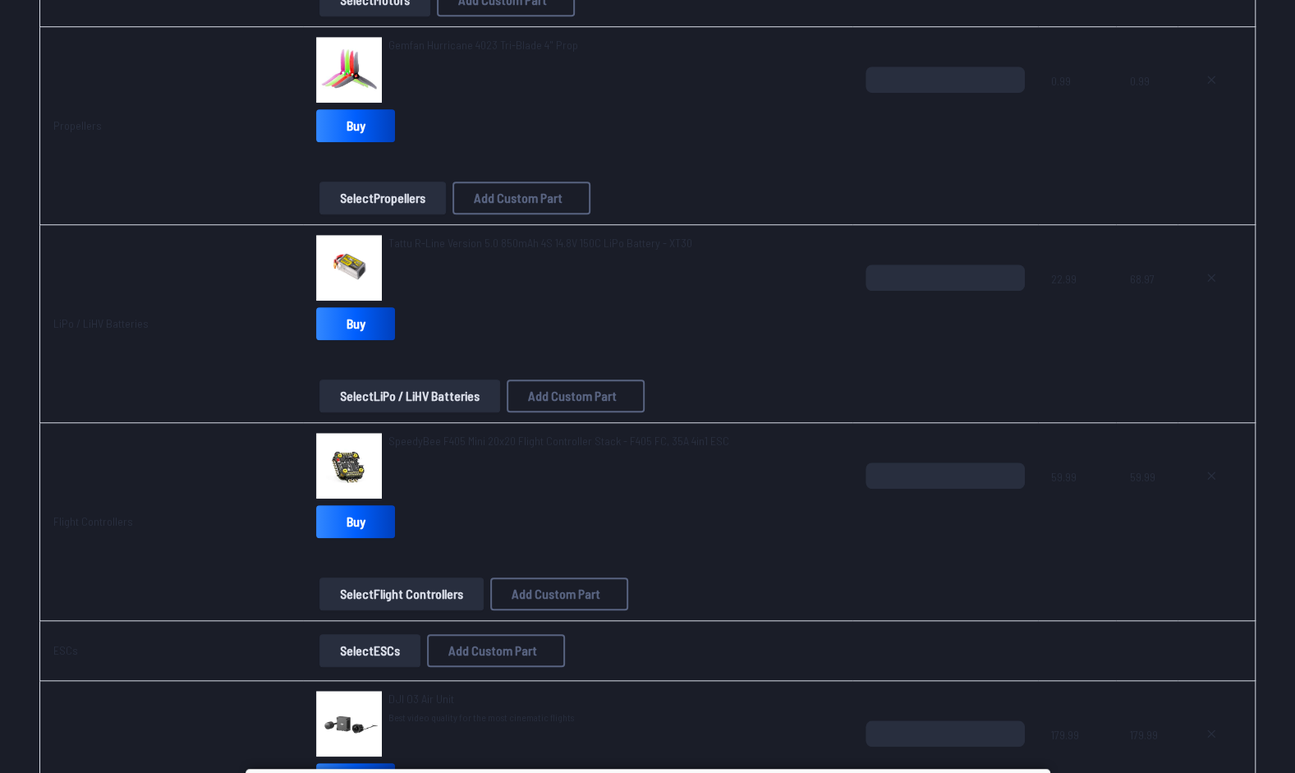
click at [504, 443] on span "SpeedyBee F405 Mini 20x20 Flight Controller Stack - F405 FC, 35A 4in1 ESC" at bounding box center [558, 441] width 341 height 14
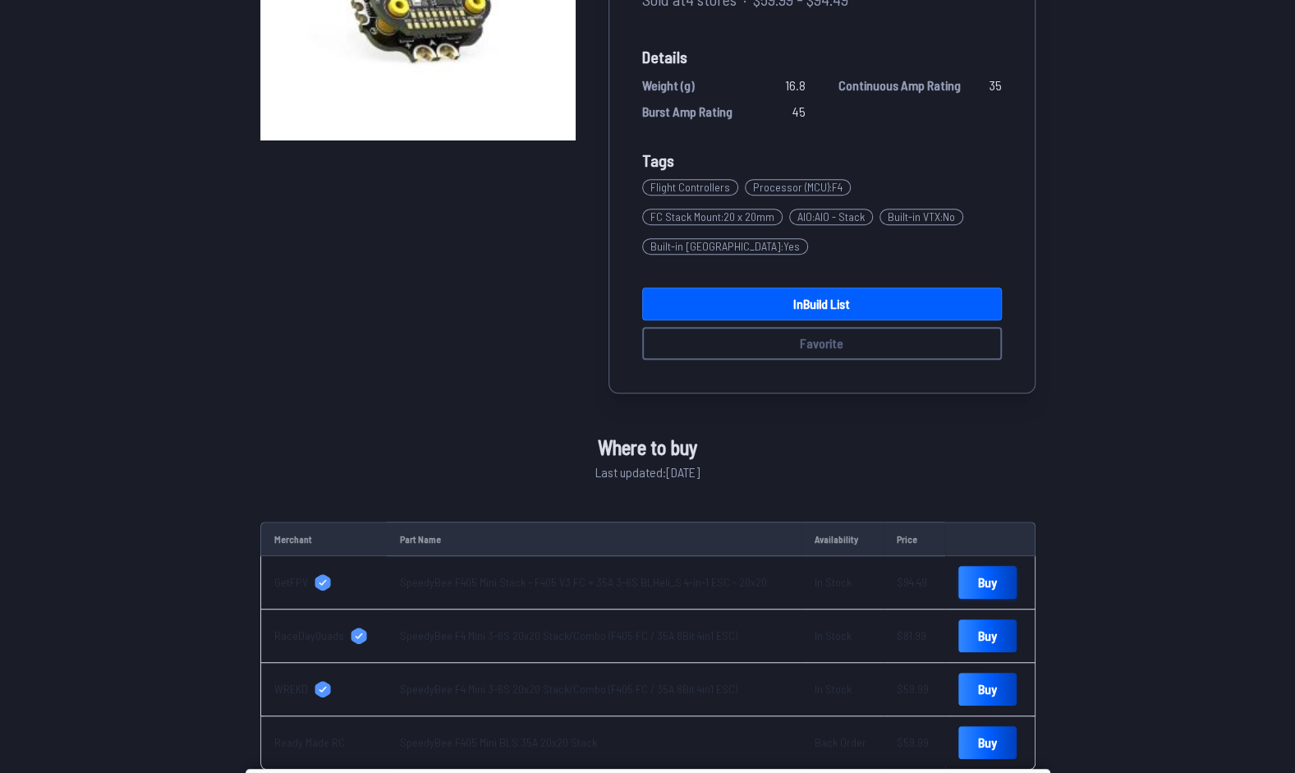
click at [972, 566] on link "Buy" at bounding box center [987, 582] width 58 height 33
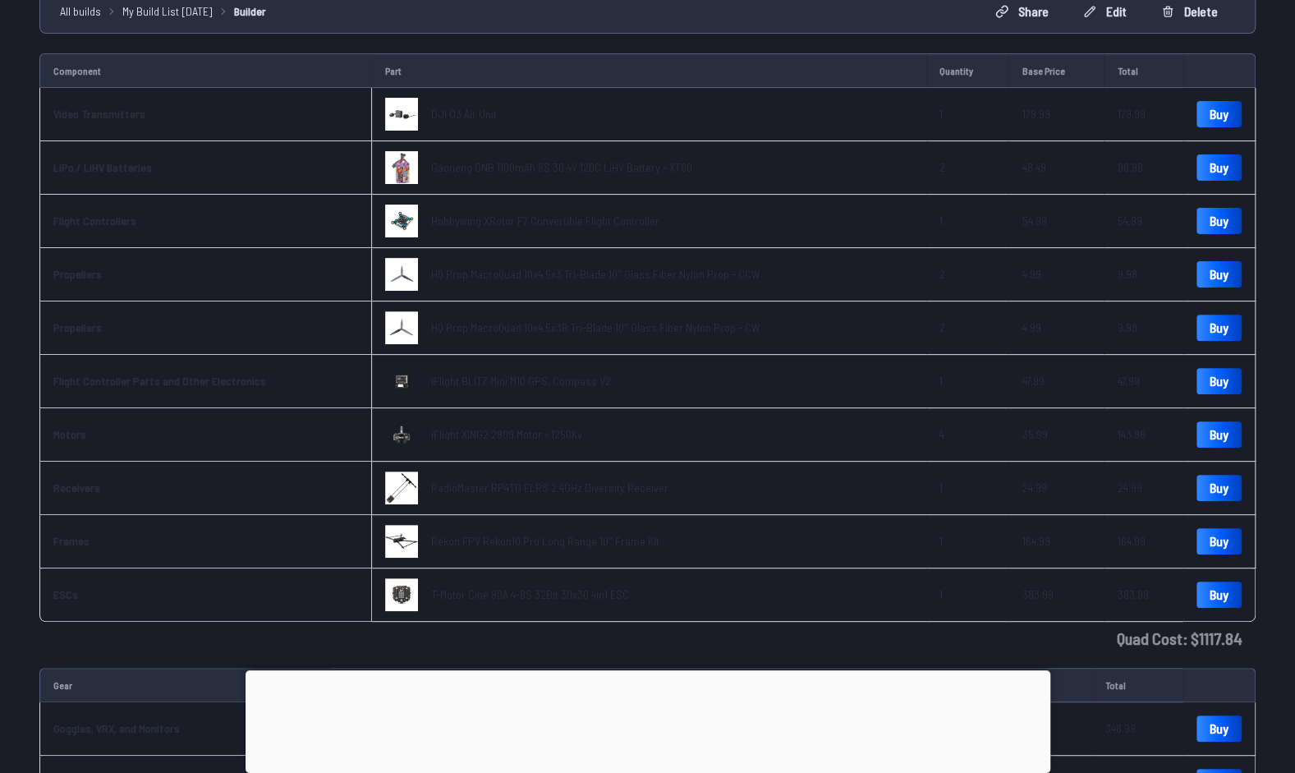
scroll to position [178, 0]
